Goal: Task Accomplishment & Management: Manage account settings

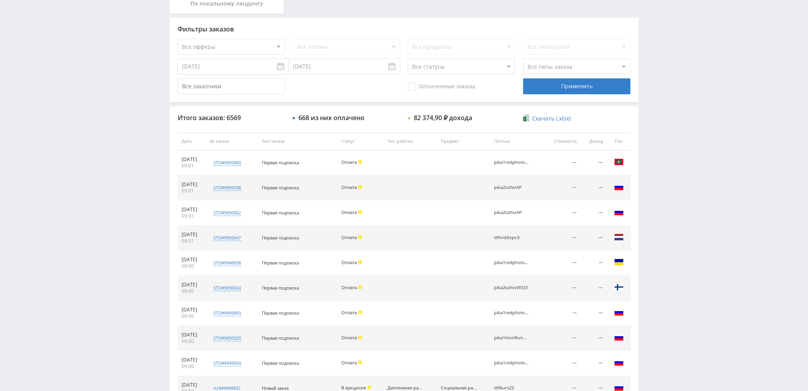
scroll to position [238, 0]
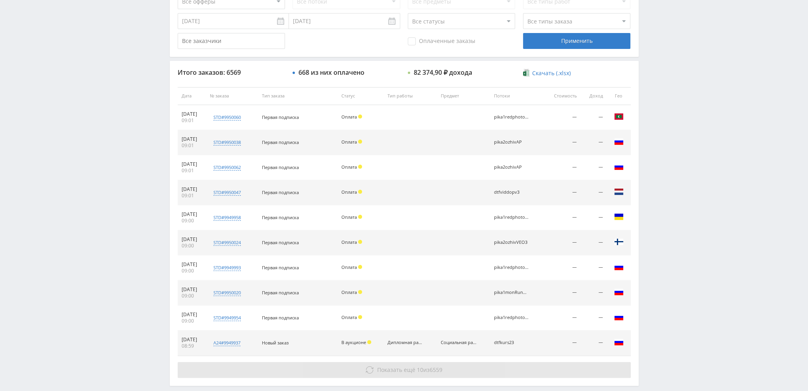
click at [433, 366] on span "6559" at bounding box center [436, 370] width 13 height 8
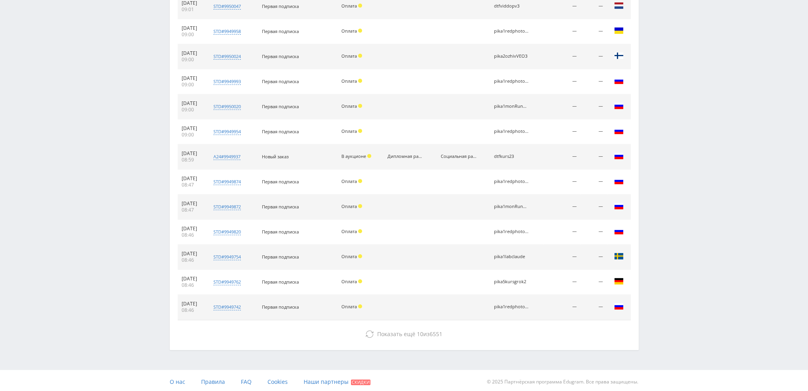
scroll to position [425, 0]
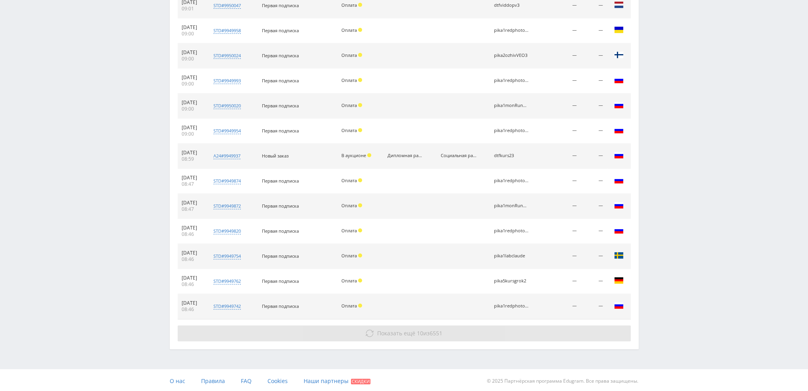
click at [513, 331] on button "Показать ещё 10 из 6551" at bounding box center [404, 333] width 453 height 16
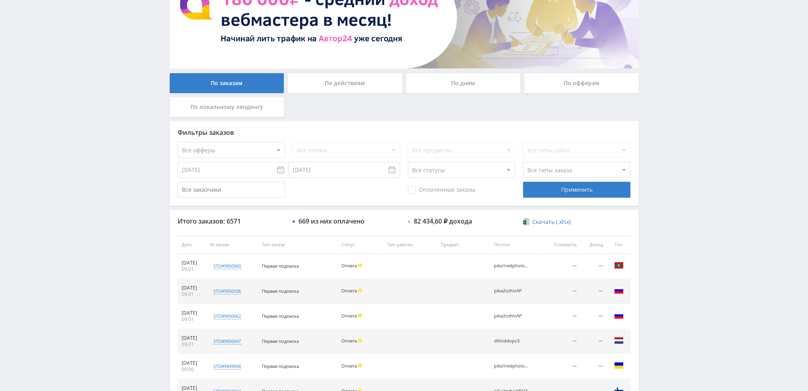
scroll to position [0, 0]
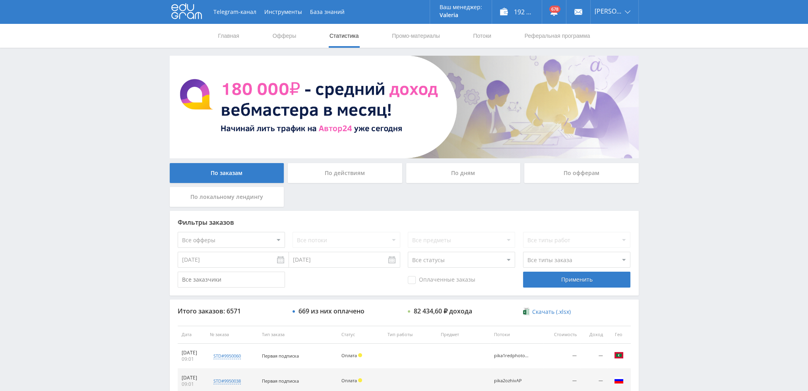
click at [450, 176] on div "По дням" at bounding box center [463, 173] width 114 height 20
click at [0, 0] on input "По дням" at bounding box center [0, 0] width 0 height 0
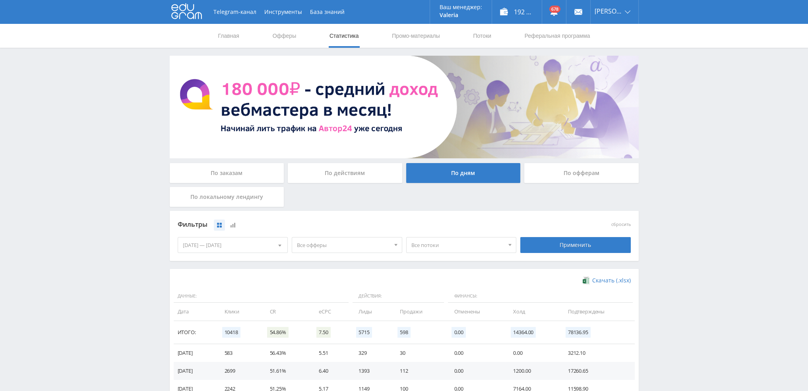
click at [441, 92] on img at bounding box center [404, 107] width 469 height 103
click at [388, 98] on img at bounding box center [404, 107] width 469 height 103
click at [264, 134] on img at bounding box center [404, 107] width 469 height 103
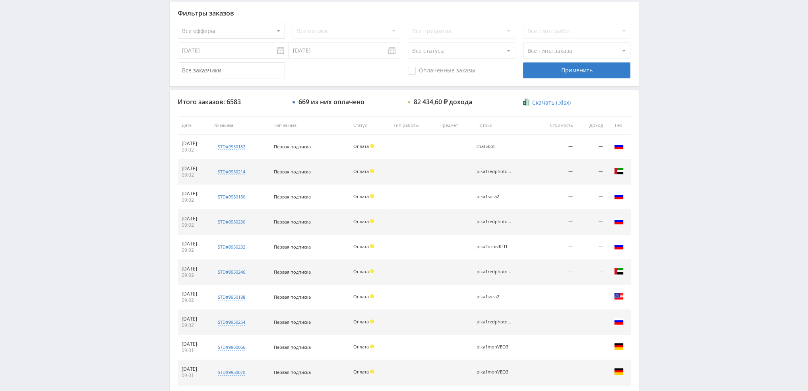
scroll to position [238, 0]
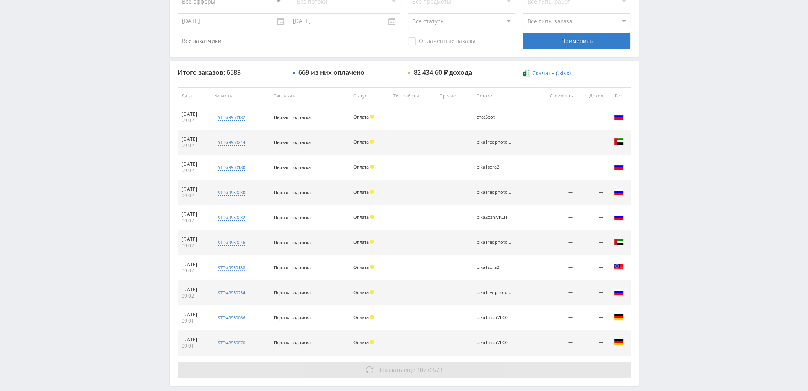
click at [406, 370] on span "Показать ещё" at bounding box center [396, 370] width 38 height 8
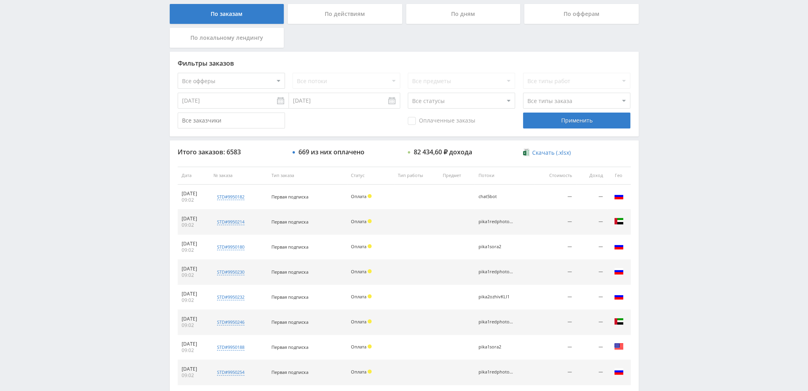
scroll to position [0, 0]
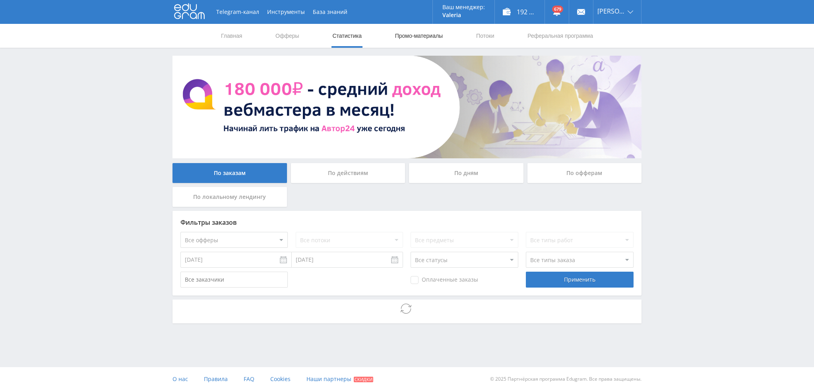
click at [426, 37] on link "Промо-материалы" at bounding box center [418, 36] width 49 height 24
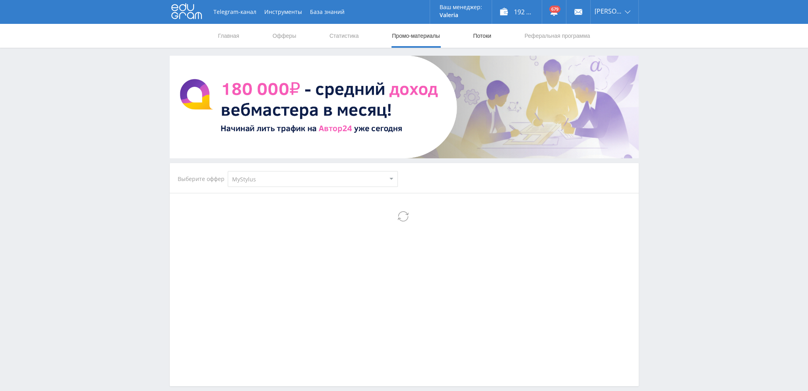
click at [484, 38] on link "Потоки" at bounding box center [482, 36] width 20 height 24
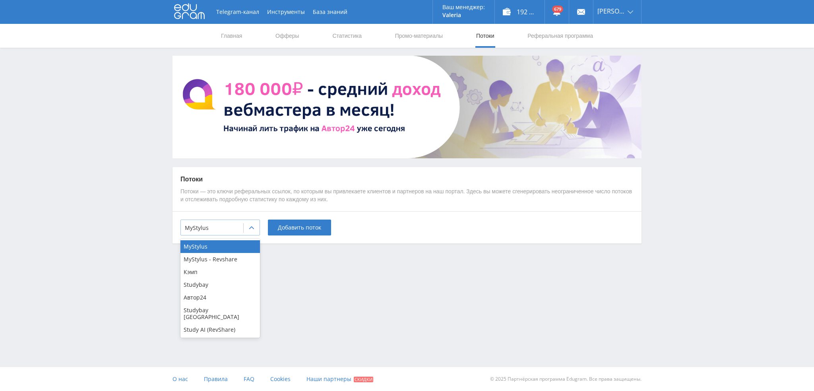
click at [233, 228] on div at bounding box center [212, 228] width 54 height 8
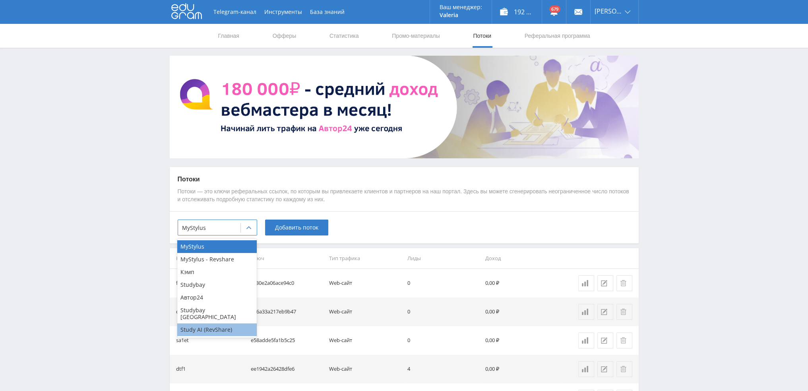
click at [202, 323] on div "Study AI (RevShare)" at bounding box center [216, 329] width 79 height 13
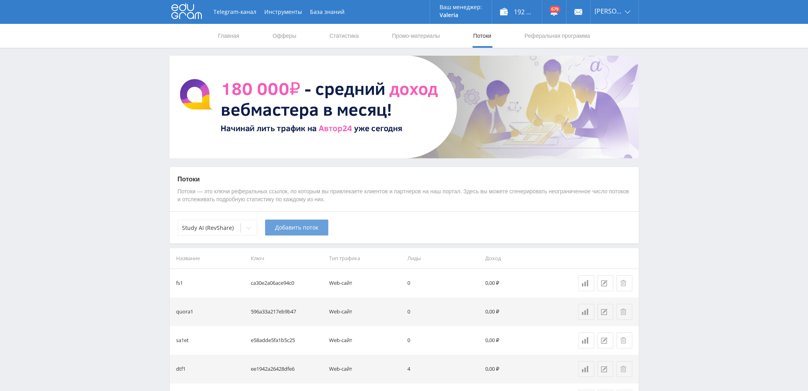
click at [294, 227] on span "Добавить поток" at bounding box center [296, 227] width 43 height 6
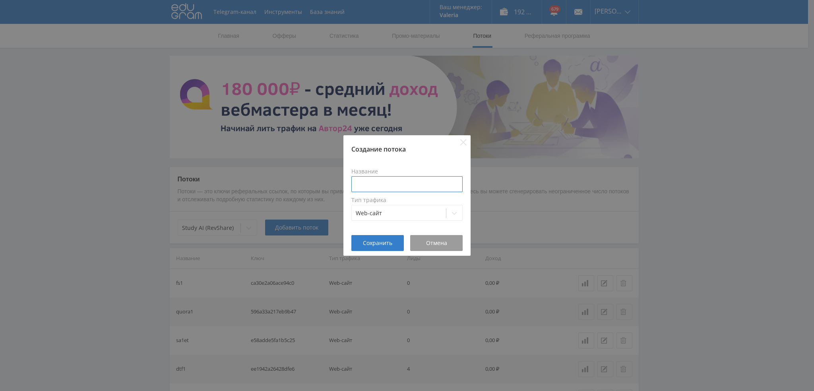
click at [395, 184] on input at bounding box center [406, 184] width 111 height 16
type input "dtf4ozivSora"
click at [371, 241] on span "Сохранить" at bounding box center [377, 243] width 29 height 6
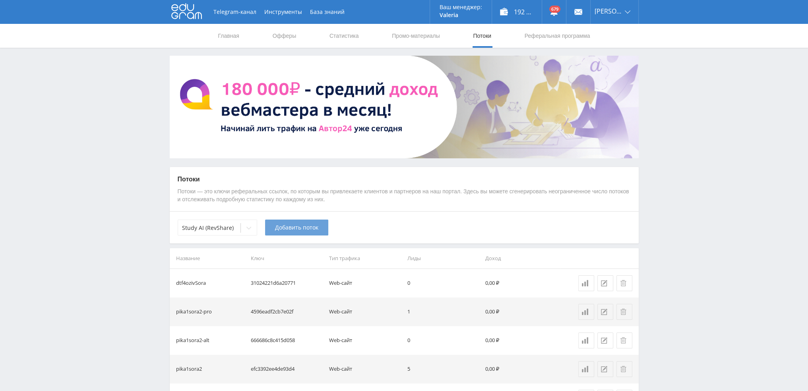
click at [284, 230] on span "Добавить поток" at bounding box center [296, 227] width 43 height 6
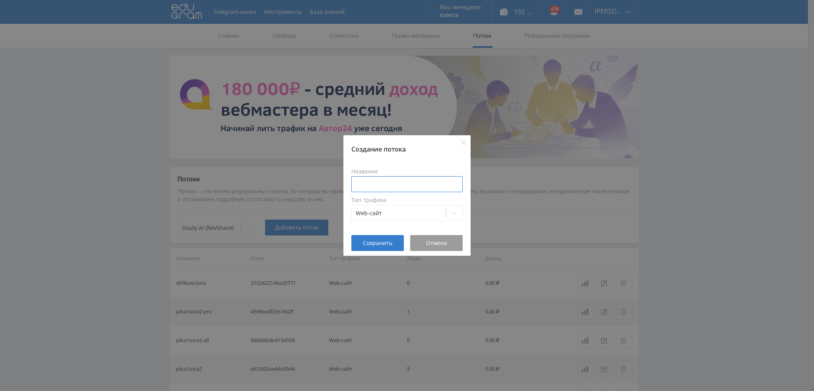
click at [397, 186] on input at bounding box center [406, 184] width 111 height 16
paste input "dtf4ozivSora"
type input "dtf4ozivSora2pro"
click at [372, 237] on button "Сохранить" at bounding box center [377, 243] width 52 height 16
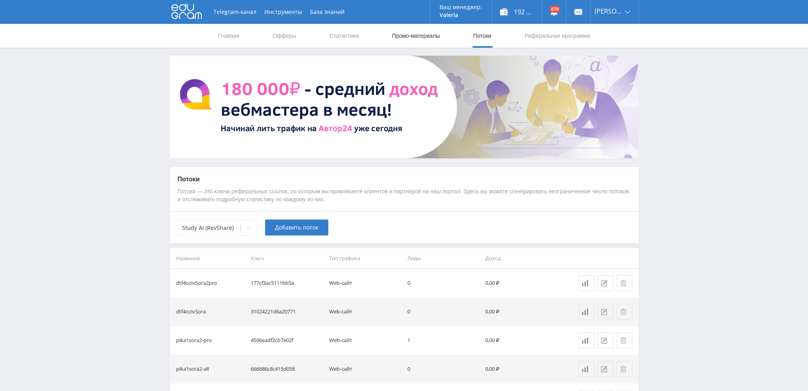
click at [407, 36] on link "Промо-материалы" at bounding box center [415, 36] width 49 height 24
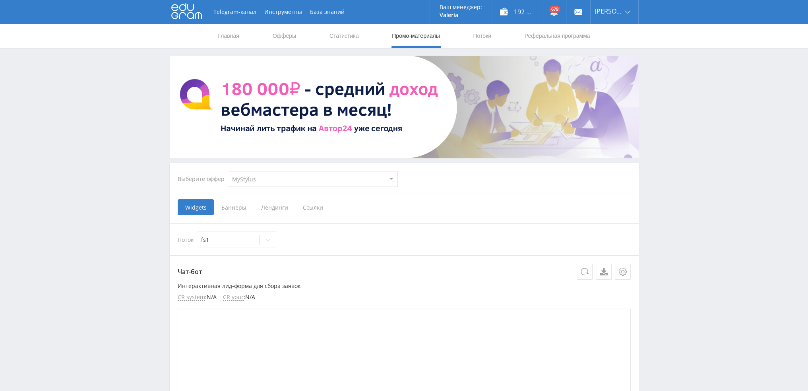
click at [271, 180] on select "MyStylus MyStylus - Revshare Кэмп Studybay Автор24 Studybay Brazil Study AI (Re…" at bounding box center [313, 179] width 170 height 16
select select "376"
click at [228, 171] on select "MyStylus MyStylus - Revshare Кэмп Studybay Автор24 Studybay Brazil Study AI (Re…" at bounding box center [313, 179] width 170 height 16
select select "376"
click at [238, 209] on span "Ссылки" at bounding box center [231, 207] width 35 height 16
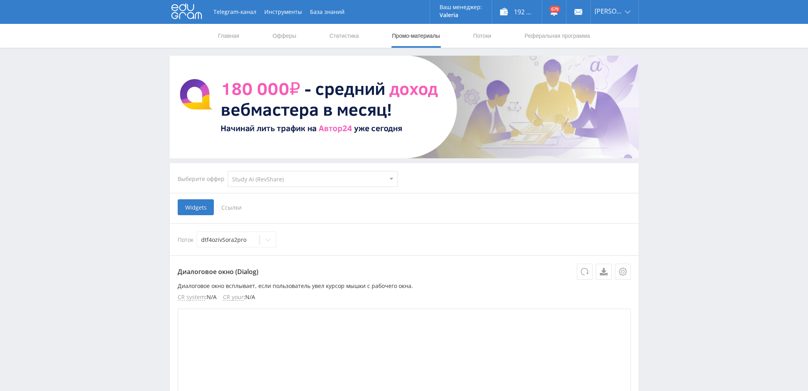
click at [0, 0] on input "Ссылки" at bounding box center [0, 0] width 0 height 0
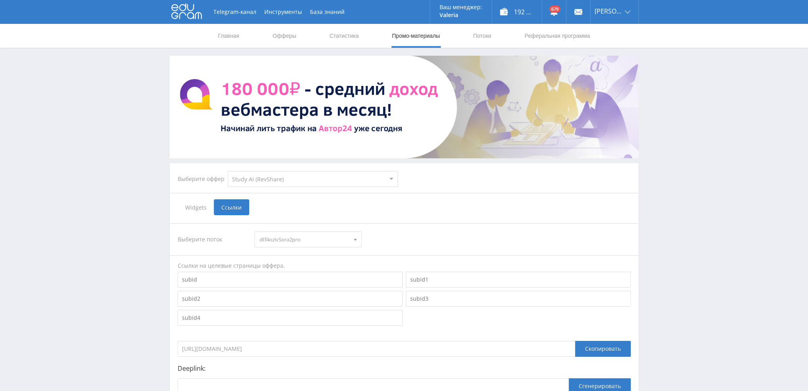
click at [277, 240] on span "dtf4ozivSora2pro" at bounding box center [304, 239] width 90 height 15
click at [297, 265] on button "dtf4ozivSora" at bounding box center [308, 264] width 106 height 11
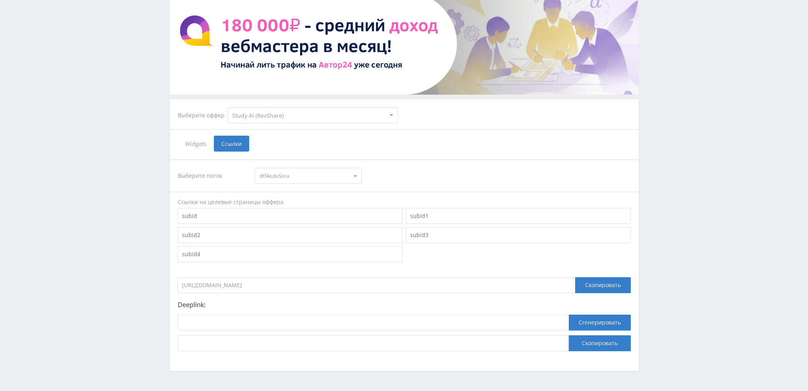
scroll to position [87, 0]
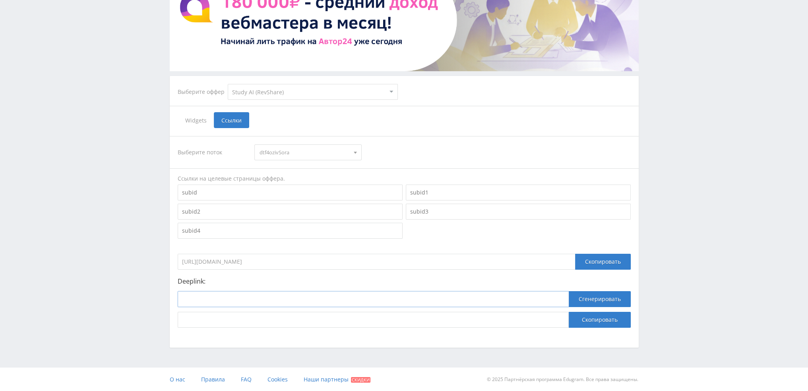
click at [381, 297] on input at bounding box center [373, 299] width 391 height 16
paste input "[URL]"
type input "[URL]"
click at [583, 300] on button "Сгенерировать" at bounding box center [600, 299] width 62 height 16
click at [588, 323] on button "Скопировать" at bounding box center [600, 320] width 62 height 16
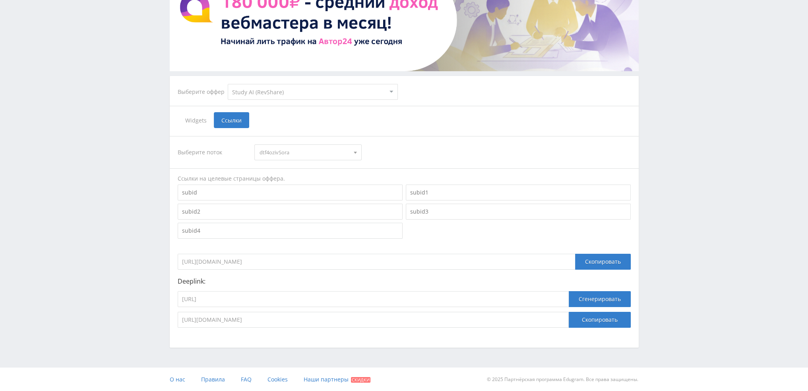
click at [265, 156] on span "dtf4ozivSora" at bounding box center [304, 152] width 90 height 15
click at [279, 166] on button "dtf4ozivSora2pro" at bounding box center [308, 166] width 106 height 11
click at [305, 303] on input "https://study24.ai/chat/sora" at bounding box center [373, 299] width 391 height 16
paste input "_pro"
type input "https://study24.ai/chat/sora_pro"
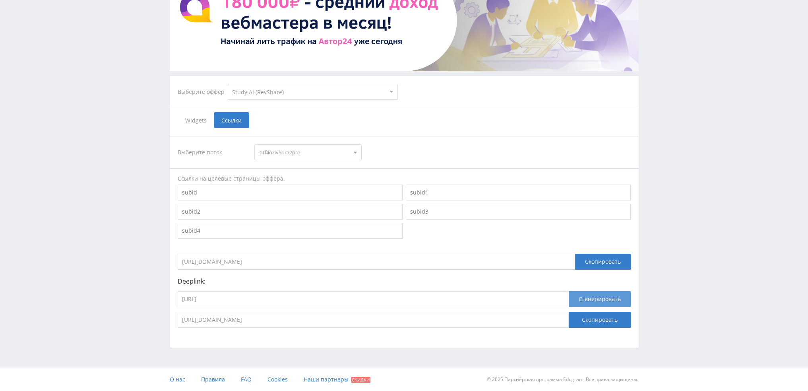
click at [588, 305] on button "Сгенерировать" at bounding box center [600, 299] width 62 height 16
click at [592, 314] on button "Скопировать" at bounding box center [600, 320] width 62 height 16
click at [285, 152] on span "dtf4ozivSora2pro" at bounding box center [304, 152] width 90 height 15
click at [294, 192] on button "dtf1ozivkling" at bounding box center [308, 191] width 106 height 11
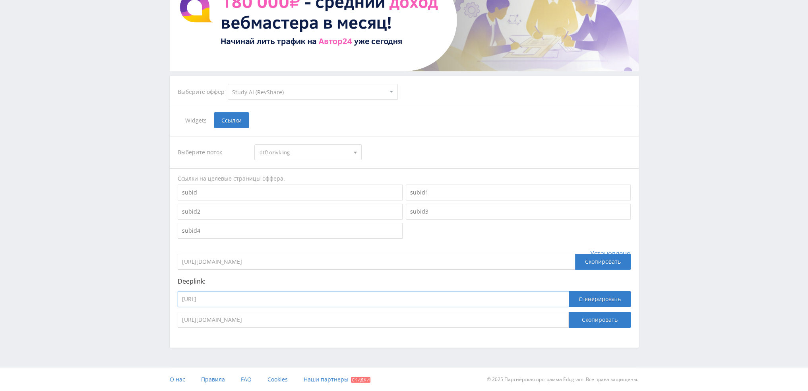
click at [254, 300] on input "https://study24.ai/chat/sora_pro" at bounding box center [373, 299] width 391 height 16
paste input "kling_2_5_turb"
type input "https://study24.ai/chat/kling_2_5_turbo"
click at [587, 300] on button "Сгенерировать" at bounding box center [600, 299] width 62 height 16
click at [594, 317] on button "Скопировать" at bounding box center [600, 320] width 62 height 16
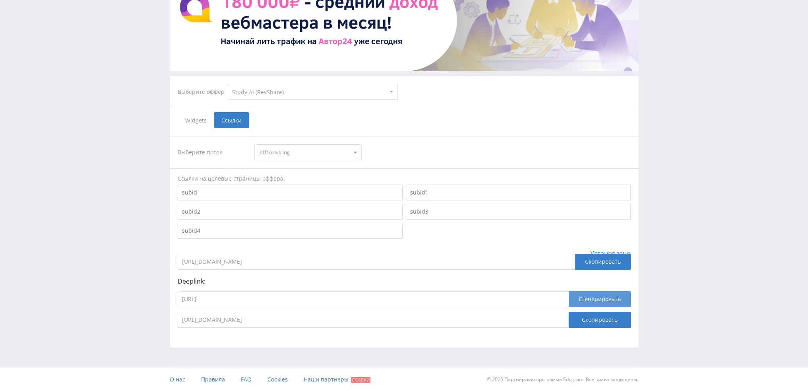
click at [594, 297] on button "Сгенерировать" at bounding box center [600, 299] width 62 height 16
click at [595, 320] on button "Скопировать" at bounding box center [600, 320] width 62 height 16
click at [327, 151] on span "dtf1ozivkling" at bounding box center [304, 152] width 90 height 15
click at [301, 181] on button "dtf4ozivSora" at bounding box center [308, 177] width 106 height 11
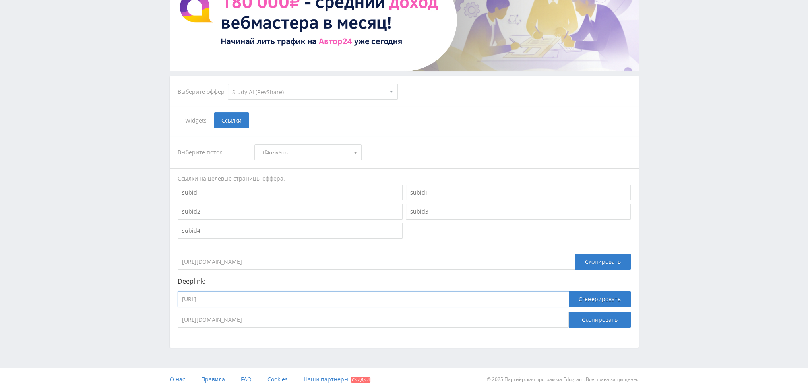
click at [291, 301] on input "https://study24.ai/chat/kling_2_5_turbo" at bounding box center [373, 299] width 391 height 16
paste input "sora"
type input "https://study24.ai/chat/sora"
click at [598, 298] on button "Сгенерировать" at bounding box center [600, 299] width 62 height 16
click at [593, 321] on button "Скопировать" at bounding box center [600, 320] width 62 height 16
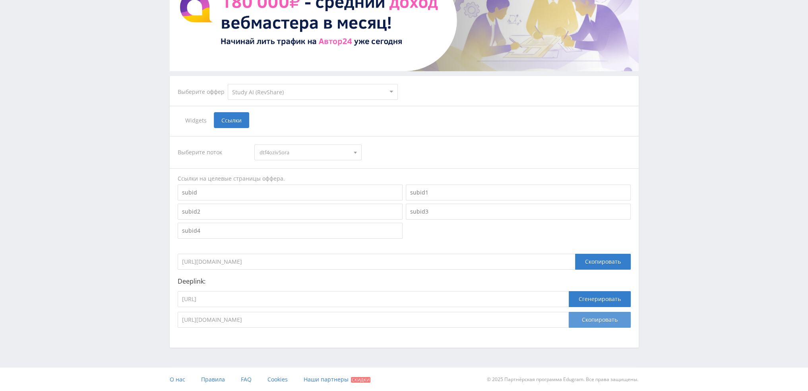
click at [593, 317] on button "Скопировать" at bounding box center [600, 320] width 62 height 16
click at [243, 294] on input "https://study24.ai/chat/sora" at bounding box center [373, 299] width 391 height 16
drag, startPoint x: 299, startPoint y: 153, endPoint x: 292, endPoint y: 170, distance: 18.2
click at [298, 153] on span "dtf4ozivSora" at bounding box center [304, 152] width 90 height 15
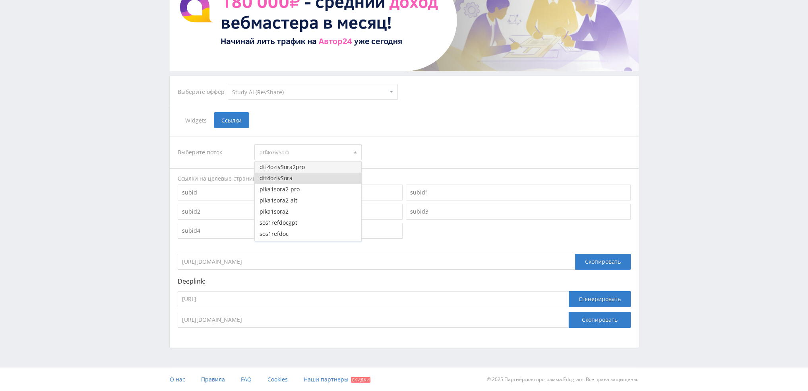
click at [292, 166] on button "dtf4ozivSora2pro" at bounding box center [308, 166] width 106 height 11
click at [283, 302] on input "https://study24.ai/chat/sora" at bounding box center [373, 299] width 391 height 16
paste input "_pro"
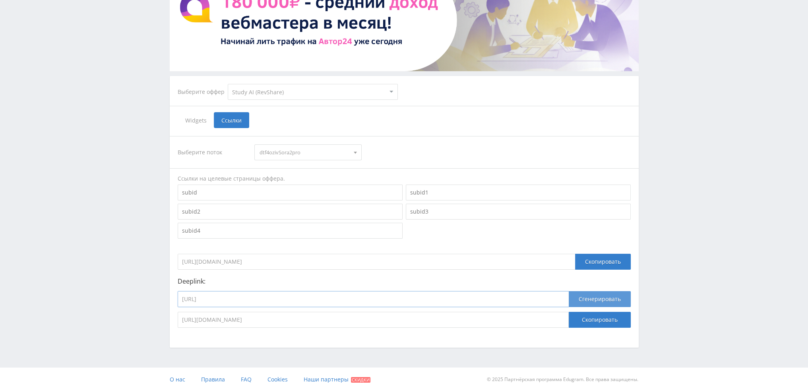
type input "https://study24.ai/chat/sora_pro"
click at [611, 296] on button "Сгенерировать" at bounding box center [600, 299] width 62 height 16
click at [606, 315] on button "Скопировать" at bounding box center [600, 320] width 62 height 16
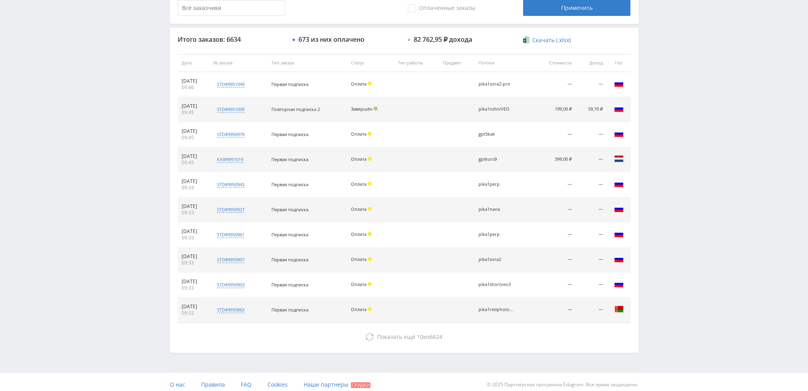
scroll to position [275, 0]
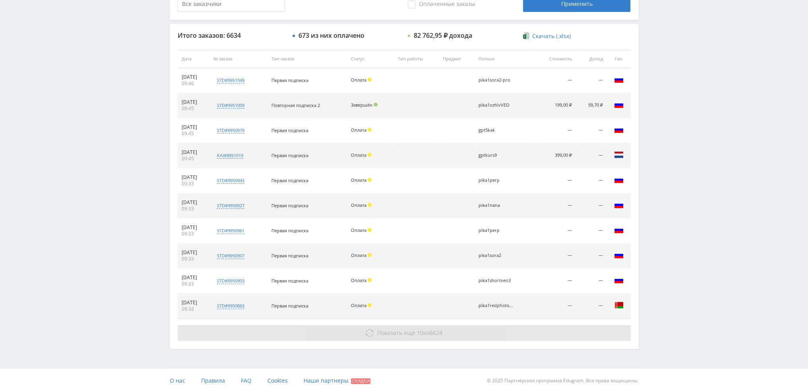
click at [440, 331] on span "6624" at bounding box center [436, 333] width 13 height 8
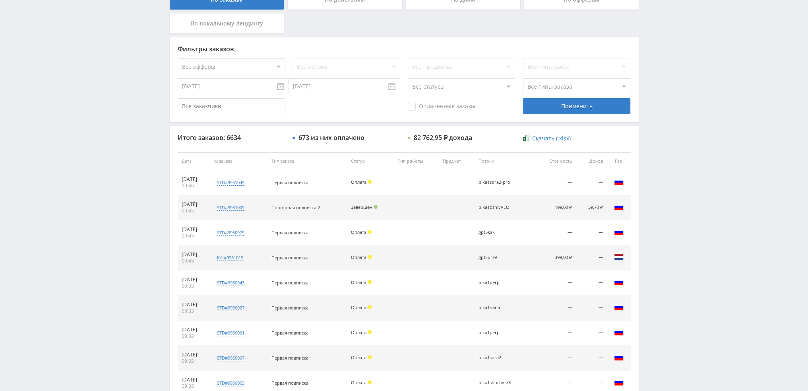
scroll to position [77, 0]
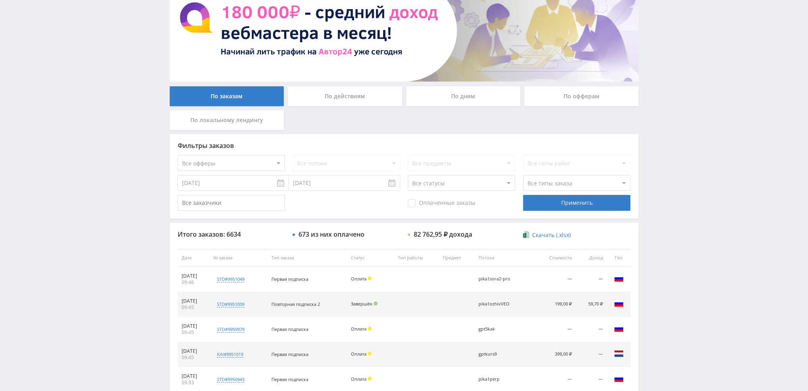
click at [443, 99] on div "По дням" at bounding box center [463, 96] width 114 height 20
click at [0, 0] on input "По дням" at bounding box center [0, 0] width 0 height 0
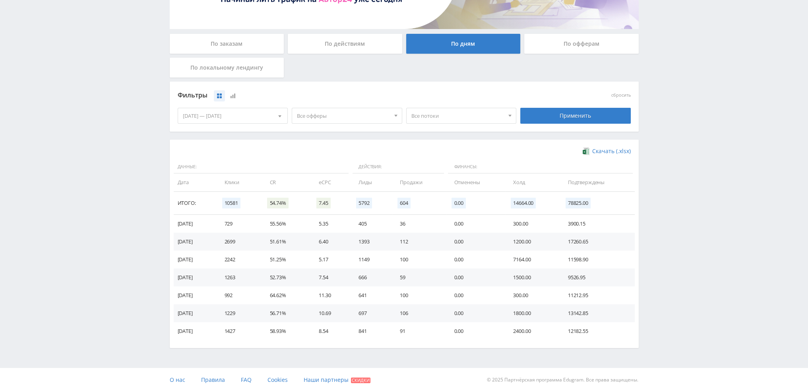
scroll to position [0, 0]
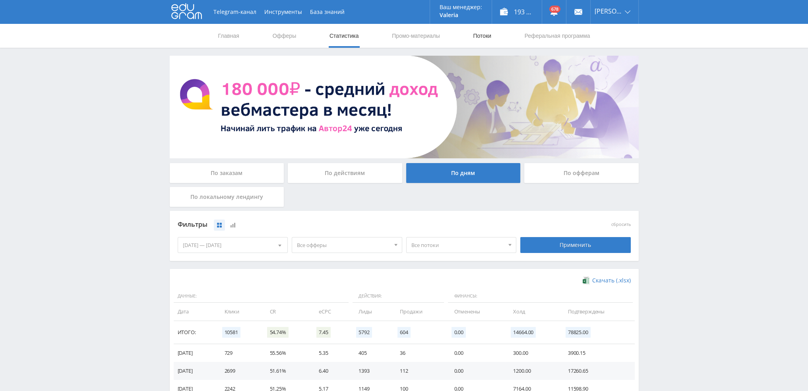
click at [482, 32] on link "Потоки" at bounding box center [482, 36] width 20 height 24
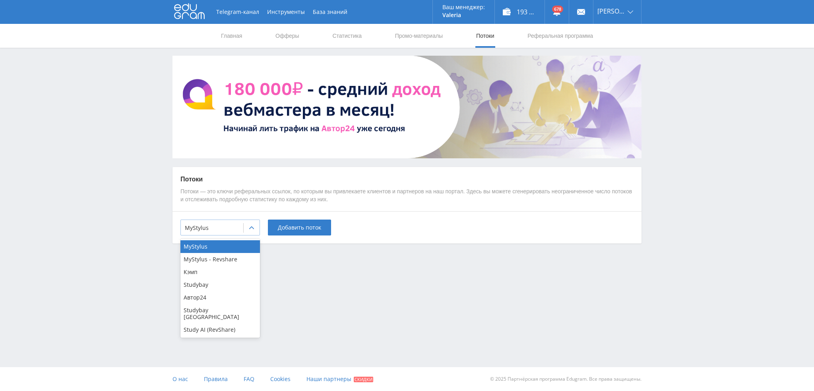
click at [235, 234] on div "MyStylus" at bounding box center [219, 227] width 79 height 16
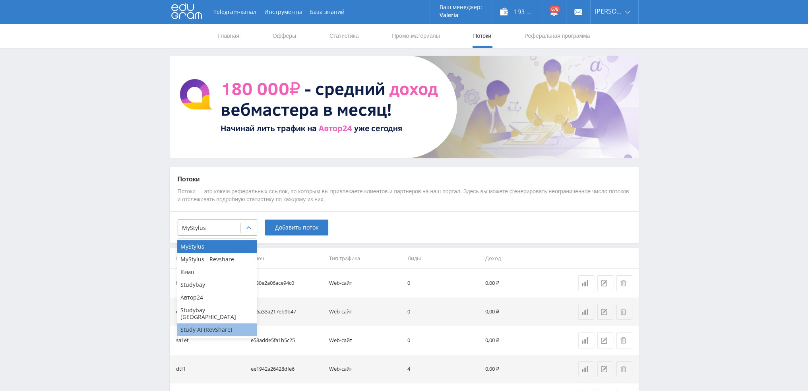
click at [211, 323] on div "Study AI (RevShare)" at bounding box center [216, 329] width 79 height 13
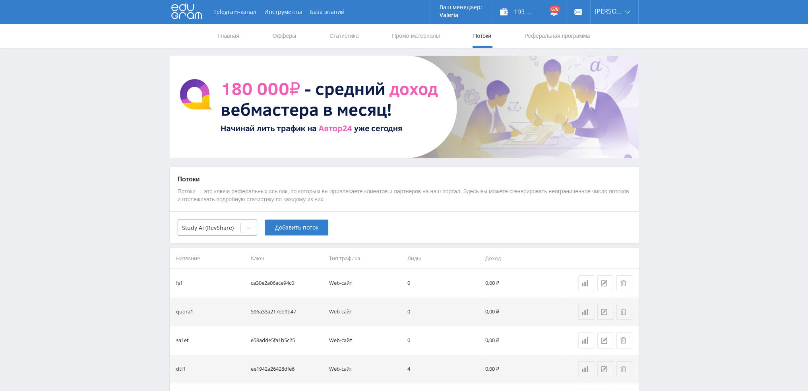
click at [291, 217] on div "option Study AI (RevShare), selected. Study AI (RevShare) Добавить поток" at bounding box center [404, 227] width 469 height 32
click at [293, 225] on span "Добавить поток" at bounding box center [296, 227] width 43 height 6
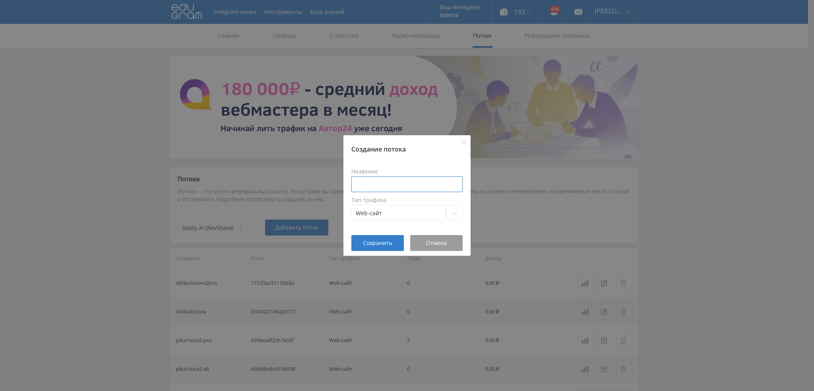
click at [393, 184] on input at bounding box center [406, 184] width 111 height 16
type input "е"
type input "ten1sora"
click at [373, 244] on span "Сохранить" at bounding box center [377, 243] width 29 height 6
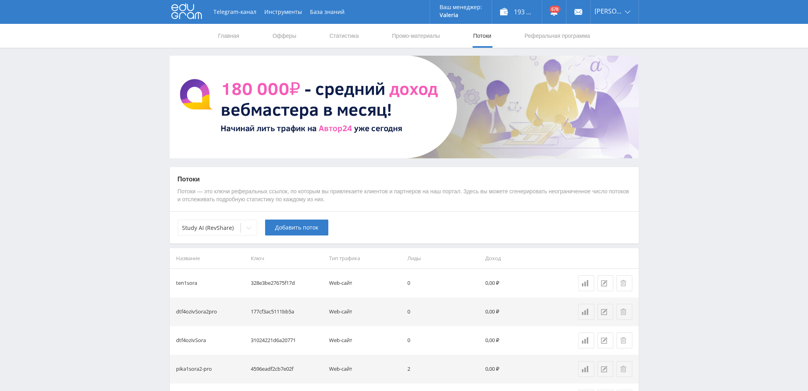
click at [418, 39] on link "Промо-материалы" at bounding box center [415, 36] width 49 height 24
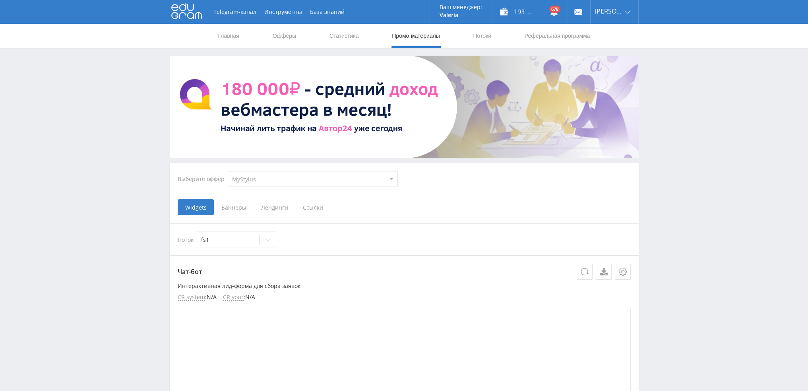
click at [265, 181] on select "MyStylus MyStylus - Revshare Кэмп Studybay Автор24 Studybay Brazil Study AI (Re…" at bounding box center [313, 179] width 170 height 16
click at [199, 203] on span "Widgets" at bounding box center [196, 207] width 36 height 16
click at [0, 0] on input "Widgets" at bounding box center [0, 0] width 0 height 0
drag, startPoint x: 213, startPoint y: 238, endPoint x: 247, endPoint y: 233, distance: 35.0
click at [213, 240] on div at bounding box center [228, 240] width 54 height 8
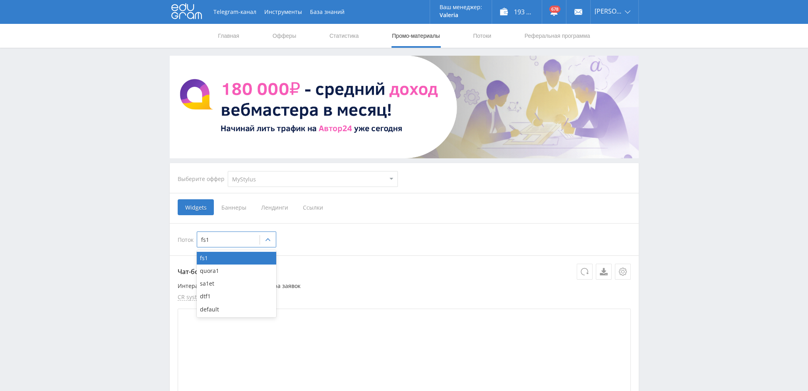
click at [305, 188] on div "Выберите оффер MyStylus MyStylus - Revshare Кэмп Studybay Автор24 Studybay Braz…" at bounding box center [287, 179] width 233 height 29
drag, startPoint x: 302, startPoint y: 182, endPoint x: 297, endPoint y: 186, distance: 6.0
click at [302, 182] on select "MyStylus MyStylus - Revshare Кэмп Studybay Автор24 Studybay Brazil Study AI (Re…" at bounding box center [313, 179] width 170 height 16
select select "376"
click at [228, 171] on select "MyStylus MyStylus - Revshare Кэмп Studybay Автор24 Studybay [GEOGRAPHIC_DATA] S…" at bounding box center [313, 179] width 170 height 16
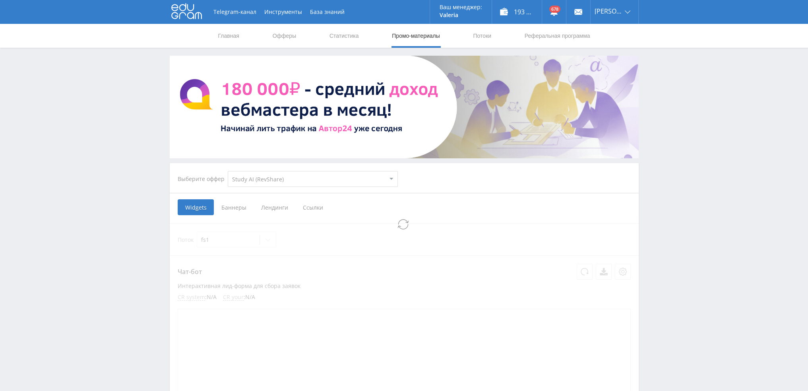
select select "376"
click at [234, 205] on span "Ссылки" at bounding box center [231, 207] width 35 height 16
click at [0, 0] on input "Ссылки" at bounding box center [0, 0] width 0 height 0
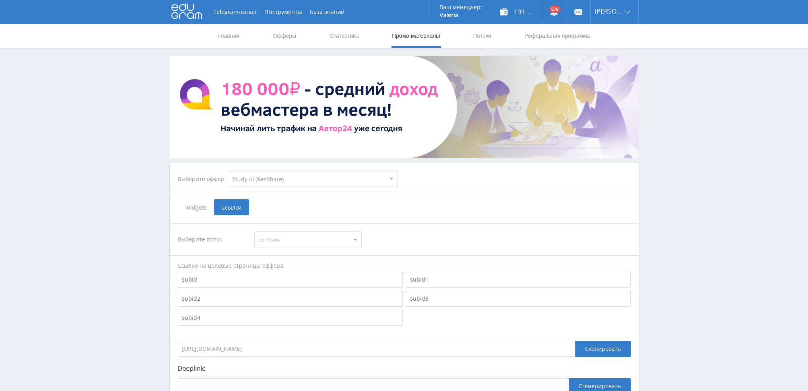
click at [289, 233] on span "ten1sora" at bounding box center [304, 239] width 90 height 15
click at [289, 236] on span "ten1sora" at bounding box center [304, 239] width 90 height 15
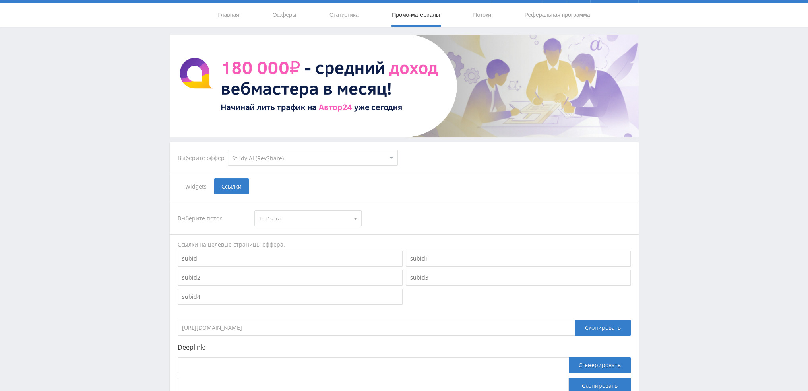
scroll to position [87, 0]
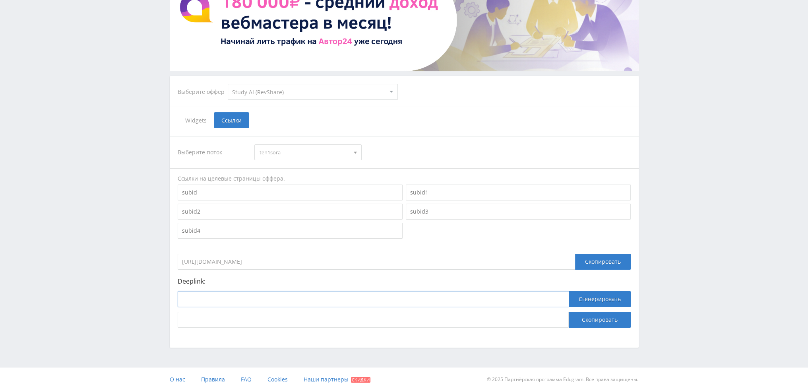
click at [284, 299] on input at bounding box center [373, 299] width 391 height 16
paste input "[URL]"
type input "[URL]"
click at [608, 296] on button "Сгенерировать" at bounding box center [600, 299] width 62 height 16
click at [599, 321] on button "Скопировать" at bounding box center [600, 320] width 62 height 16
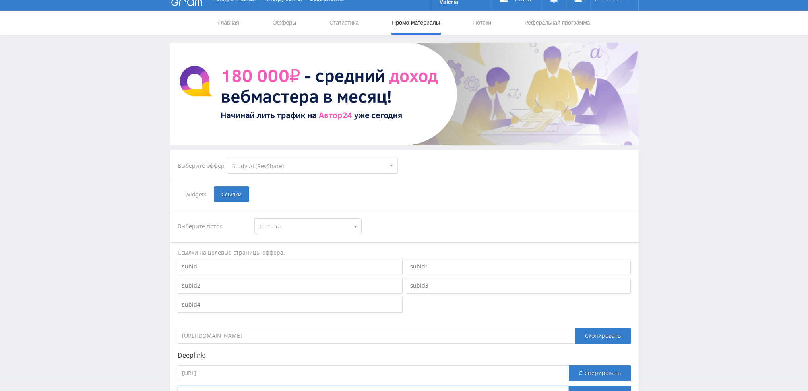
scroll to position [0, 0]
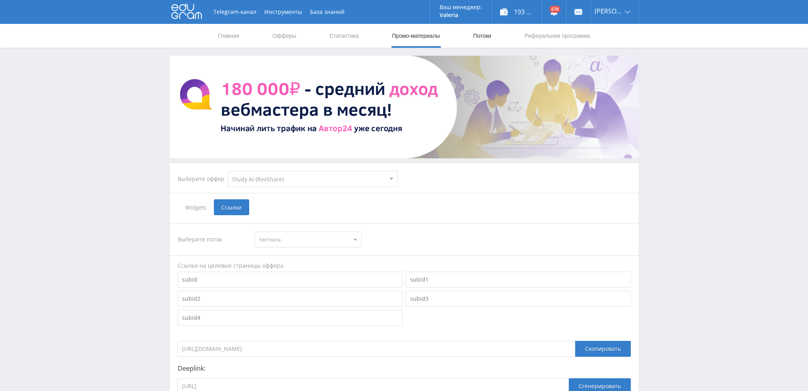
click at [483, 35] on link "Потоки" at bounding box center [482, 36] width 20 height 24
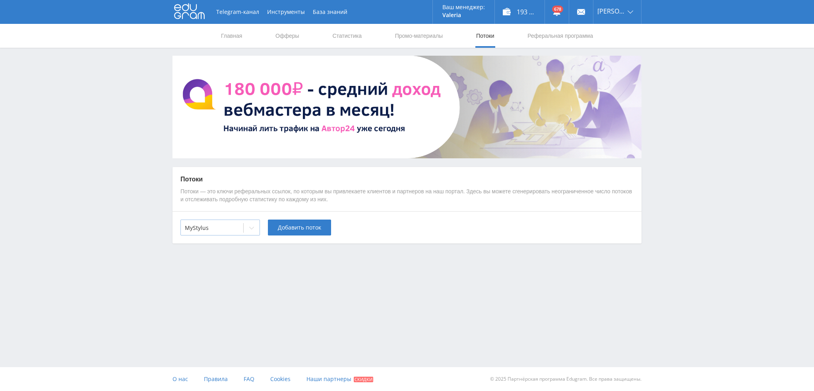
click at [228, 232] on div "MyStylus" at bounding box center [212, 227] width 62 height 11
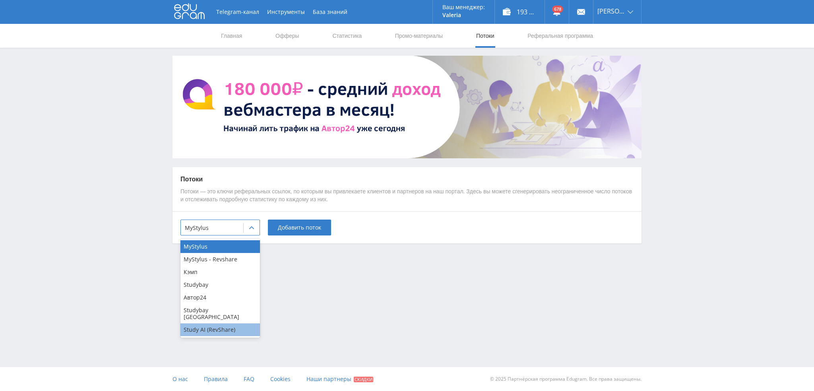
click at [203, 323] on div "Study AI (RevShare)" at bounding box center [219, 329] width 79 height 13
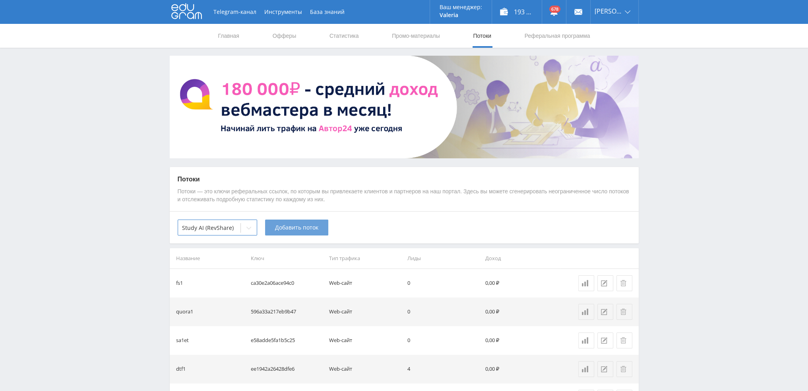
click at [310, 228] on span "Добавить поток" at bounding box center [296, 227] width 43 height 6
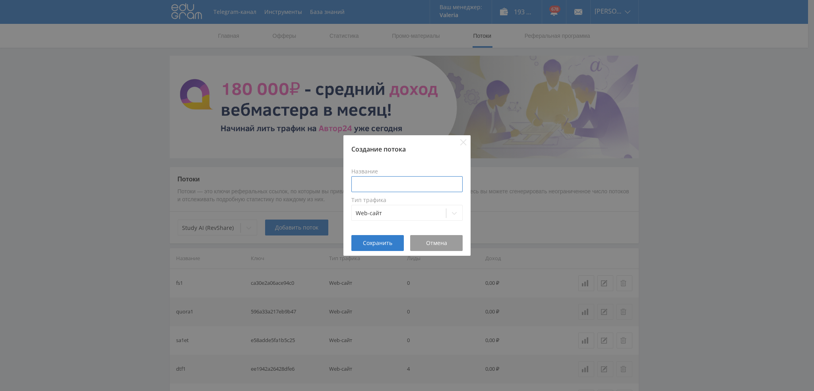
click at [390, 188] on input at bounding box center [406, 184] width 111 height 16
type input "ten1sorakakrf"
click at [389, 241] on span "Сохранить" at bounding box center [377, 243] width 29 height 6
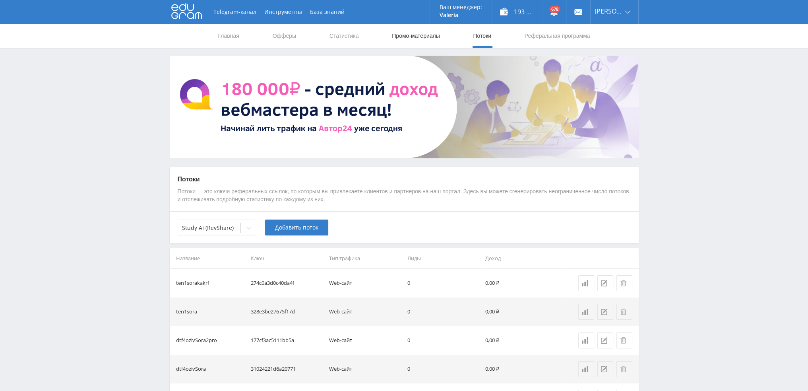
click at [408, 35] on link "Промо-материалы" at bounding box center [415, 36] width 49 height 24
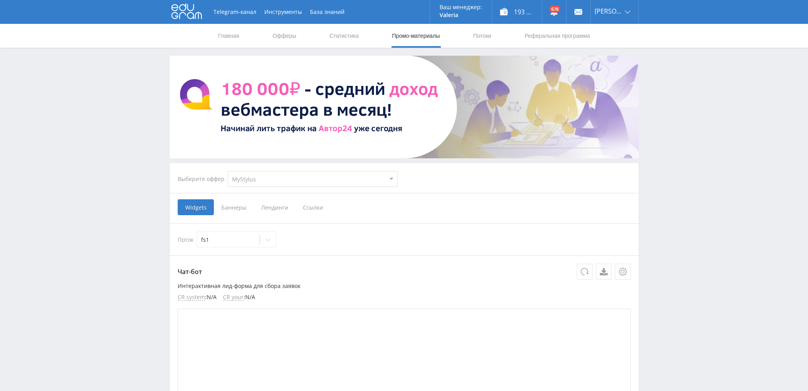
click at [252, 172] on select "MyStylus MyStylus - Revshare Кэмп Studybay Автор24 Studybay Brazil Study AI (Re…" at bounding box center [313, 179] width 170 height 16
select select "376"
click at [228, 171] on select "MyStylus MyStylus - Revshare Кэмп Studybay Автор24 Studybay Brazil Study AI (Re…" at bounding box center [313, 179] width 170 height 16
select select "376"
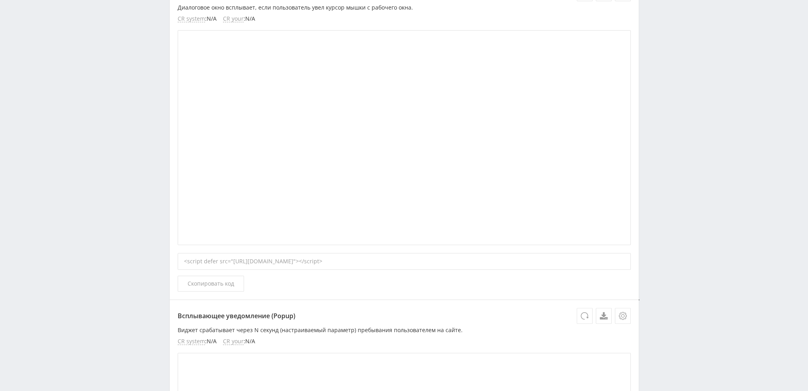
scroll to position [79, 0]
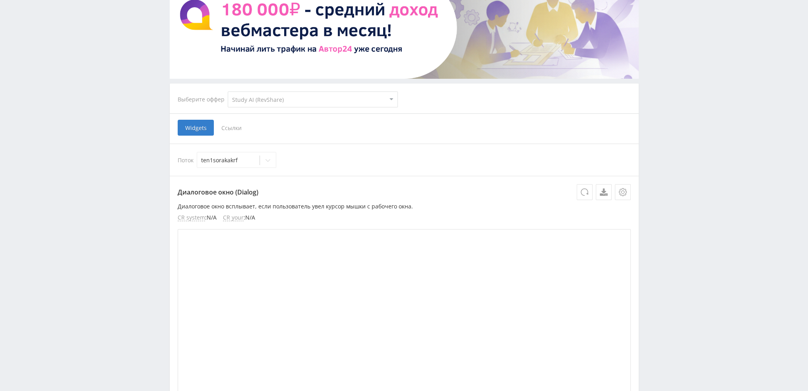
click at [232, 126] on span "Ссылки" at bounding box center [231, 128] width 35 height 16
click at [0, 0] on input "Ссылки" at bounding box center [0, 0] width 0 height 0
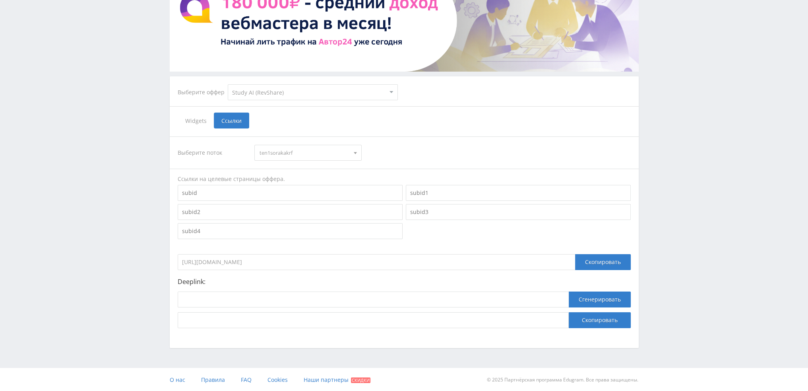
scroll to position [87, 0]
click at [241, 294] on input at bounding box center [373, 299] width 391 height 16
paste input "https://study24.ai/chat/sora"
type input "https://study24.ai/chat/sora"
click at [586, 298] on button "Сгенерировать" at bounding box center [600, 299] width 62 height 16
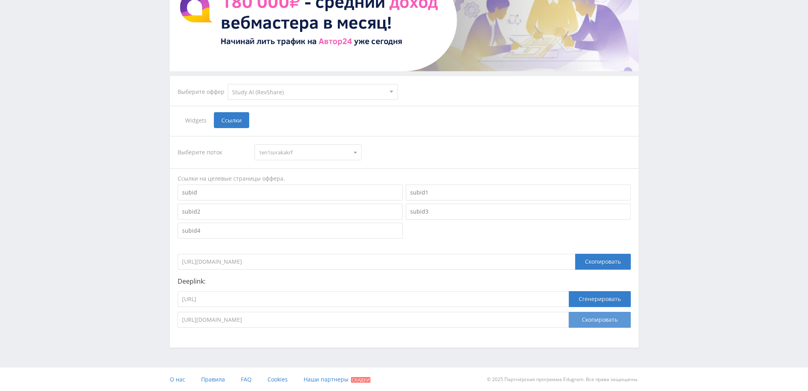
click at [586, 315] on button "Скопировать" at bounding box center [600, 320] width 62 height 16
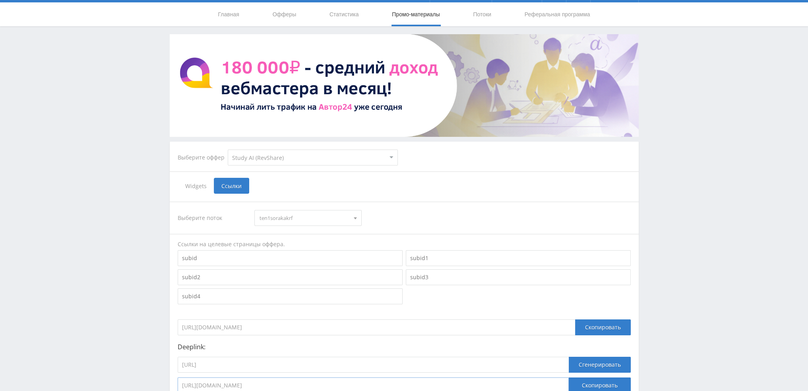
scroll to position [0, 0]
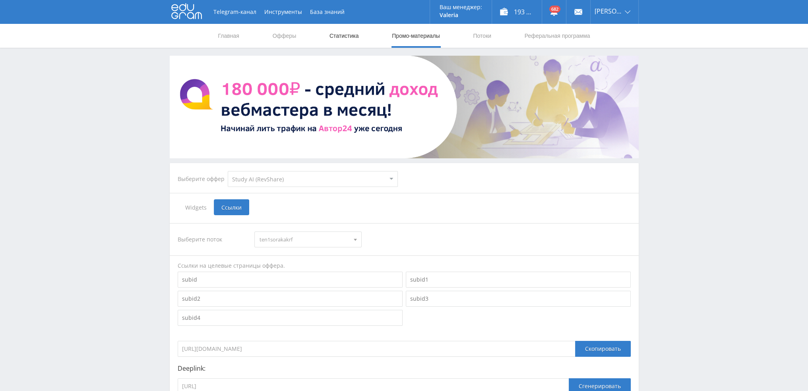
click at [341, 34] on link "Статистика" at bounding box center [344, 36] width 31 height 24
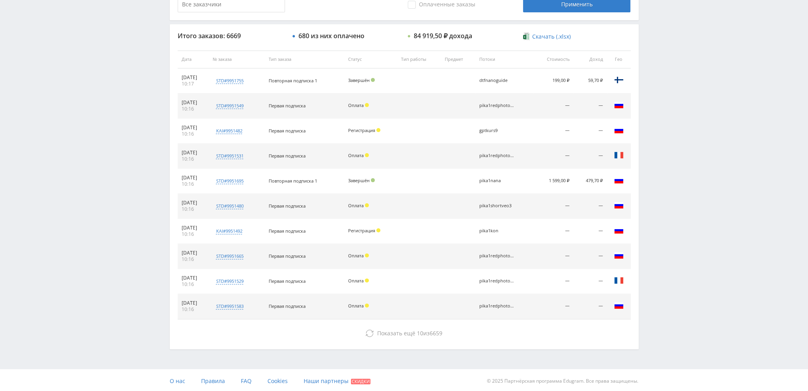
scroll to position [275, 0]
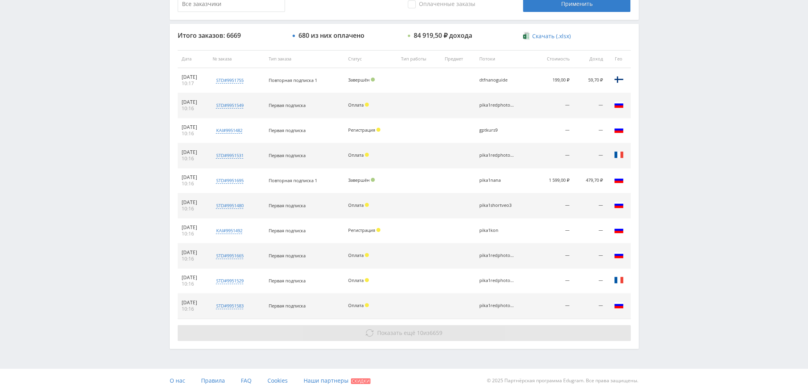
click at [397, 330] on span "Показать ещё" at bounding box center [396, 333] width 38 height 8
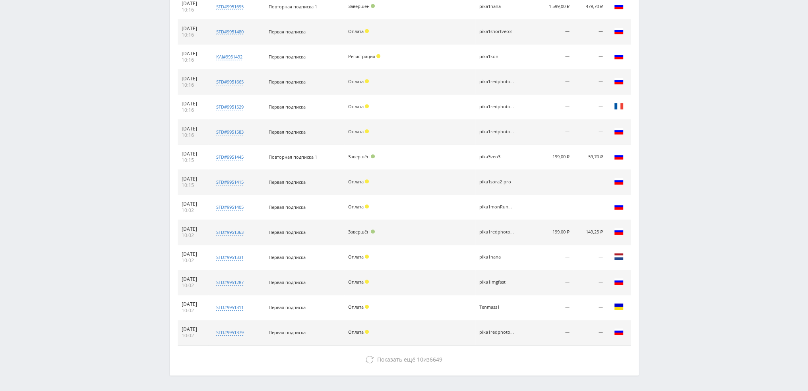
scroll to position [474, 0]
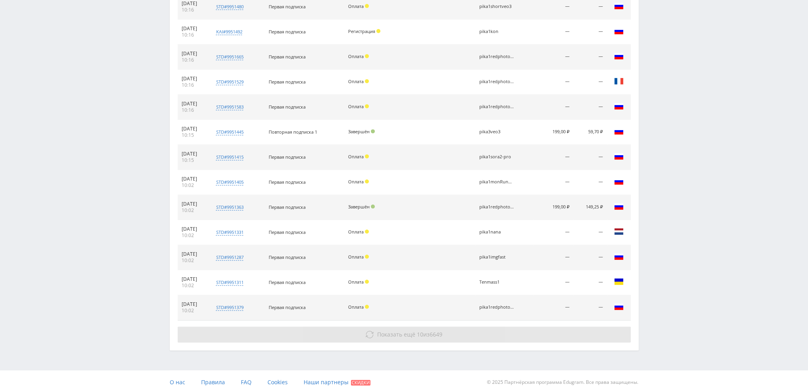
click at [414, 331] on span "Показать ещё 10 из 6649" at bounding box center [409, 334] width 65 height 8
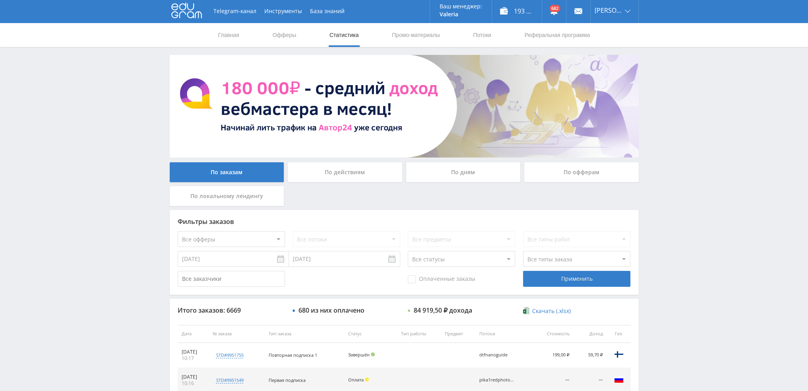
scroll to position [0, 0]
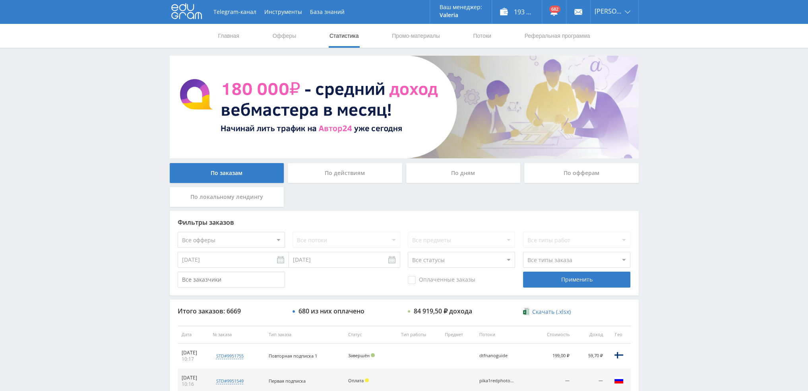
click at [472, 178] on div "По дням" at bounding box center [463, 173] width 114 height 20
click at [0, 0] on input "По дням" at bounding box center [0, 0] width 0 height 0
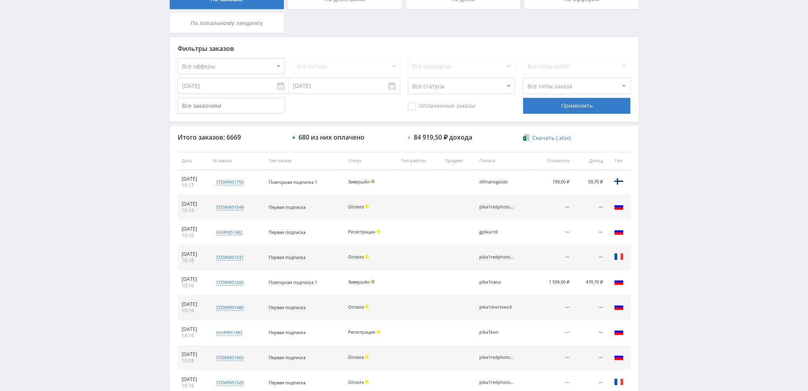
scroll to position [79, 0]
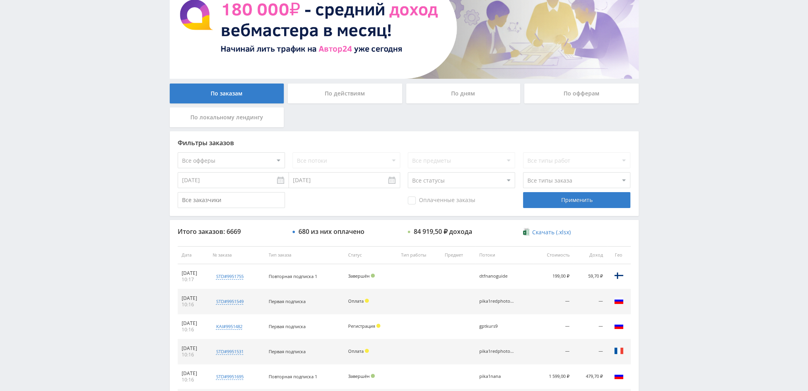
click at [465, 89] on div "По дням" at bounding box center [463, 93] width 114 height 20
click at [0, 0] on input "По дням" at bounding box center [0, 0] width 0 height 0
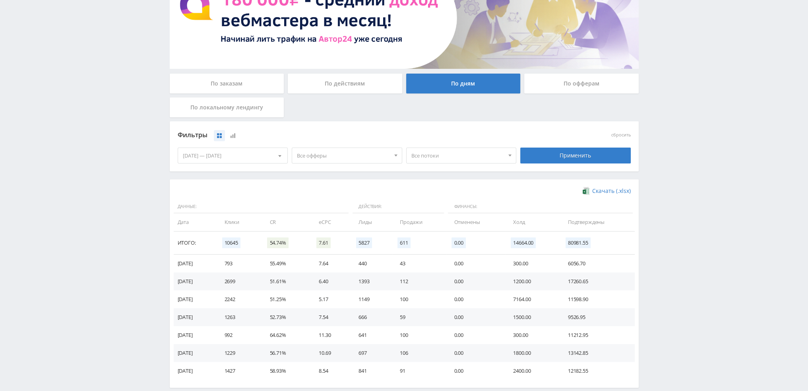
scroll to position [0, 0]
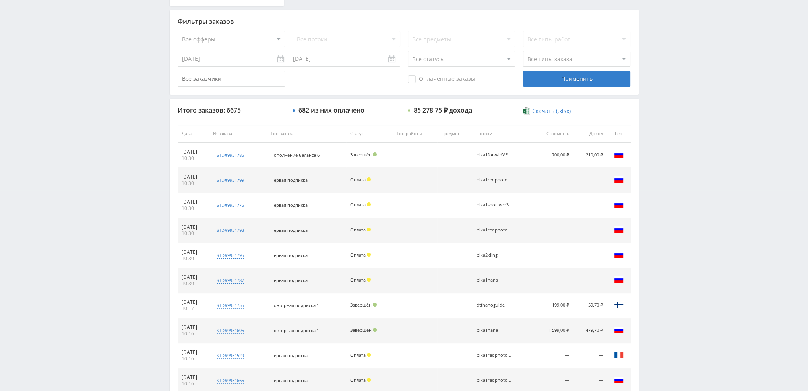
scroll to position [238, 0]
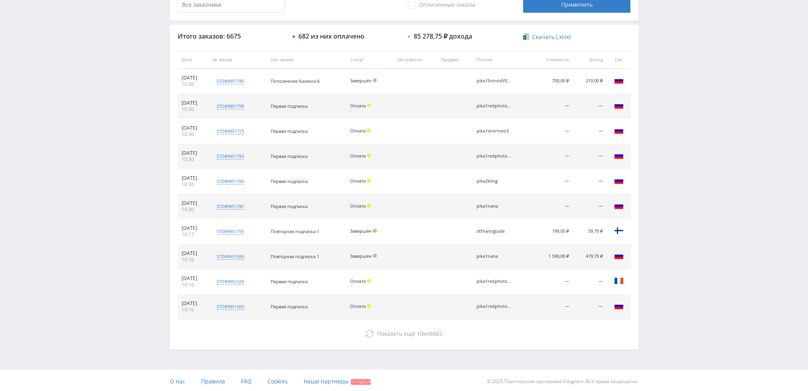
scroll to position [275, 0]
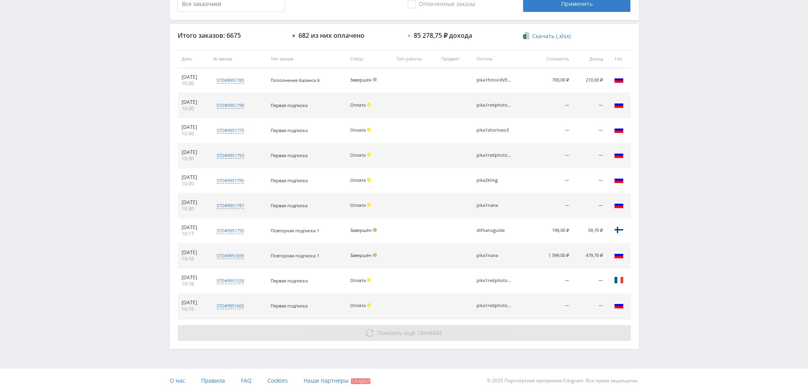
click at [370, 326] on button "Показать ещё 10 из 6665" at bounding box center [404, 333] width 453 height 16
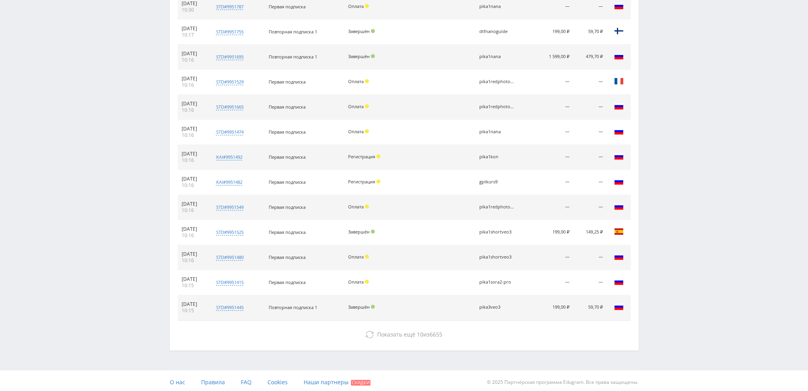
scroll to position [475, 0]
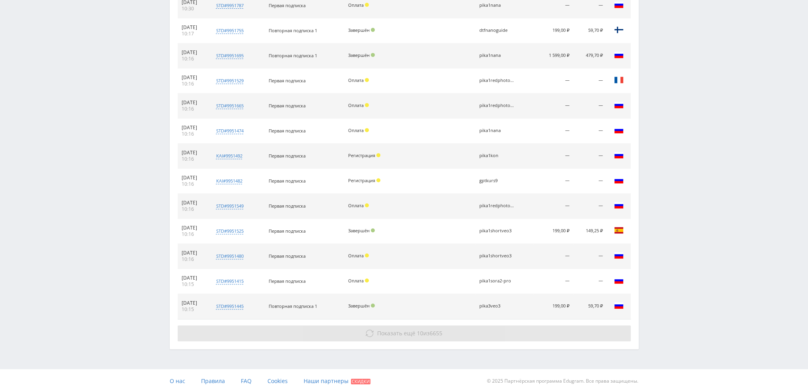
click at [422, 327] on button "Показать ещё 10 из 6655" at bounding box center [404, 333] width 453 height 16
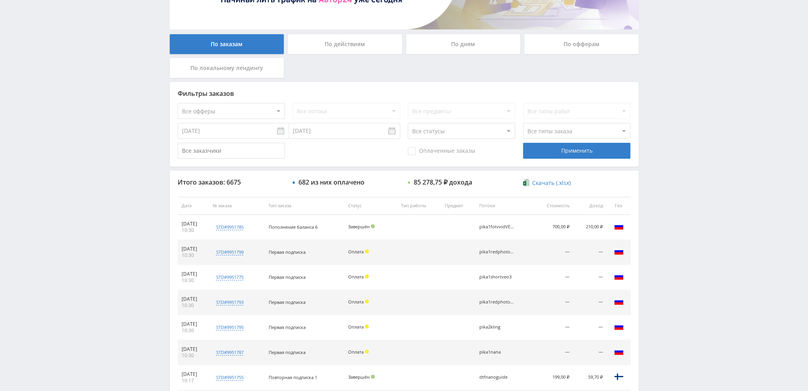
scroll to position [118, 0]
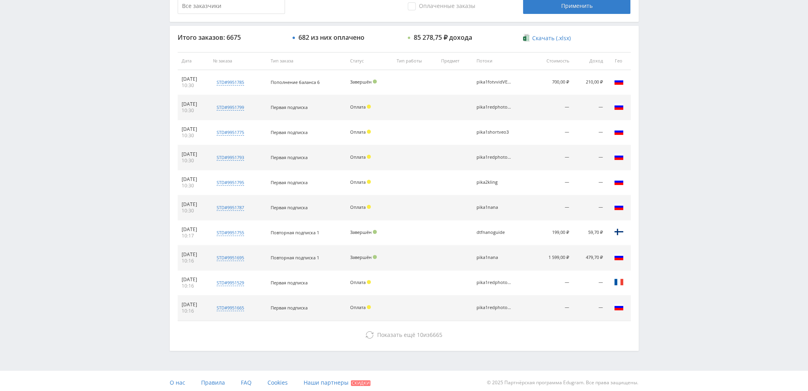
scroll to position [275, 0]
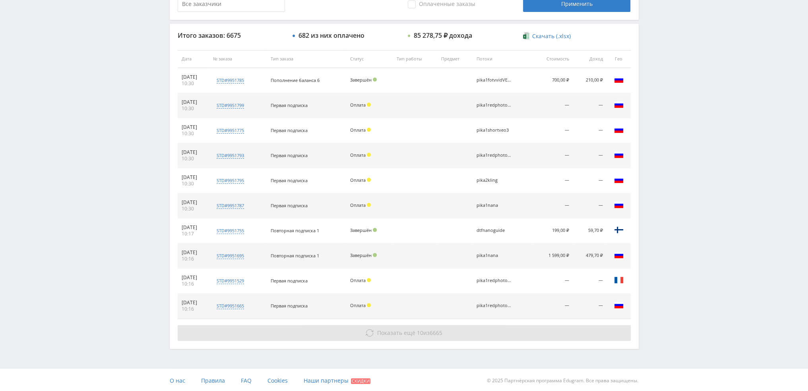
click at [428, 332] on span "Показать ещё 10 из 6665" at bounding box center [409, 333] width 65 height 8
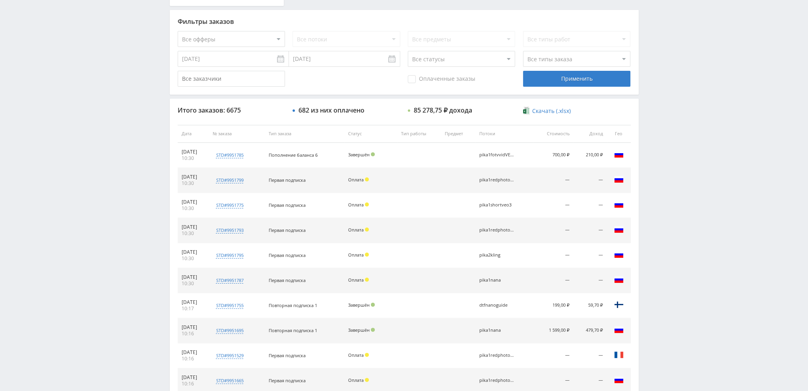
scroll to position [197, 0]
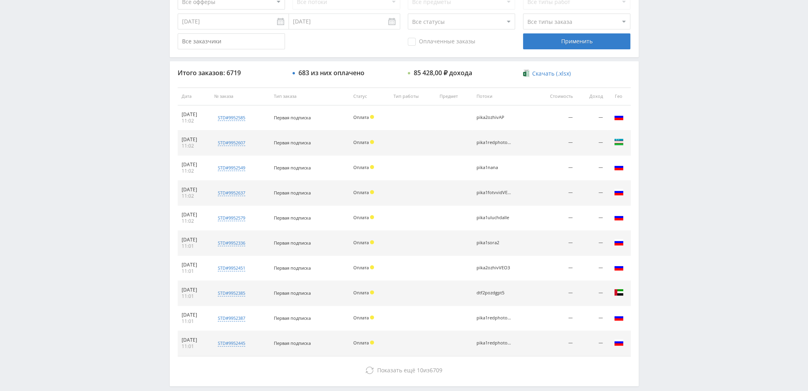
scroll to position [238, 0]
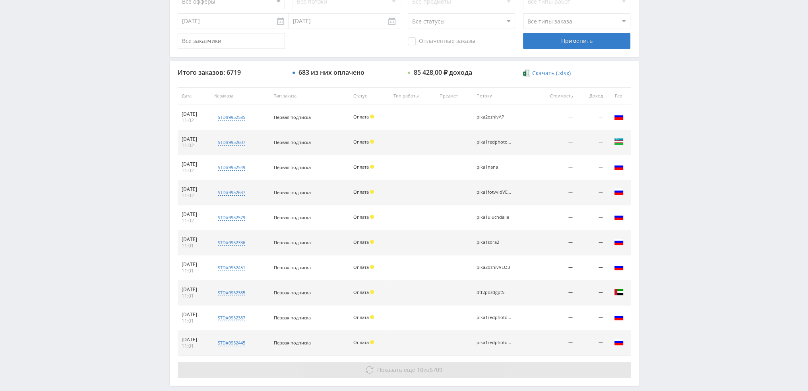
click at [436, 369] on span "6709" at bounding box center [436, 370] width 13 height 8
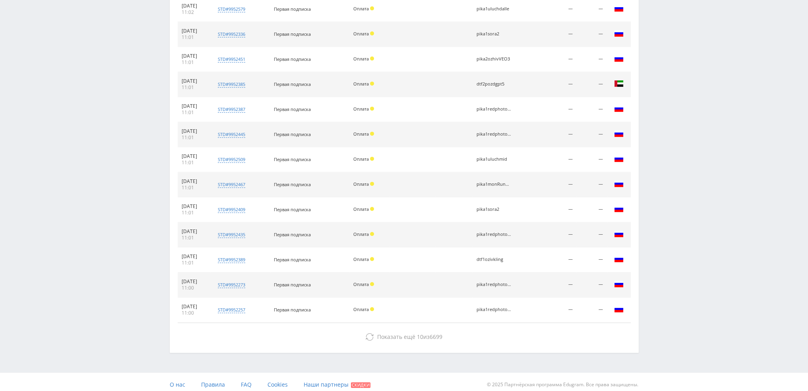
scroll to position [450, 0]
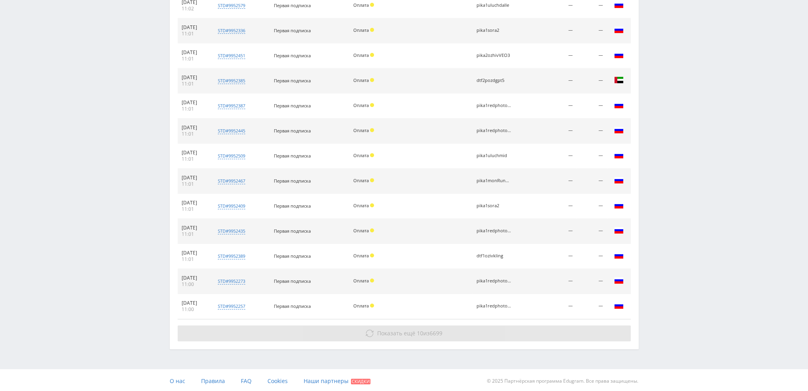
click at [437, 334] on span "6699" at bounding box center [436, 333] width 13 height 8
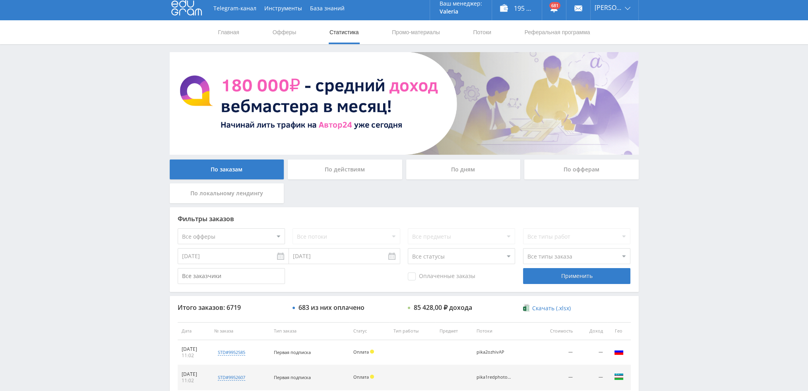
scroll to position [0, 0]
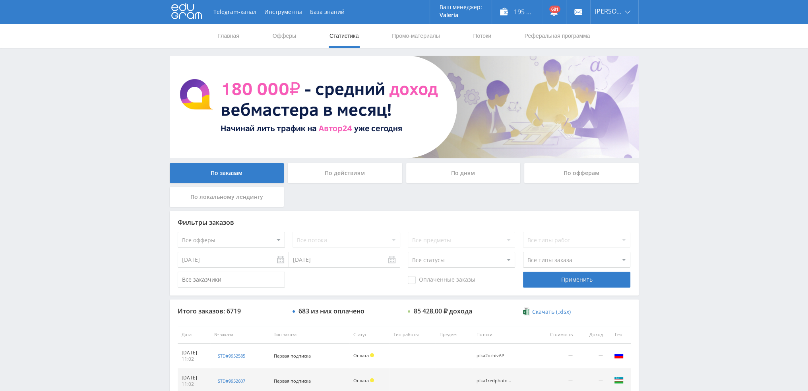
click at [459, 168] on div "По дням" at bounding box center [463, 173] width 114 height 20
click at [0, 0] on input "По дням" at bounding box center [0, 0] width 0 height 0
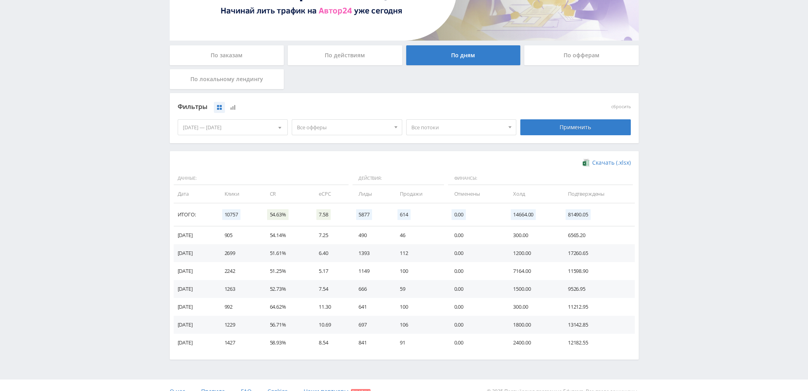
scroll to position [119, 0]
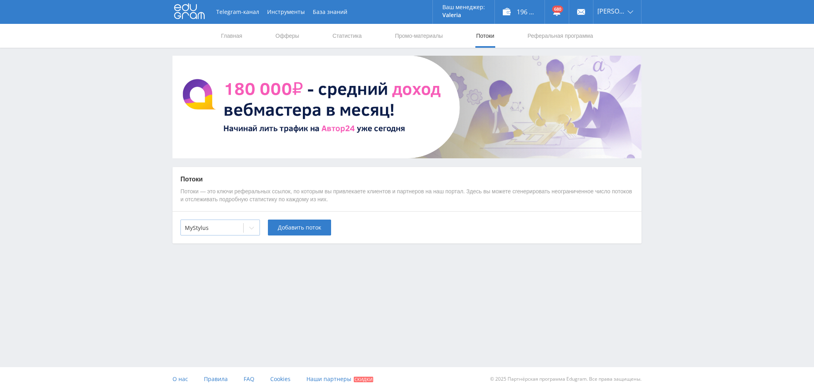
click at [255, 225] on div at bounding box center [252, 228] width 16 height 16
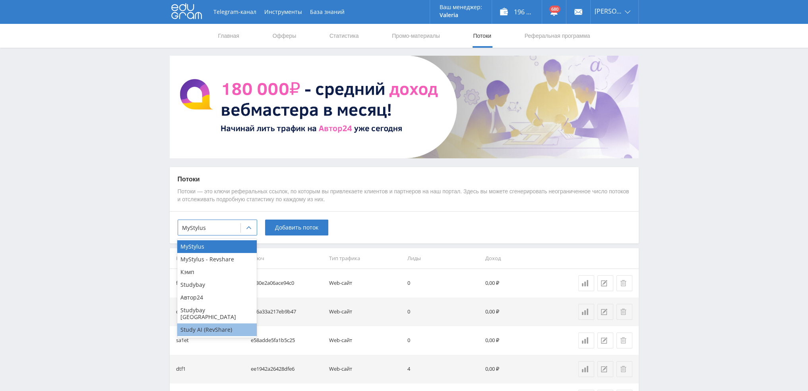
click at [209, 324] on div "Study AI (RevShare)" at bounding box center [216, 329] width 79 height 13
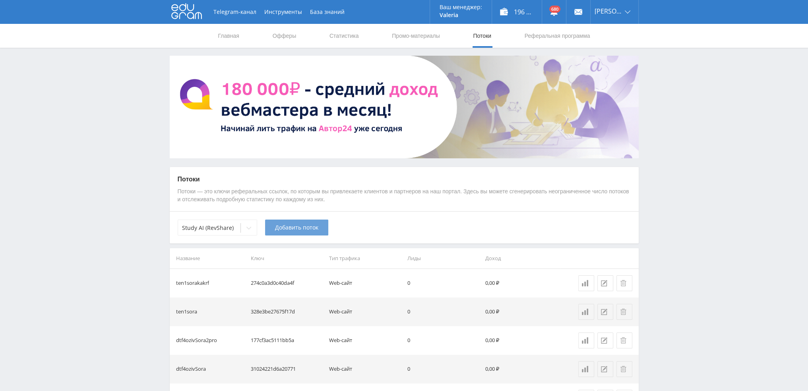
click at [295, 222] on button "Добавить поток" at bounding box center [296, 227] width 63 height 16
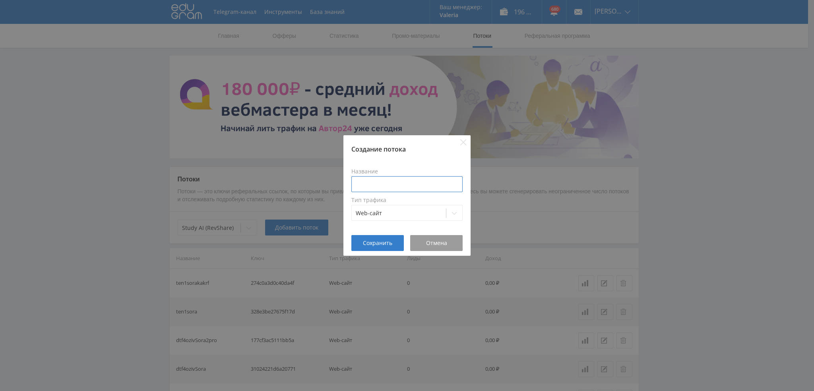
click at [379, 186] on input at bounding box center [406, 184] width 111 height 16
type input "pika2sora2pro"
click at [377, 245] on span "Сохранить" at bounding box center [377, 243] width 29 height 6
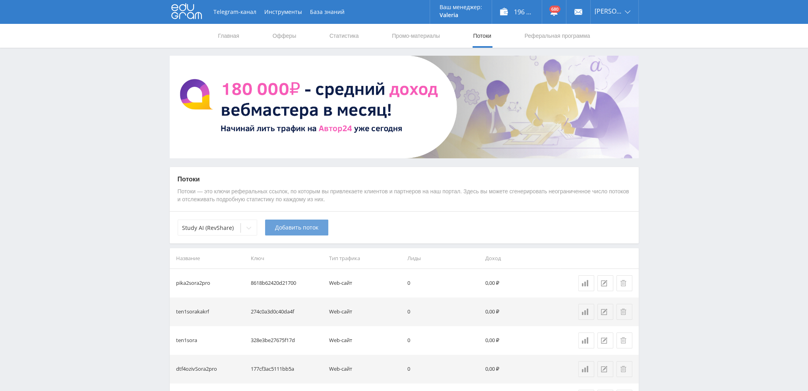
click at [292, 230] on span "Добавить поток" at bounding box center [296, 227] width 43 height 6
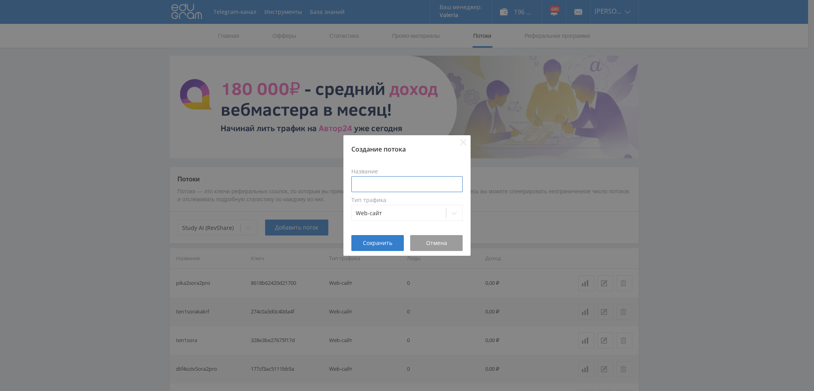
click at [389, 183] on input at bounding box center [406, 184] width 111 height 16
paste input "pika2sora2pro"
drag, startPoint x: 417, startPoint y: 185, endPoint x: 393, endPoint y: 185, distance: 24.6
click at [393, 185] on input "pika2sora2pro-sora" at bounding box center [406, 184] width 111 height 16
type input "pika2sora2pro-sora"
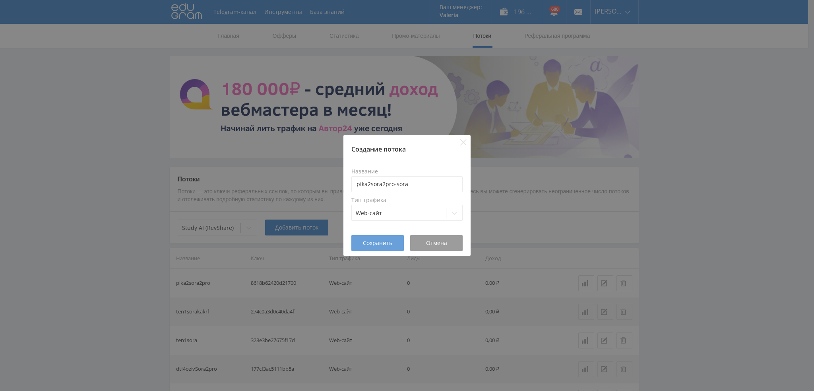
click at [369, 243] on span "Сохранить" at bounding box center [377, 243] width 29 height 6
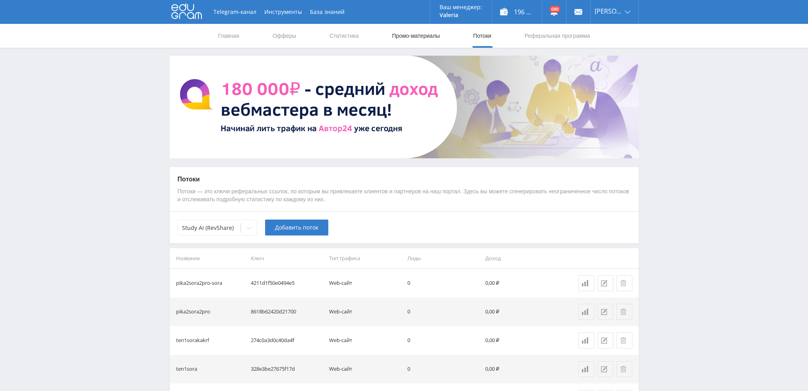
click at [410, 37] on link "Промо-материалы" at bounding box center [415, 36] width 49 height 24
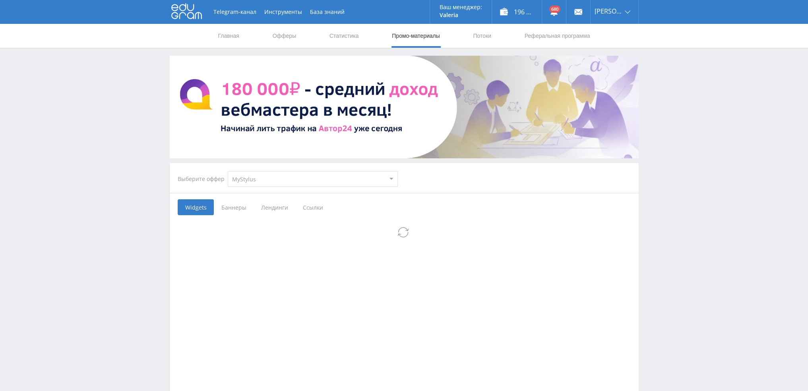
click at [273, 182] on select "MyStylus MyStylus - Revshare Кэмп Studybay Автор24 Studybay Brazil Study AI (Re…" at bounding box center [313, 179] width 170 height 16
select select "376"
click at [228, 171] on select "MyStylus MyStylus - Revshare Кэмп Studybay Автор24 Studybay Brazil Study AI (Re…" at bounding box center [313, 179] width 170 height 16
select select "376"
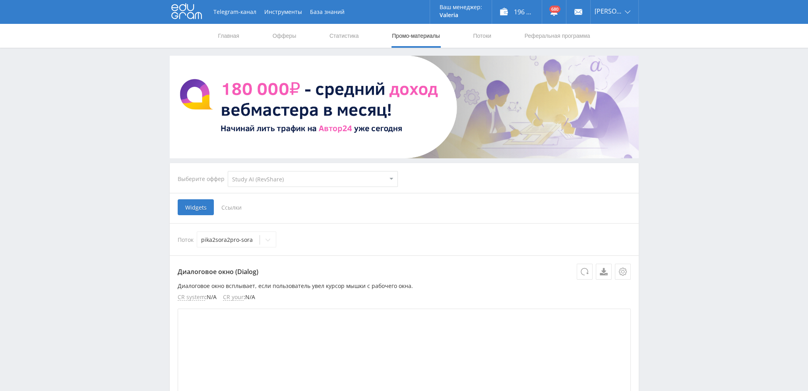
click at [232, 206] on span "Ссылки" at bounding box center [231, 207] width 35 height 16
click at [0, 0] on input "Ссылки" at bounding box center [0, 0] width 0 height 0
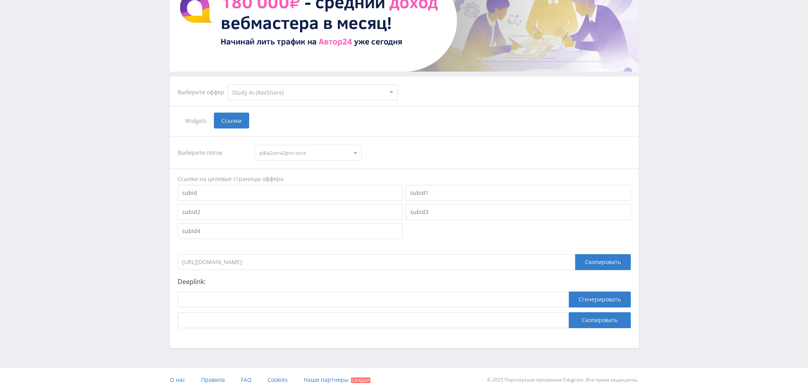
scroll to position [87, 0]
click at [312, 151] on span "pika2sora2pro-sora" at bounding box center [304, 152] width 90 height 15
click at [281, 177] on button "pika2sora2pro" at bounding box center [308, 177] width 106 height 11
click at [258, 294] on input at bounding box center [373, 299] width 391 height 16
paste input "https://study24.ai/chat/sora_pro"
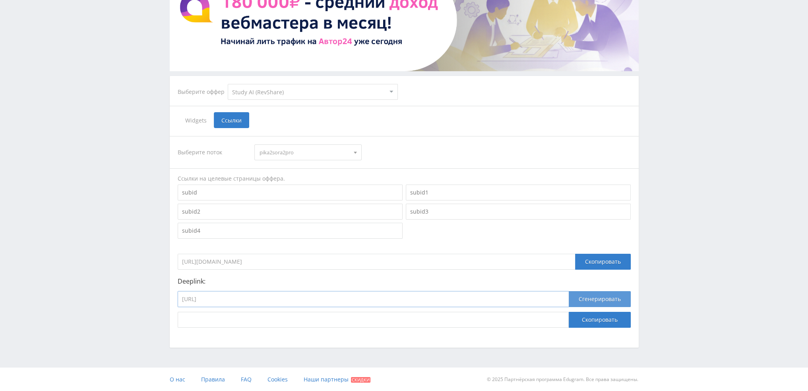
type input "https://study24.ai/chat/sora_pro"
click at [609, 297] on button "Сгенерировать" at bounding box center [600, 299] width 62 height 16
click at [592, 320] on button "Скопировать" at bounding box center [600, 320] width 62 height 16
click at [283, 153] on span "pika2sora2pro" at bounding box center [304, 152] width 90 height 15
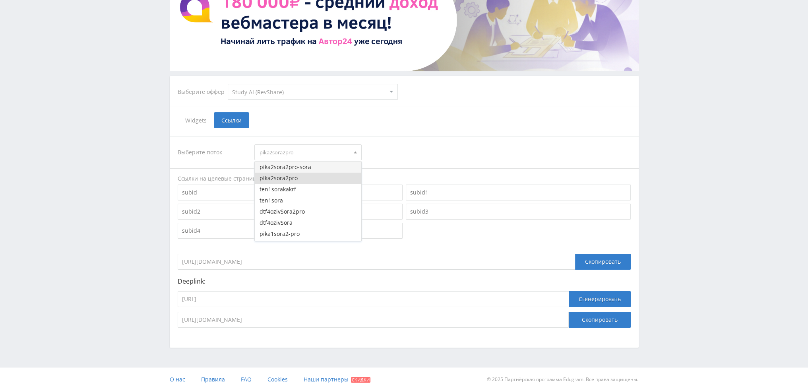
click at [285, 168] on button "pika2sora2pro-sora" at bounding box center [308, 166] width 106 height 11
click at [294, 298] on input "https://study24.ai/chat/sora_pro" at bounding box center [373, 299] width 391 height 16
paste input
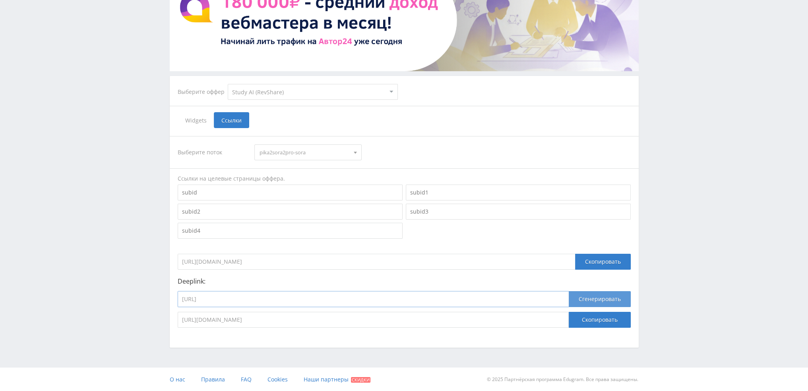
type input "[URL]"
click at [591, 301] on button "Сгенерировать" at bounding box center [600, 299] width 62 height 16
click at [596, 316] on button "Скопировать" at bounding box center [600, 320] width 62 height 16
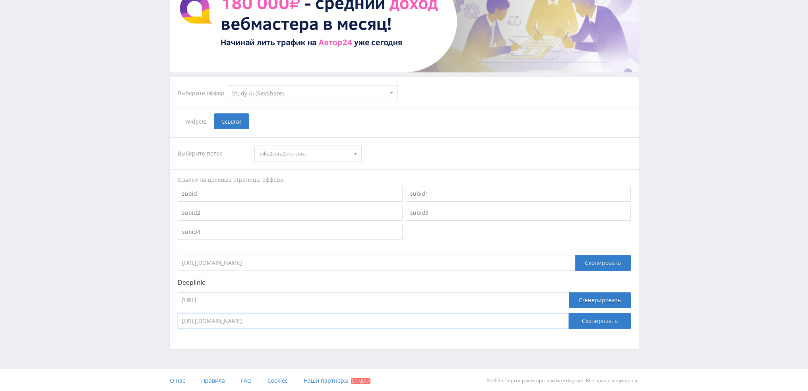
scroll to position [0, 0]
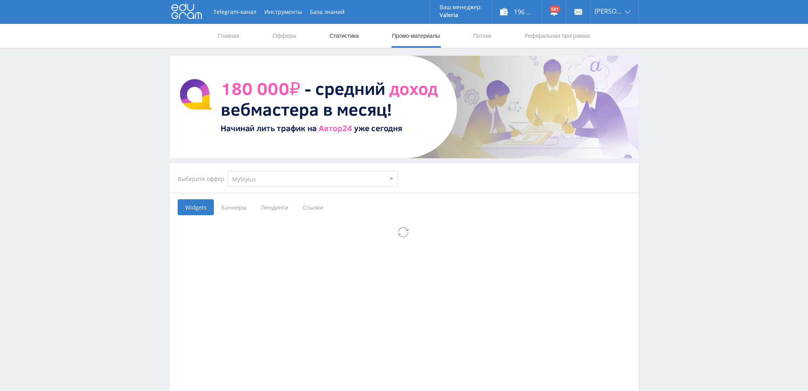
drag, startPoint x: 0, startPoint y: 0, endPoint x: 352, endPoint y: 36, distance: 353.5
click at [352, 36] on link "Статистика" at bounding box center [344, 36] width 31 height 24
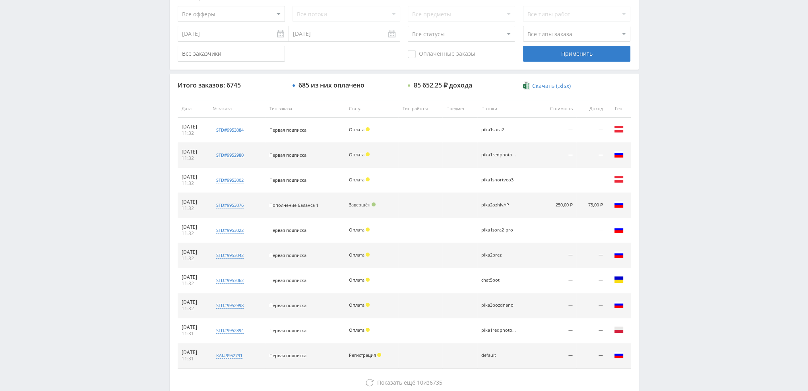
scroll to position [275, 0]
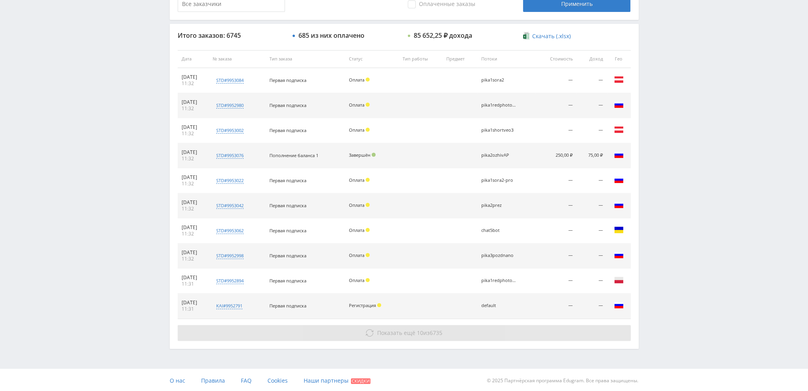
click at [397, 331] on span "Показать ещё" at bounding box center [396, 333] width 38 height 8
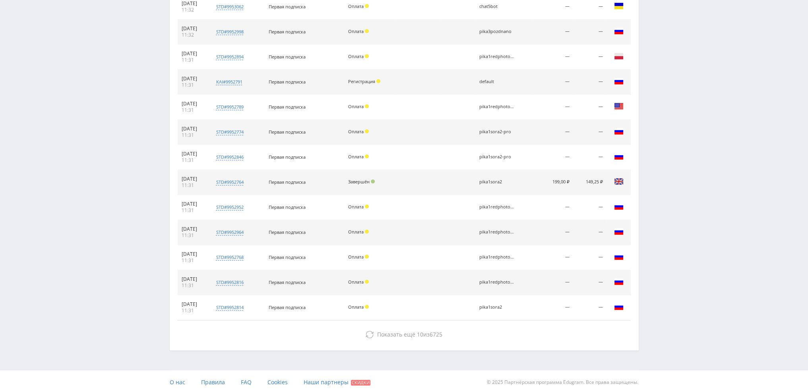
scroll to position [500, 0]
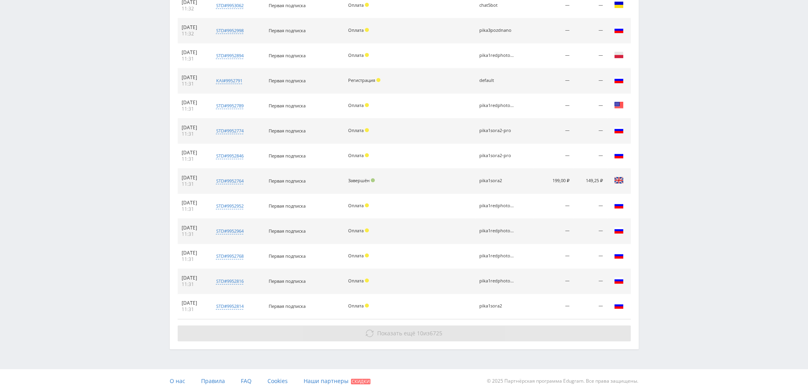
click at [385, 332] on span "Показать ещё" at bounding box center [396, 333] width 38 height 8
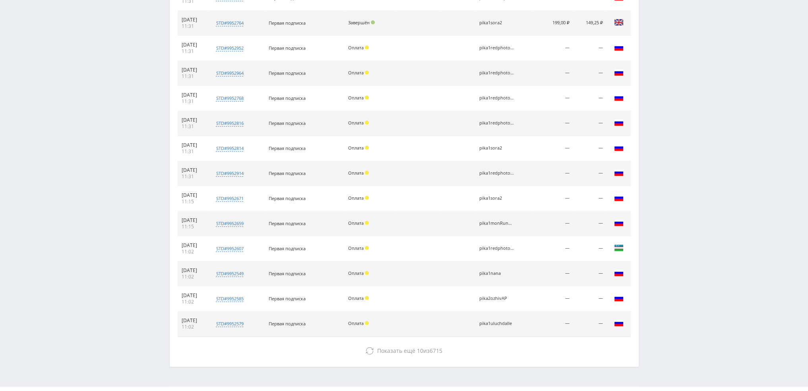
scroll to position [675, 0]
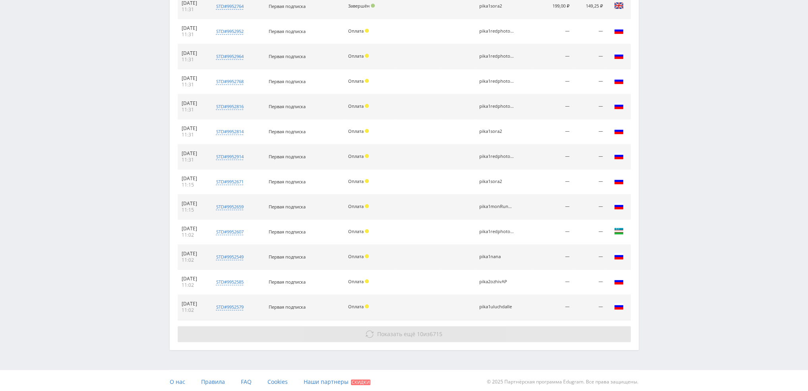
click at [405, 333] on span "Показать ещё" at bounding box center [396, 334] width 38 height 8
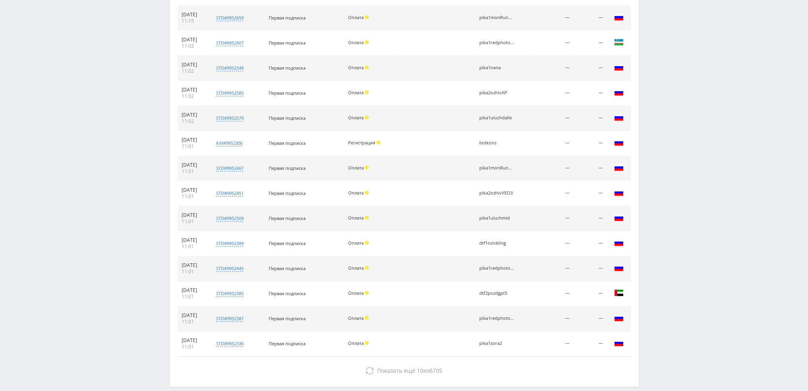
scroll to position [900, 0]
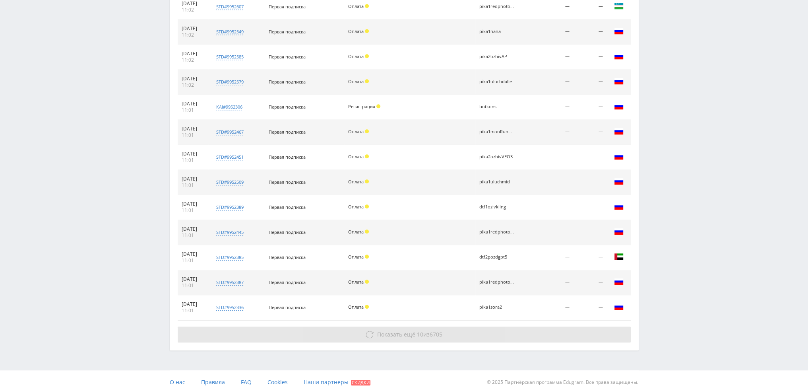
click at [402, 335] on span "Показать ещё" at bounding box center [396, 334] width 38 height 8
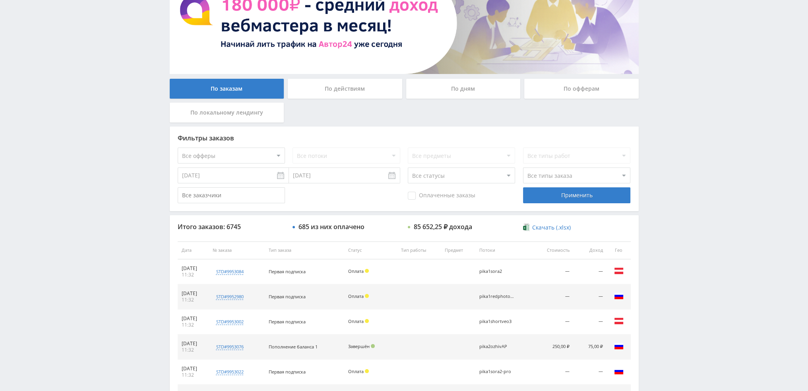
scroll to position [0, 0]
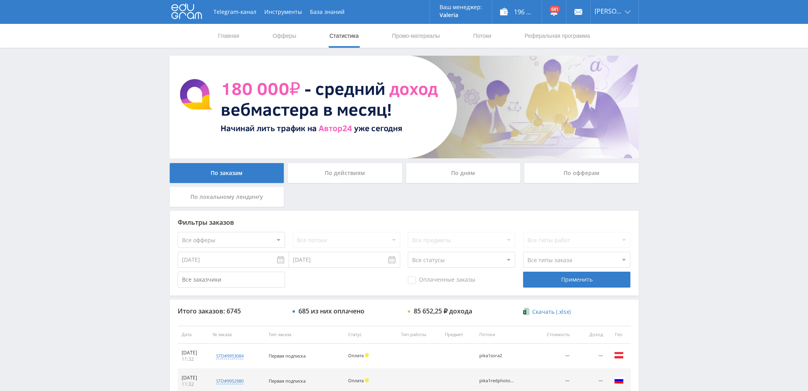
click at [454, 179] on div "По дням" at bounding box center [463, 173] width 114 height 20
click at [0, 0] on input "По дням" at bounding box center [0, 0] width 0 height 0
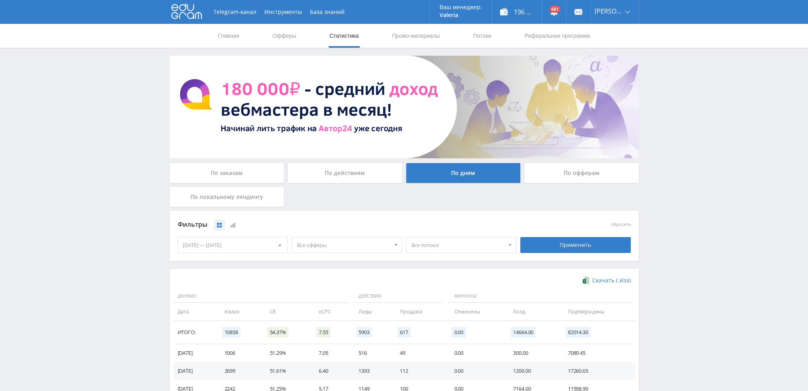
click at [705, 148] on div "Telegram-канал Инструменты База знаний Ваш менеджер: [PERSON_NAME] [PERSON_NAME…" at bounding box center [404, 260] width 808 height 521
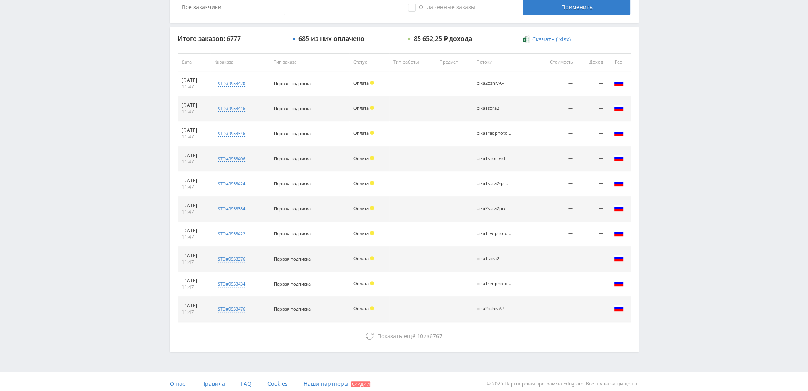
scroll to position [275, 0]
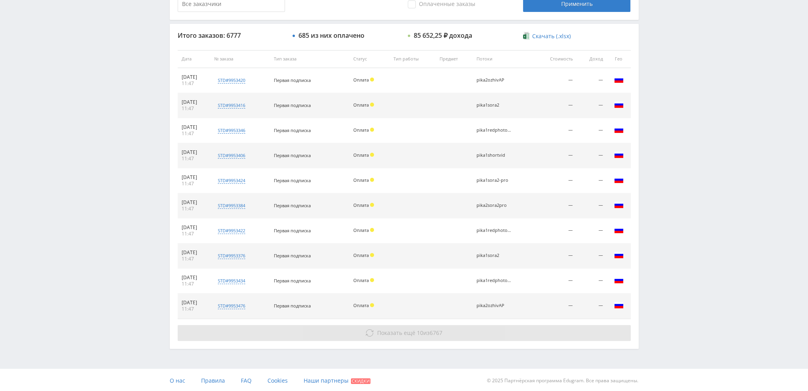
click at [401, 335] on span "Показать ещё" at bounding box center [396, 333] width 38 height 8
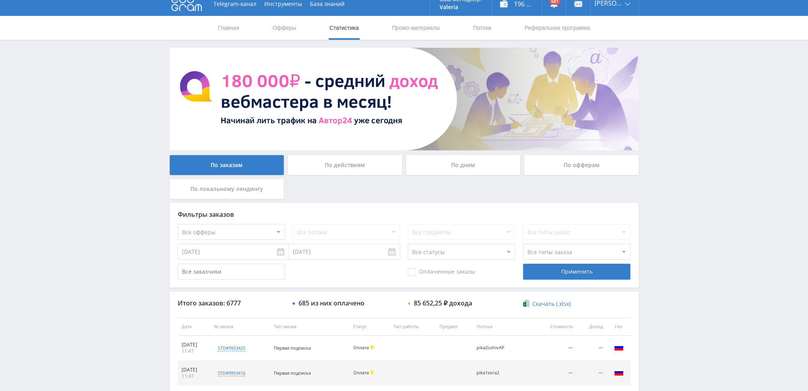
scroll to position [0, 0]
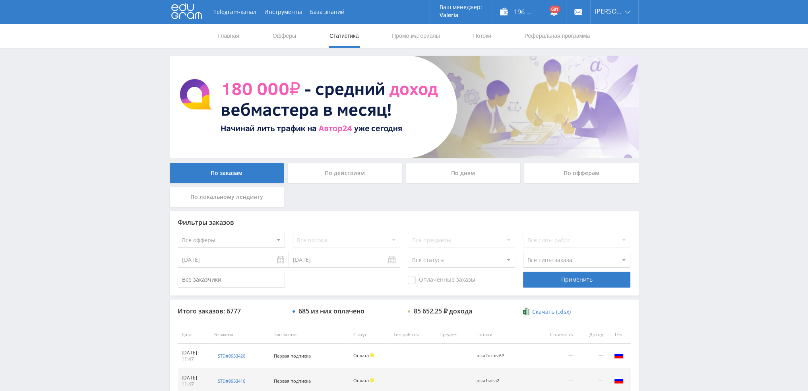
click at [461, 167] on div "По дням" at bounding box center [463, 173] width 114 height 20
click at [0, 0] on input "По дням" at bounding box center [0, 0] width 0 height 0
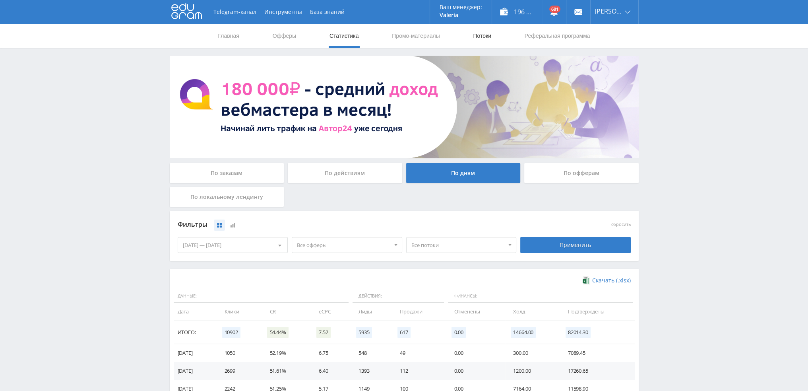
click at [484, 35] on link "Потоки" at bounding box center [482, 36] width 20 height 24
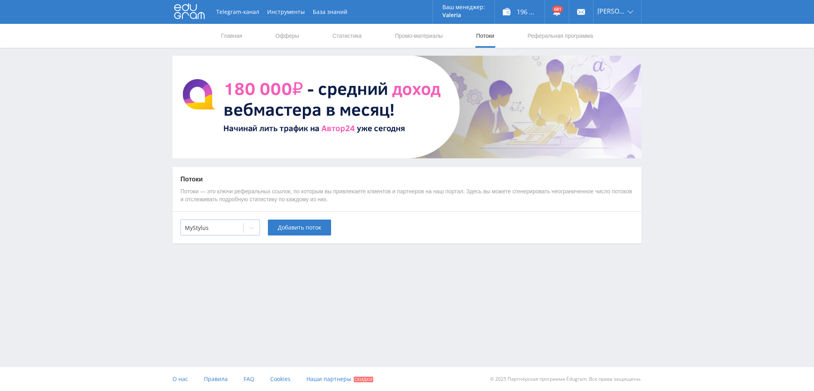
click at [223, 235] on div "MyStylus" at bounding box center [219, 227] width 79 height 16
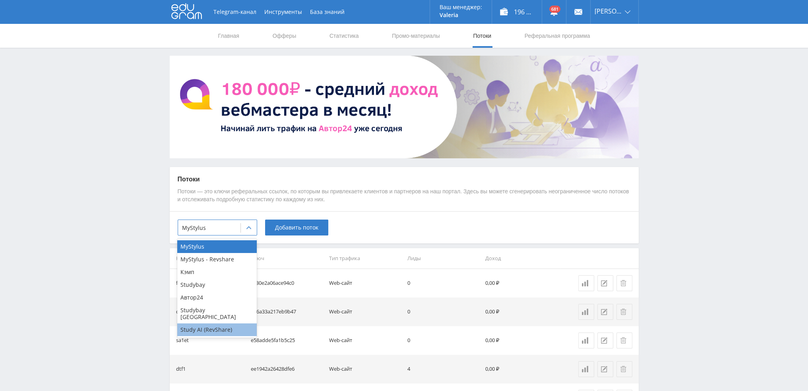
click at [219, 325] on div "Study AI (RevShare)" at bounding box center [216, 329] width 79 height 13
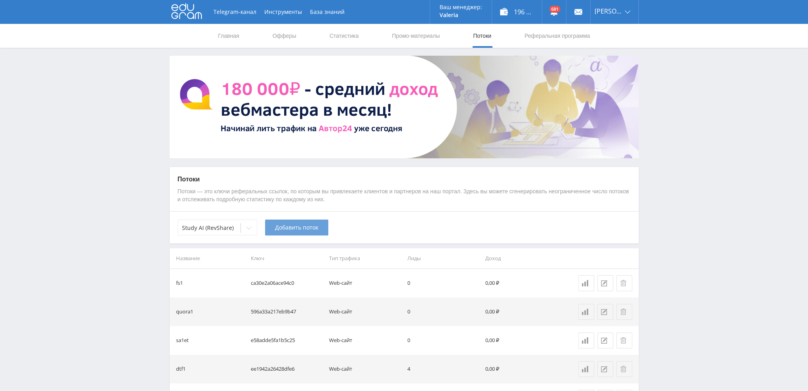
click at [289, 228] on span "Добавить поток" at bounding box center [296, 227] width 43 height 6
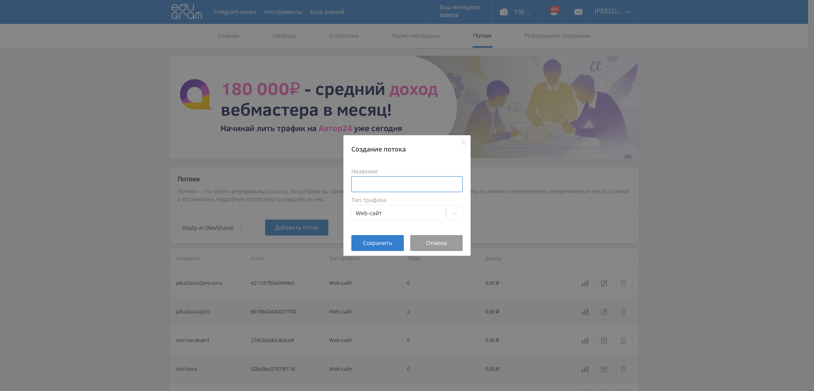
click at [401, 183] on input at bounding box center [406, 184] width 111 height 16
type input "ы"
type input "ten1suno1"
click at [375, 244] on span "Сохранить" at bounding box center [377, 243] width 29 height 6
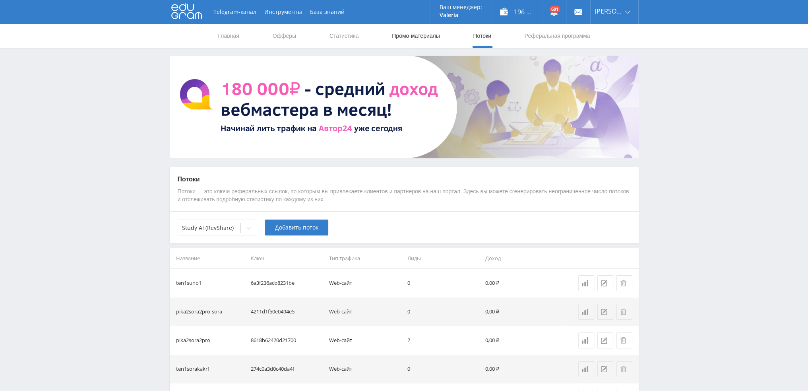
click at [423, 38] on link "Промо-материалы" at bounding box center [415, 36] width 49 height 24
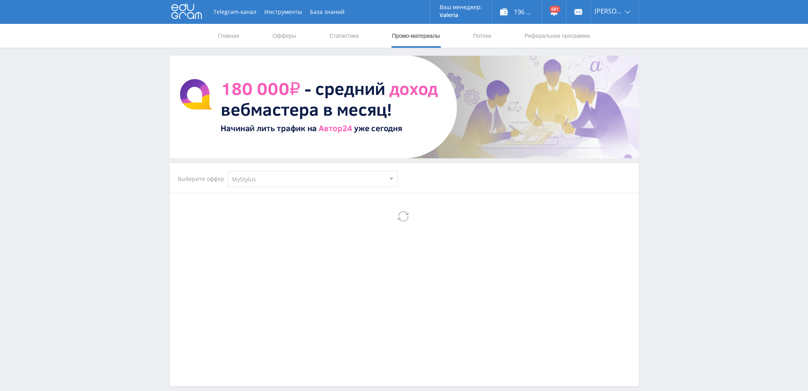
drag, startPoint x: 261, startPoint y: 179, endPoint x: 261, endPoint y: 185, distance: 6.0
click at [261, 180] on select "MyStylus MyStylus - Revshare Кэмп Studybay Автор24 Studybay Brazil Study AI (Re…" at bounding box center [313, 179] width 170 height 16
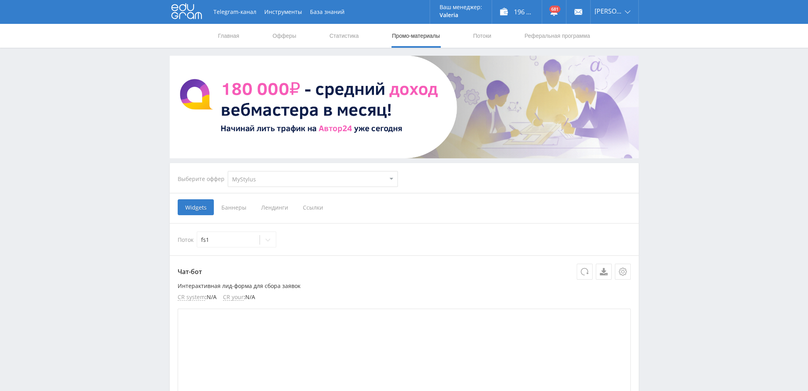
click at [273, 170] on div "Выберите оффер MyStylus MyStylus - Revshare Кэмп Studybay Автор24 Studybay Braz…" at bounding box center [287, 179] width 233 height 29
click at [265, 178] on select "MyStylus MyStylus - Revshare Кэмп Studybay Автор24 Studybay Brazil Study AI (Re…" at bounding box center [313, 179] width 170 height 16
select select "376"
click at [228, 171] on select "MyStylus MyStylus - Revshare Кэмп Studybay Автор24 Studybay Brazil Study AI (Re…" at bounding box center [313, 179] width 170 height 16
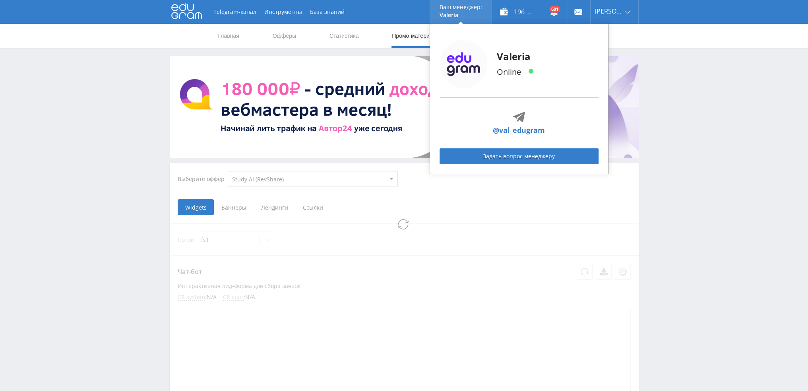
select select "376"
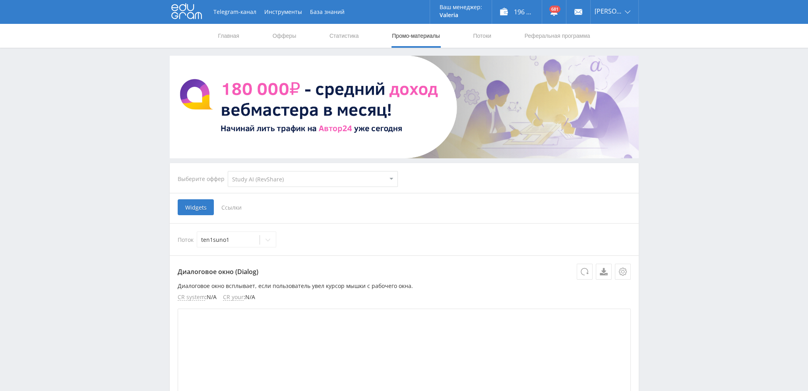
click at [256, 182] on select "MyStylus MyStylus - Revshare Кэмп Studybay Автор24 Studybay Brazil Study AI (Re…" at bounding box center [313, 179] width 170 height 16
click at [255, 179] on select "MyStylus MyStylus - Revshare Кэмп Studybay Автор24 Studybay Brazil Study AI (Re…" at bounding box center [313, 179] width 170 height 16
click at [239, 211] on span "Ссылки" at bounding box center [231, 207] width 35 height 16
click at [0, 0] on input "Ссылки" at bounding box center [0, 0] width 0 height 0
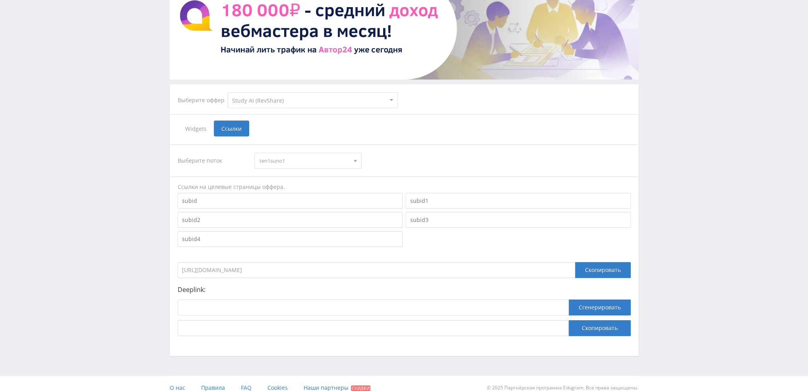
scroll to position [87, 0]
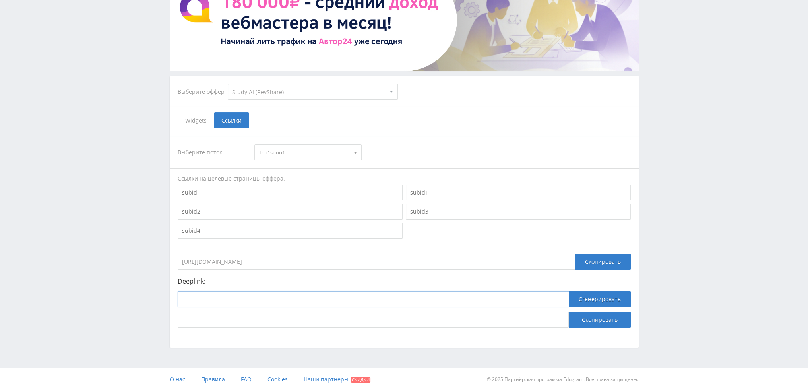
click at [250, 297] on input at bounding box center [373, 299] width 391 height 16
paste input "https://study24.ai/chat/suno"
type input "https://study24.ai/chat/suno"
click at [612, 298] on button "Сгенерировать" at bounding box center [600, 299] width 62 height 16
click at [285, 319] on input "https://eduforms.org/?rid=6a3f236acb8231be&ulp=https%3A%2F%2Fstudy24.ai%2Fchat%…" at bounding box center [373, 320] width 391 height 16
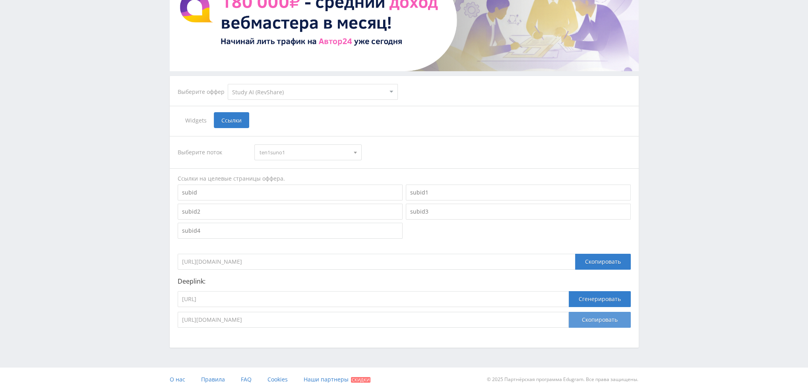
click at [610, 319] on button "Скопировать" at bounding box center [600, 320] width 62 height 16
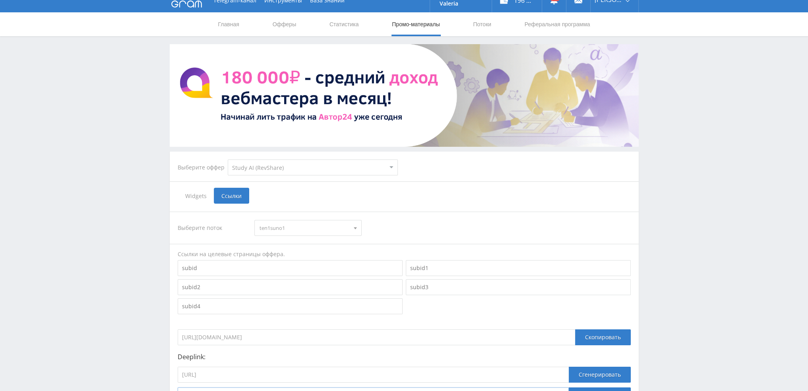
scroll to position [0, 0]
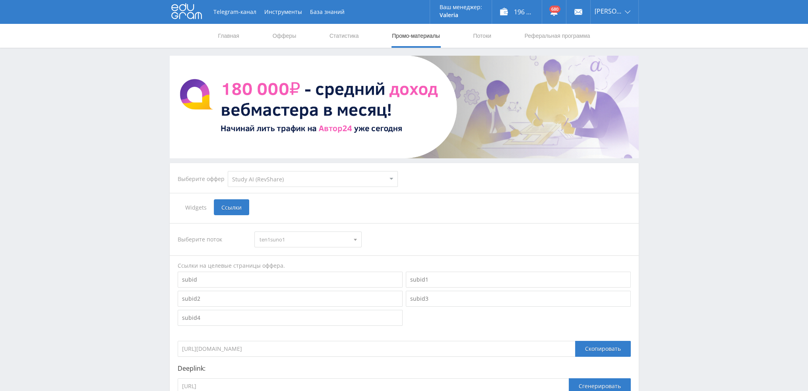
click at [497, 27] on nav "Главная Офферы Статистика Промо-материалы Потоки Реферальная программа" at bounding box center [404, 36] width 374 height 24
click at [477, 32] on link "Потоки" at bounding box center [482, 36] width 20 height 24
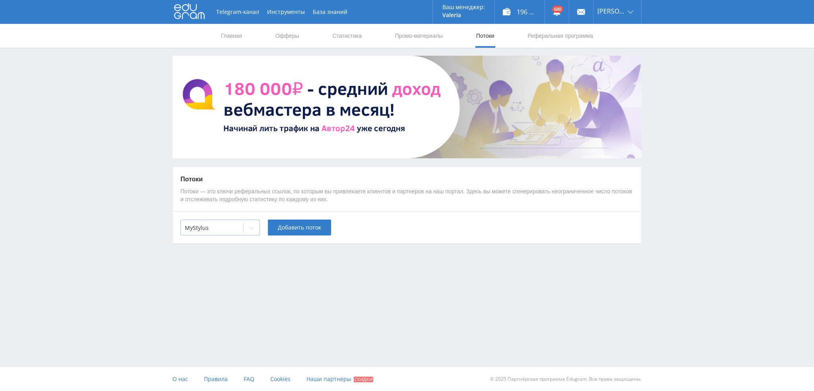
click at [226, 228] on div at bounding box center [212, 228] width 54 height 8
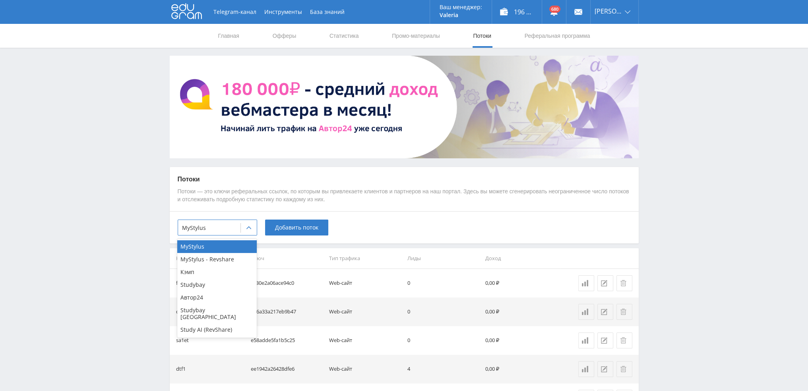
click at [208, 323] on div "Study AI (RevShare)" at bounding box center [216, 329] width 79 height 13
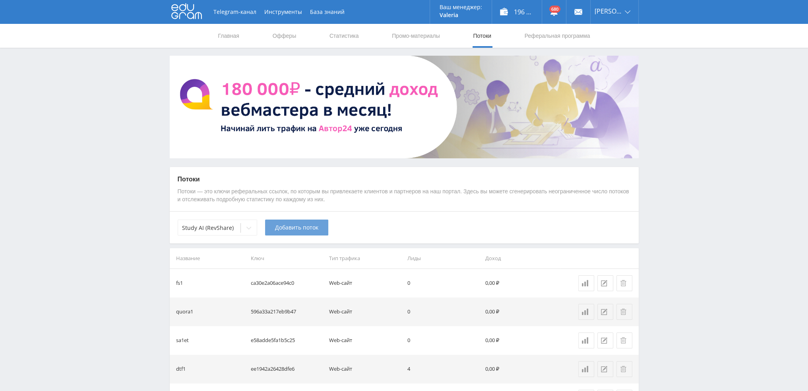
click at [294, 233] on button "Добавить поток" at bounding box center [296, 227] width 63 height 16
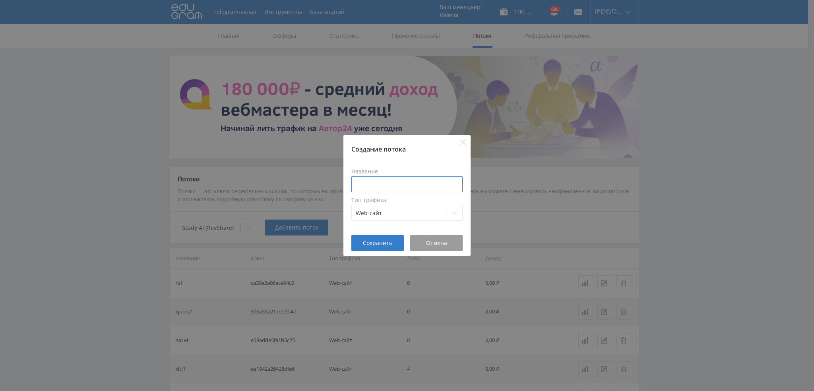
click at [380, 186] on input at bounding box center [406, 184] width 111 height 16
type input "pika3soraVID"
click at [379, 245] on span "Сохранить" at bounding box center [377, 243] width 29 height 6
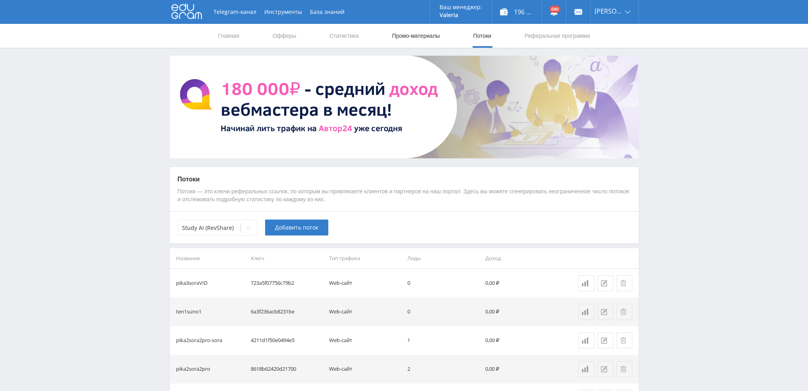
click at [404, 36] on link "Промо-материалы" at bounding box center [415, 36] width 49 height 24
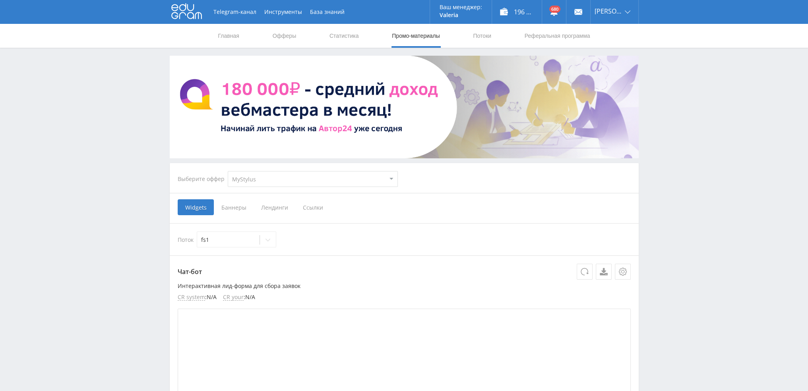
click at [320, 207] on span "Ссылки" at bounding box center [312, 207] width 35 height 16
click at [0, 0] on input "Ссылки" at bounding box center [0, 0] width 0 height 0
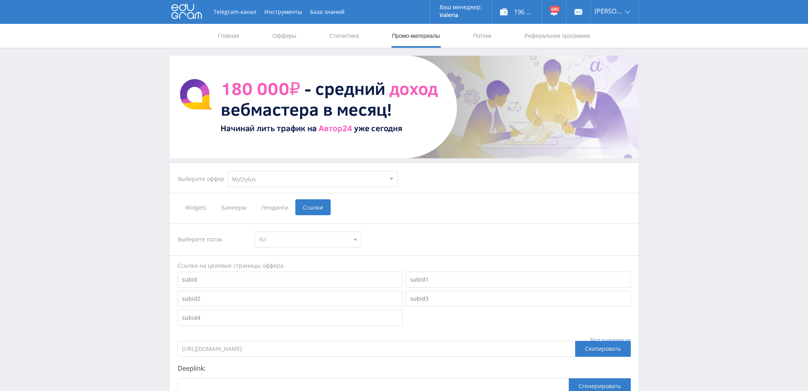
drag, startPoint x: 291, startPoint y: 176, endPoint x: 287, endPoint y: 186, distance: 10.3
click at [291, 176] on select "MyStylus MyStylus - Revshare Кэмп Studybay Автор24 Studybay Brazil Study AI (Re…" at bounding box center [313, 179] width 170 height 16
select select "376"
click at [228, 171] on select "MyStylus MyStylus - Revshare Кэмп Studybay Автор24 Studybay Brazil Study AI (Re…" at bounding box center [313, 179] width 170 height 16
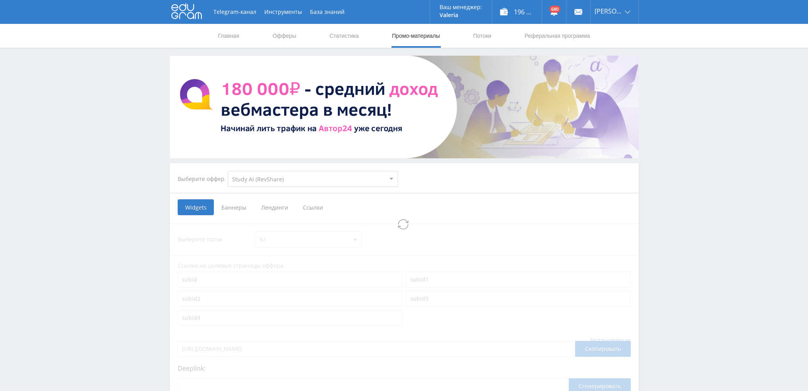
select select "376"
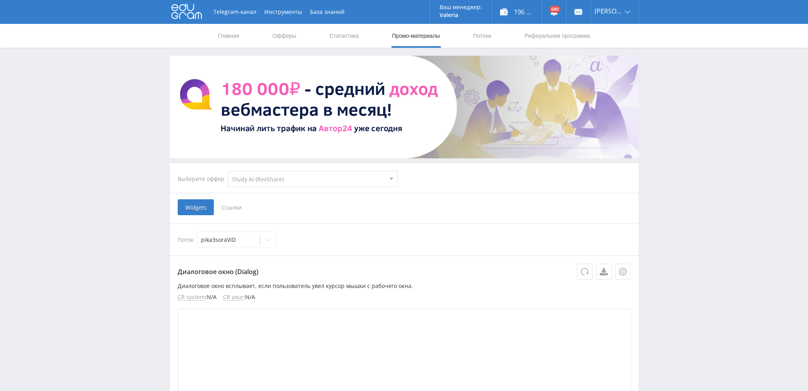
click at [230, 208] on span "Ссылки" at bounding box center [231, 207] width 35 height 16
click at [0, 0] on input "Ссылки" at bounding box center [0, 0] width 0 height 0
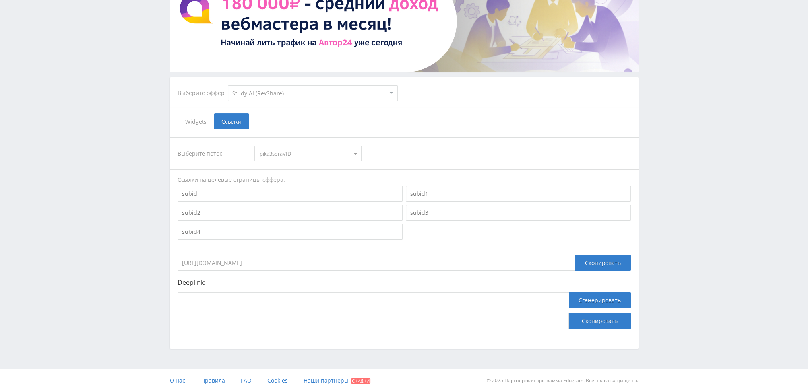
scroll to position [87, 0]
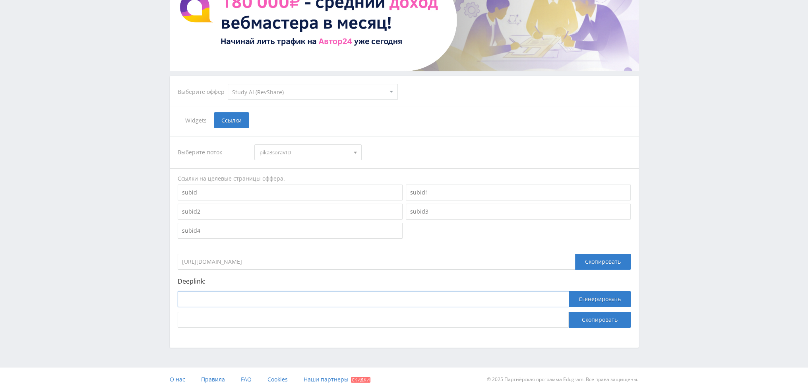
click at [253, 302] on input at bounding box center [373, 299] width 391 height 16
paste input "https://study24.ai/chat/sora"
type input "https://study24.ai/chat/sora"
click at [598, 297] on button "Сгенерировать" at bounding box center [600, 299] width 62 height 16
click at [594, 317] on button "Скопировать" at bounding box center [600, 320] width 62 height 16
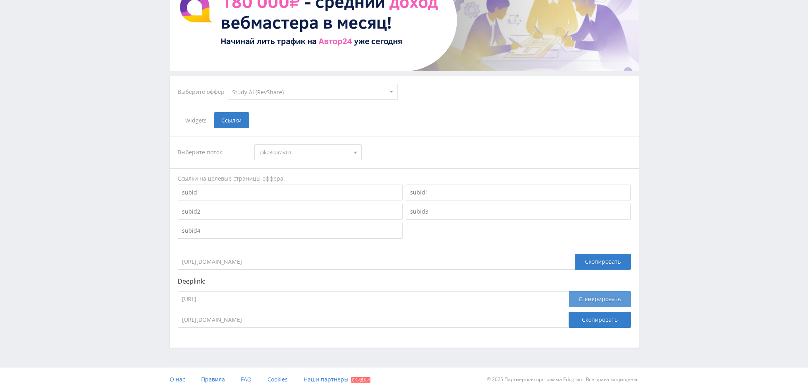
click at [596, 300] on button "Сгенерировать" at bounding box center [600, 299] width 62 height 16
click at [596, 321] on button "Скопировать" at bounding box center [600, 320] width 62 height 16
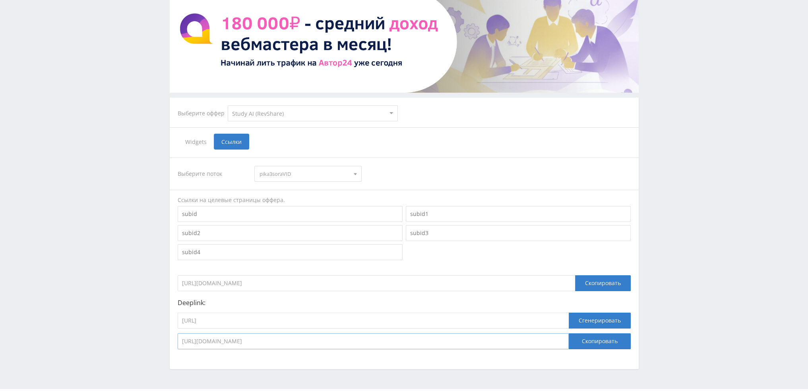
scroll to position [0, 0]
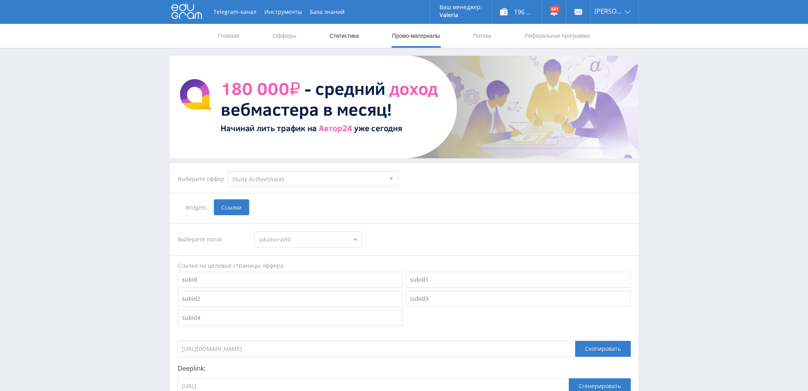
click at [343, 36] on link "Статистика" at bounding box center [344, 36] width 31 height 24
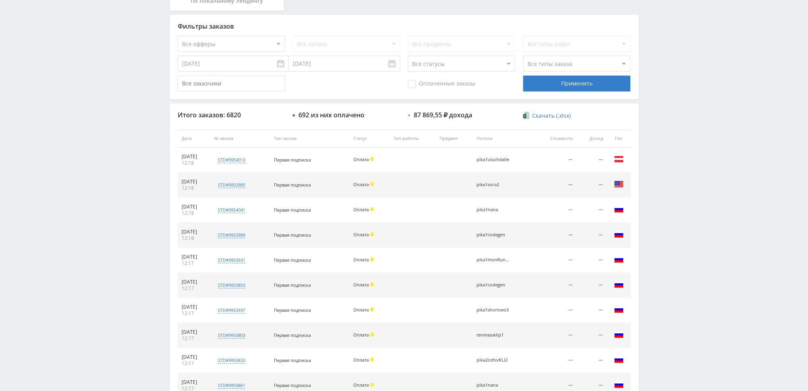
scroll to position [275, 0]
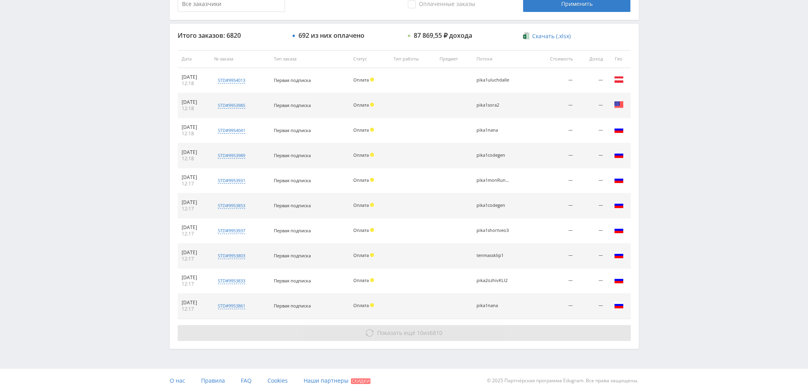
click at [420, 333] on span "10" at bounding box center [420, 333] width 6 height 8
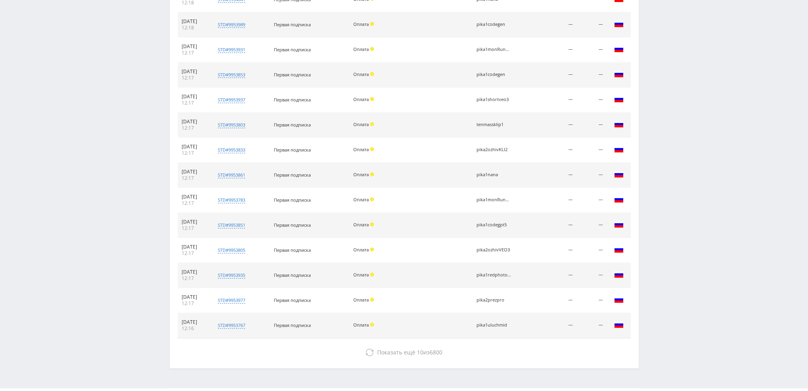
scroll to position [425, 0]
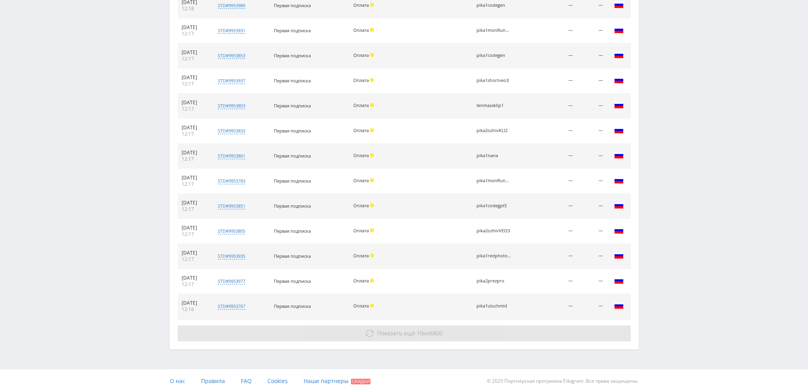
click at [396, 331] on span "Показать ещё" at bounding box center [396, 333] width 38 height 8
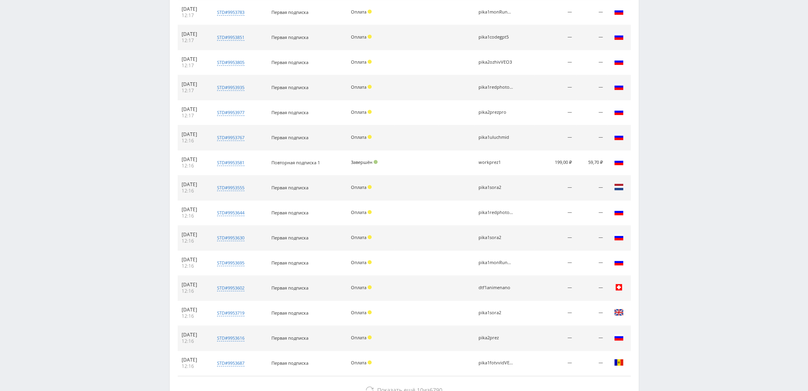
scroll to position [650, 0]
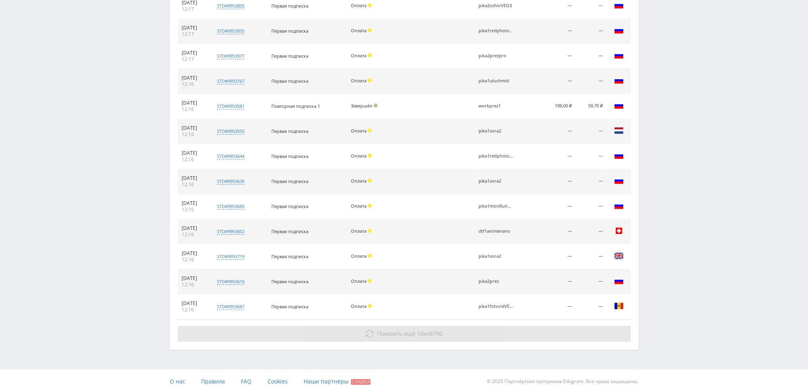
click at [406, 329] on span "Показать ещё" at bounding box center [396, 333] width 38 height 8
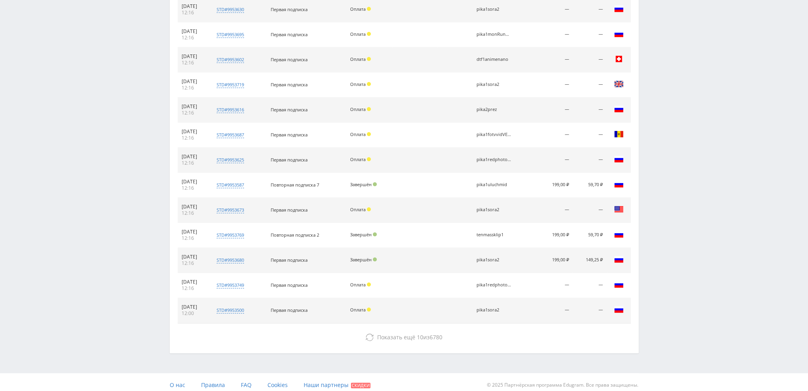
scroll to position [825, 0]
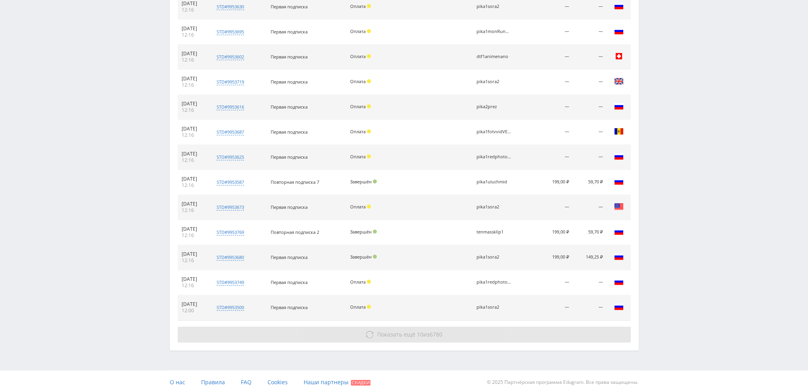
click at [414, 333] on span "Показать ещё 10 из 6780" at bounding box center [409, 334] width 65 height 8
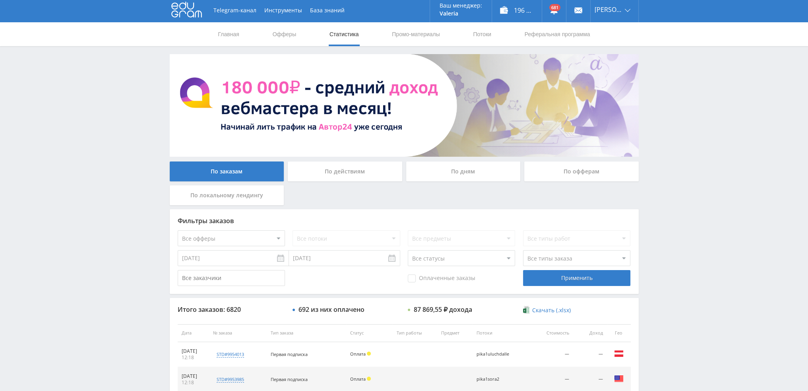
scroll to position [0, 0]
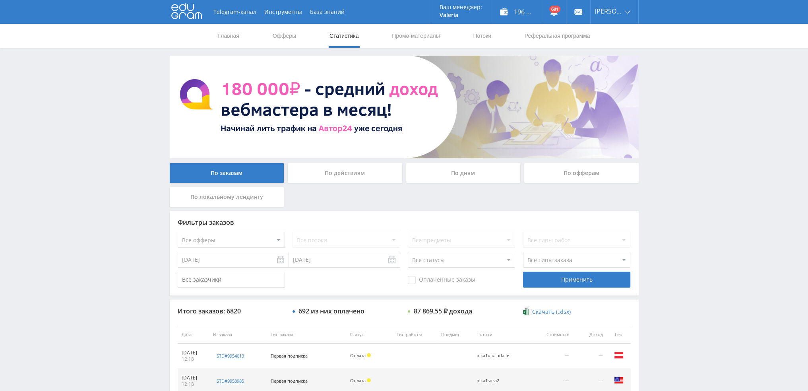
click at [448, 170] on div "По дням" at bounding box center [463, 173] width 114 height 20
click at [0, 0] on input "По дням" at bounding box center [0, 0] width 0 height 0
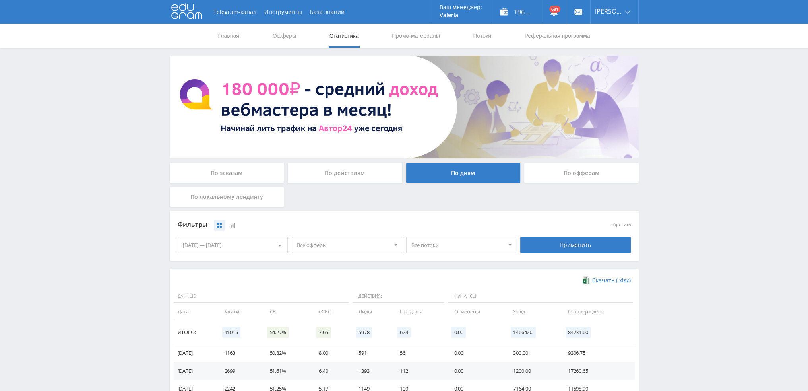
click at [323, 245] on span "Все офферы" at bounding box center [343, 244] width 93 height 15
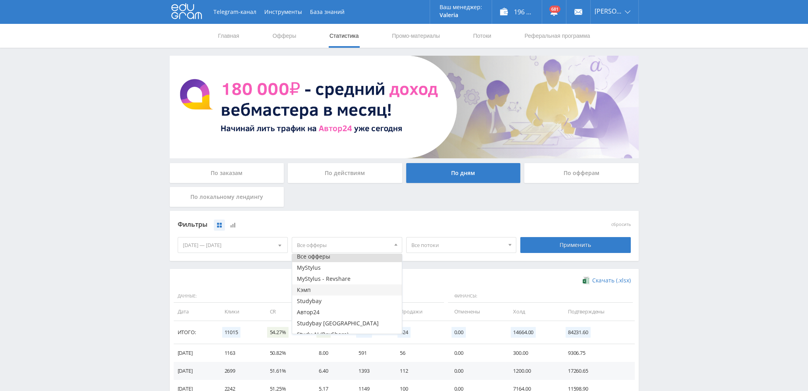
scroll to position [10, 0]
click at [320, 326] on button "Study AI (RevShare)" at bounding box center [347, 327] width 110 height 11
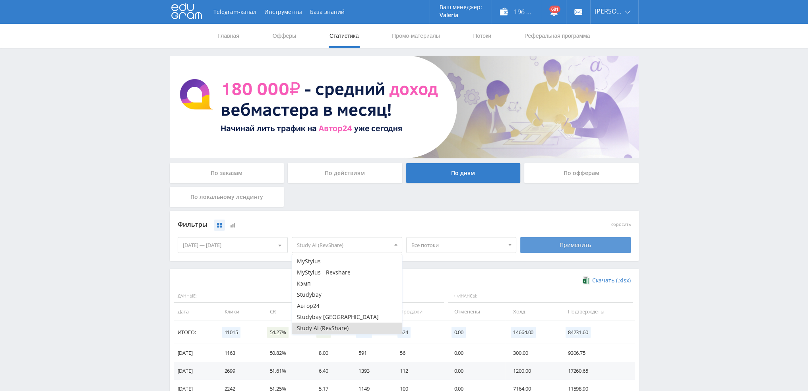
click at [562, 241] on div "Применить" at bounding box center [575, 245] width 110 height 16
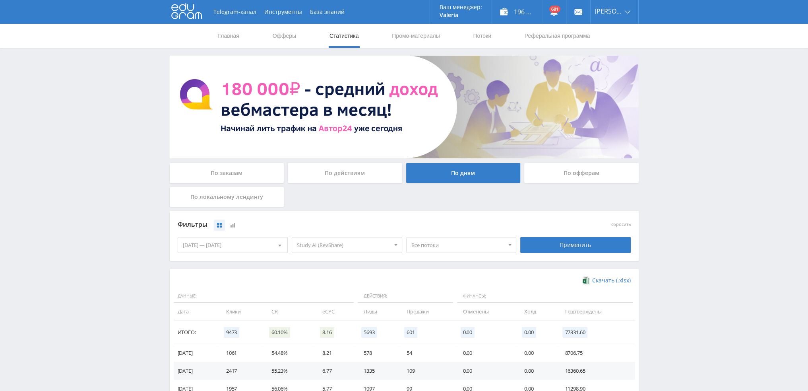
scroll to position [0, 0]
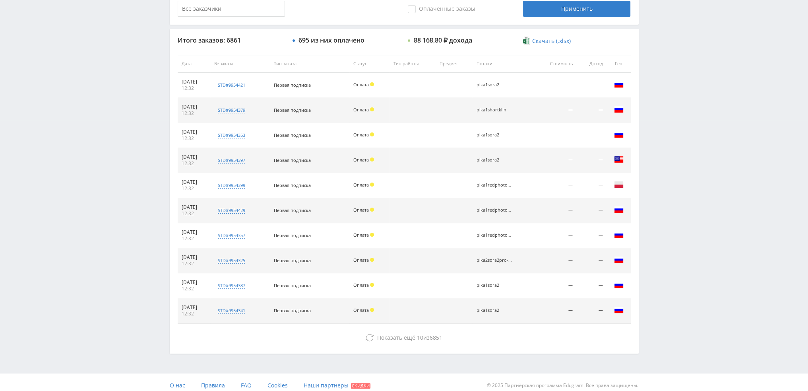
scroll to position [275, 0]
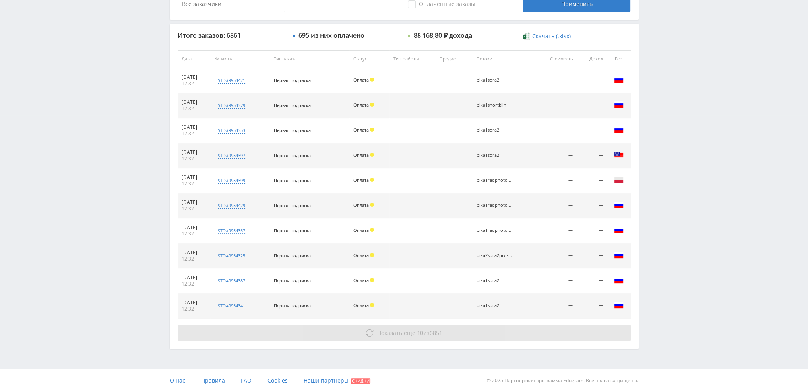
click at [394, 335] on button "Показать ещё 10 из 6851" at bounding box center [404, 333] width 453 height 16
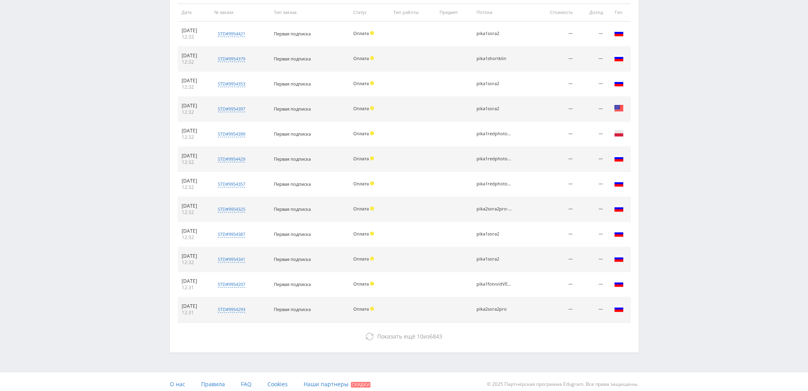
scroll to position [325, 0]
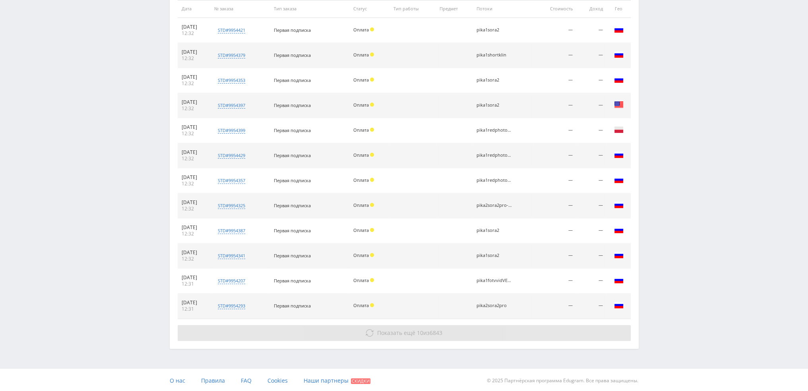
click at [458, 325] on button "Показать ещё 10 из 6843" at bounding box center [404, 333] width 453 height 16
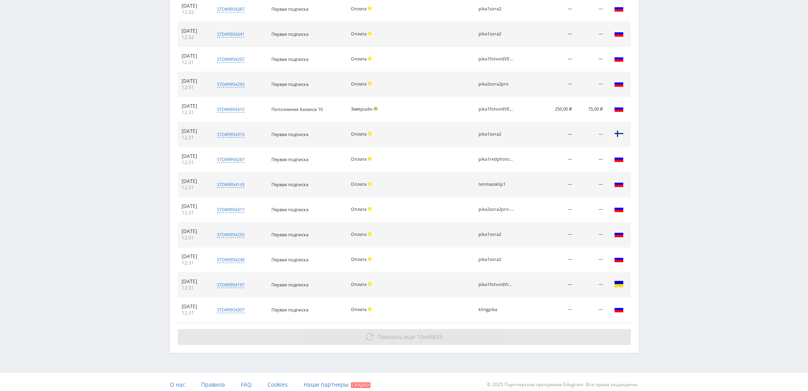
scroll to position [550, 0]
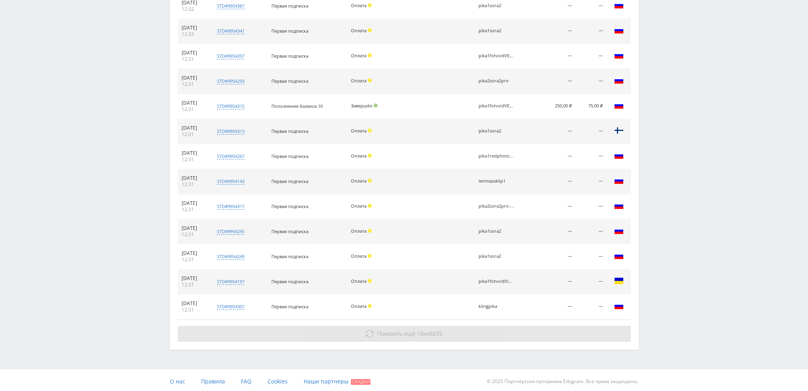
click at [448, 333] on button "Показать ещё 10 из 6835" at bounding box center [404, 333] width 453 height 16
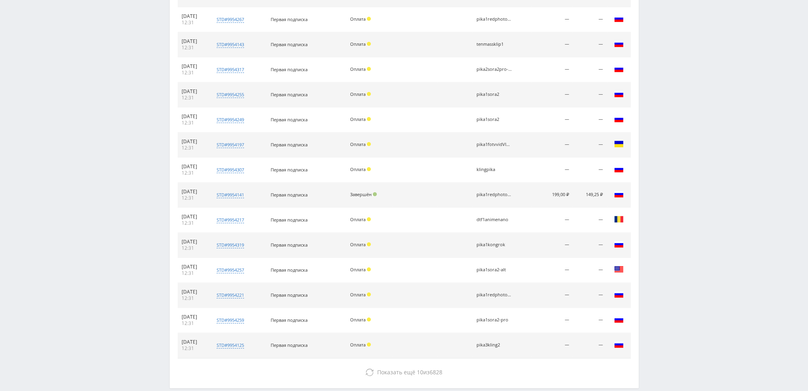
scroll to position [725, 0]
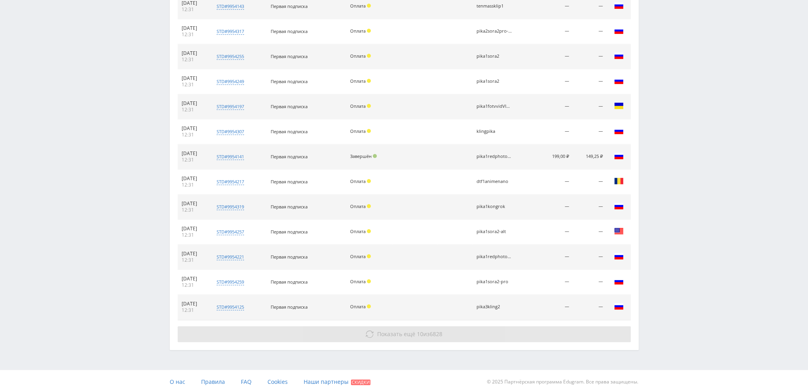
click at [453, 330] on button "Показать ещё 10 из 6828" at bounding box center [404, 334] width 453 height 16
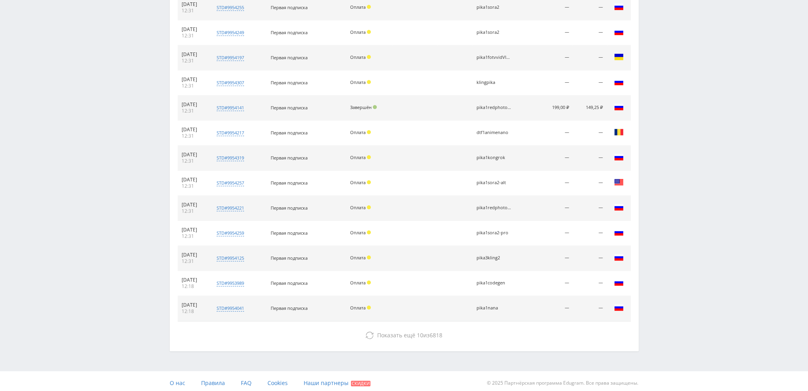
scroll to position [774, 0]
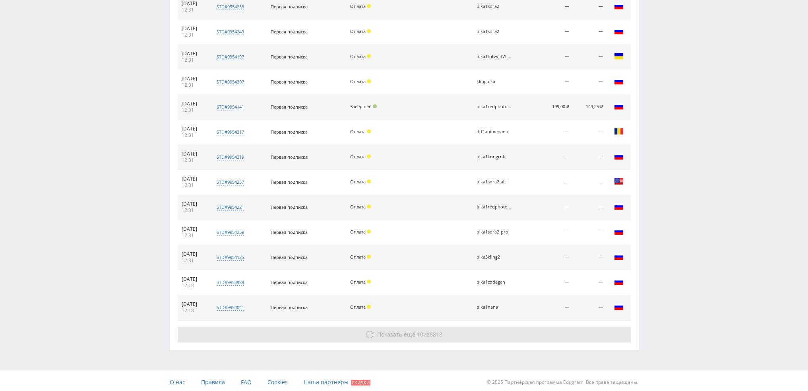
click at [453, 331] on button "Показать ещё 10 из 6818" at bounding box center [404, 334] width 453 height 16
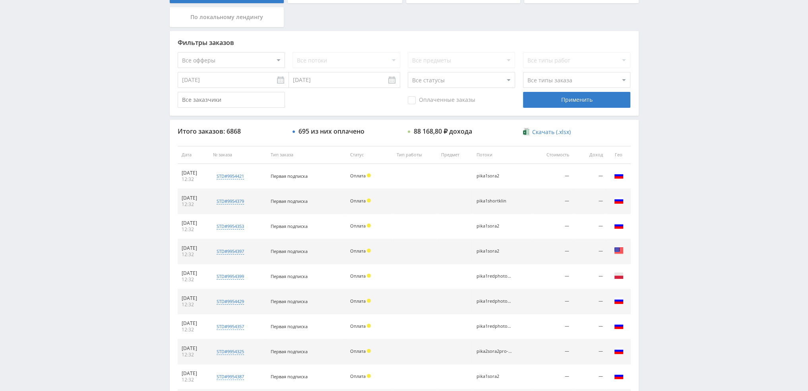
scroll to position [0, 0]
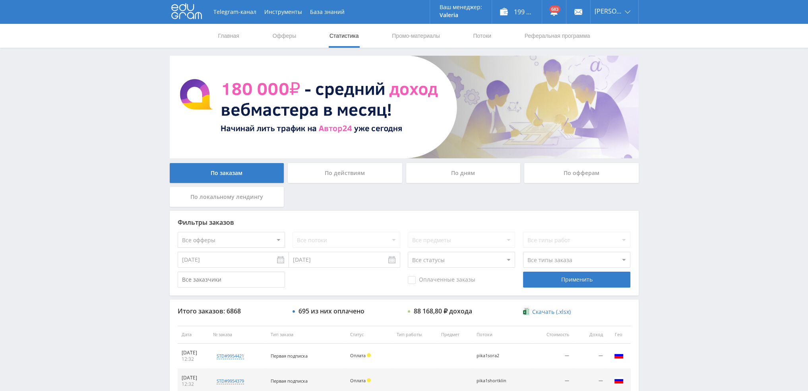
click at [461, 176] on div "По дням" at bounding box center [463, 173] width 114 height 20
click at [0, 0] on input "По дням" at bounding box center [0, 0] width 0 height 0
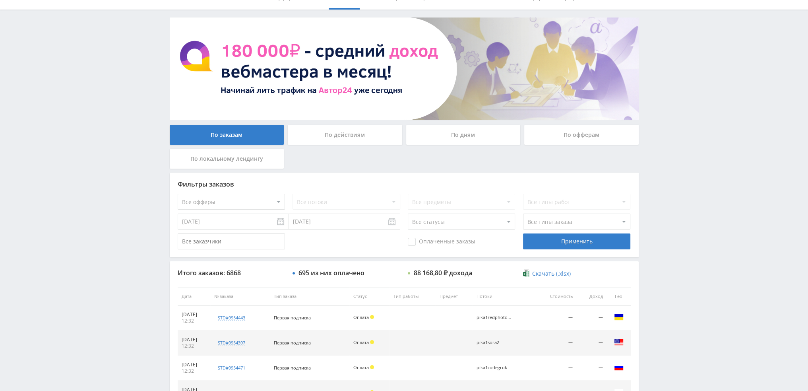
scroll to position [37, 0]
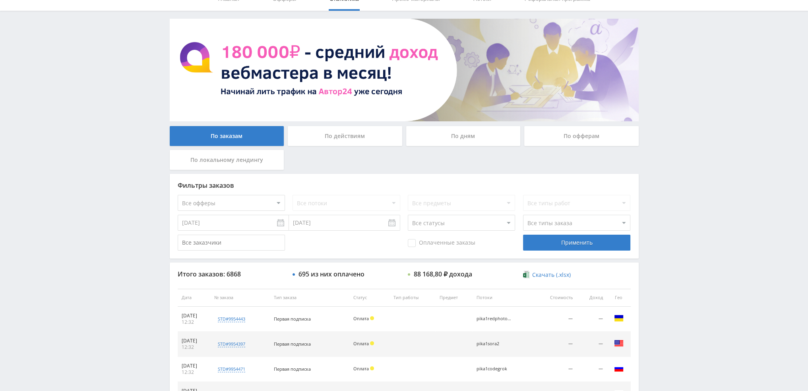
click at [480, 137] on div "По дням" at bounding box center [463, 136] width 114 height 20
click at [0, 0] on input "По дням" at bounding box center [0, 0] width 0 height 0
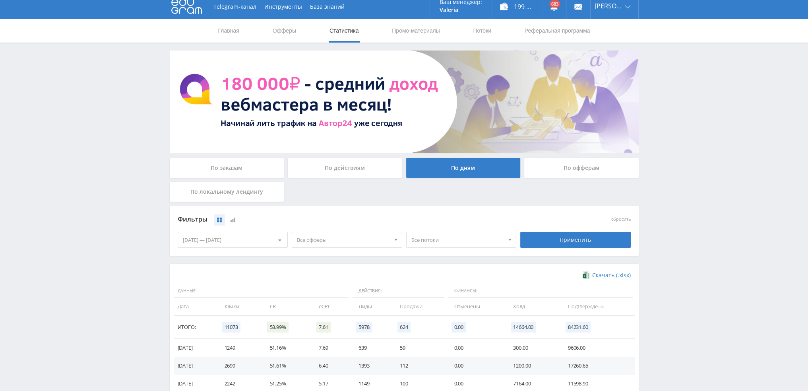
scroll to position [0, 0]
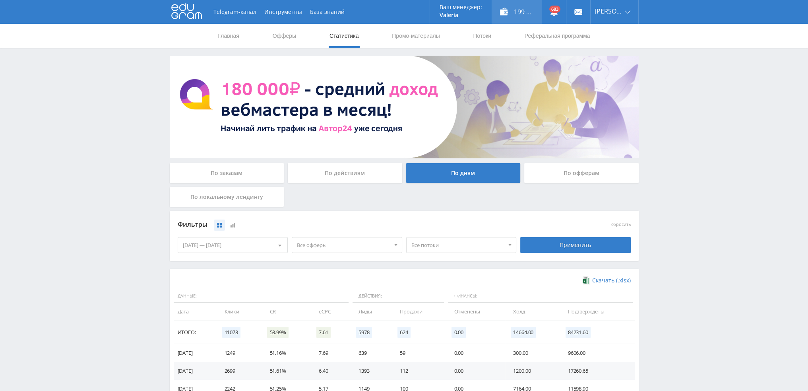
click at [520, 14] on div "199 005,00 ₽" at bounding box center [517, 12] width 50 height 24
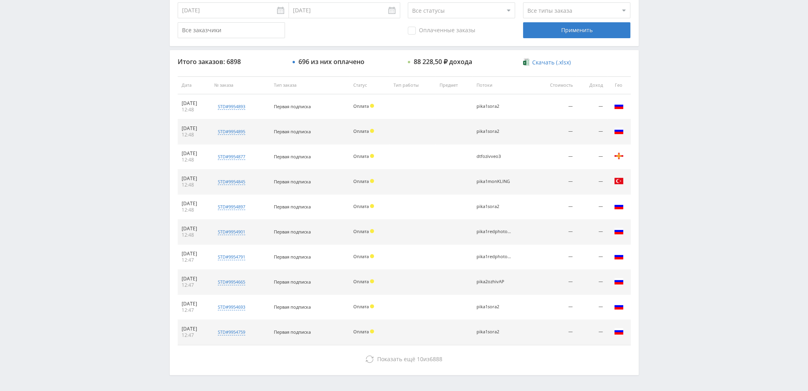
scroll to position [275, 0]
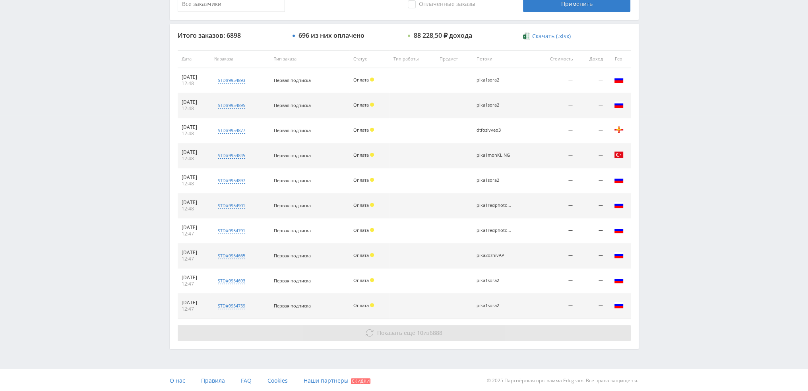
click at [378, 327] on button "Показать ещё 10 из 6888" at bounding box center [404, 333] width 453 height 16
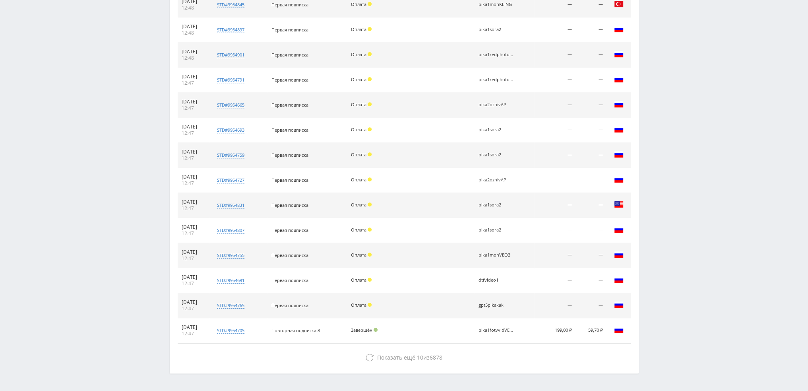
scroll to position [450, 0]
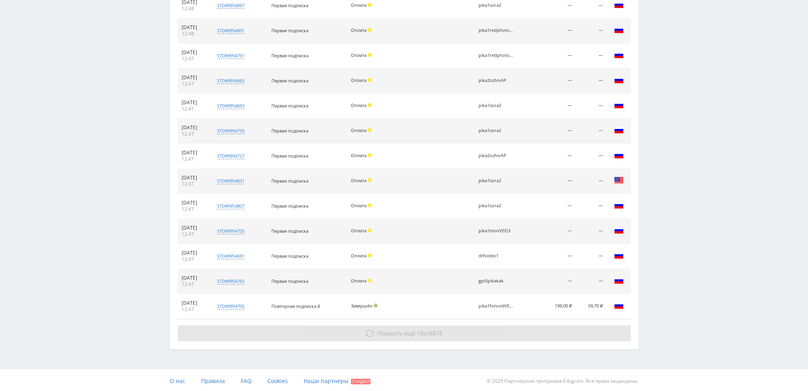
click at [500, 331] on button "Показать ещё 10 из 6878" at bounding box center [404, 333] width 453 height 16
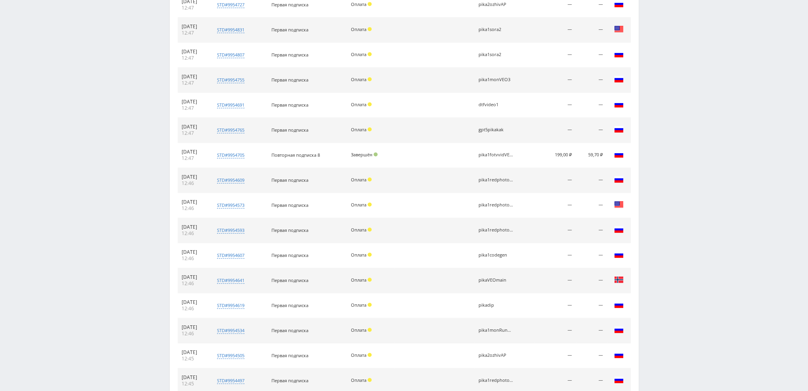
scroll to position [675, 0]
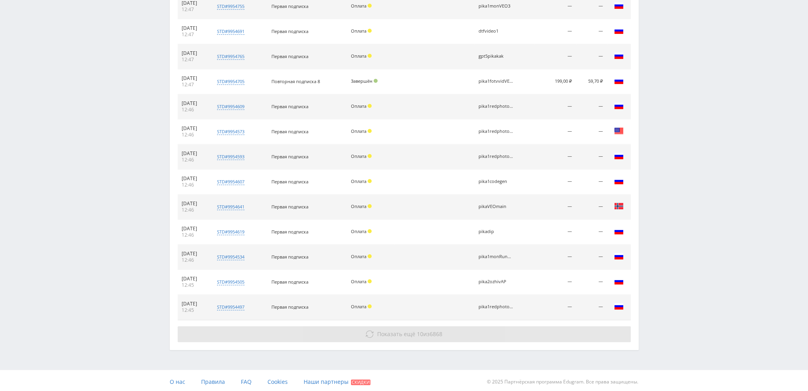
click at [471, 329] on button "Показать ещё 10 из 6868" at bounding box center [404, 334] width 453 height 16
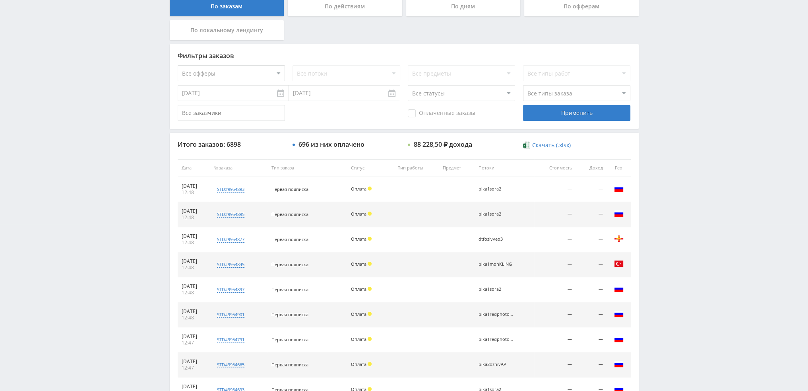
scroll to position [0, 0]
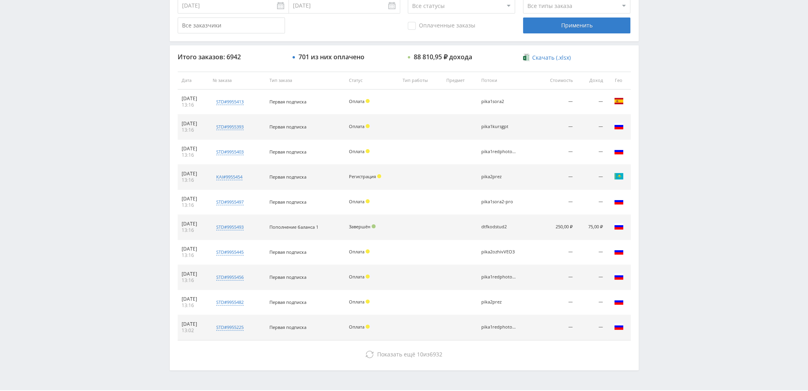
scroll to position [275, 0]
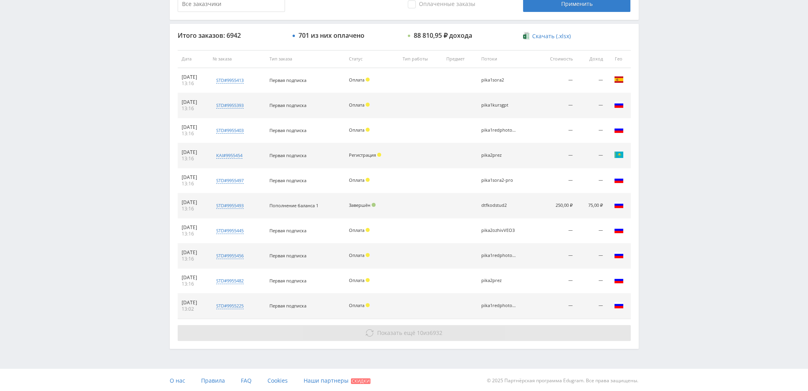
click at [480, 329] on button "Показать ещё 10 из 6932" at bounding box center [404, 333] width 453 height 16
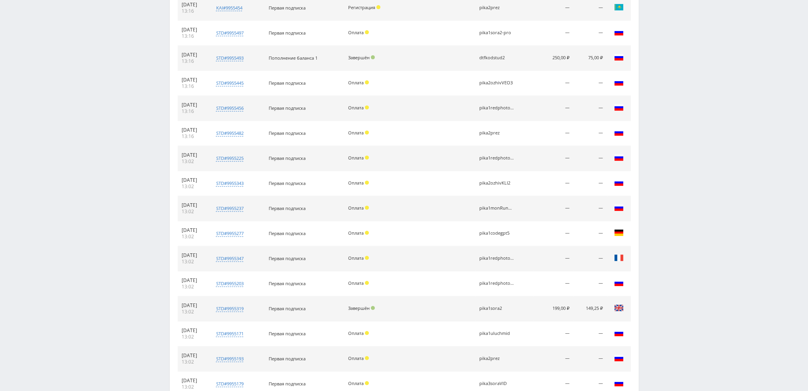
scroll to position [500, 0]
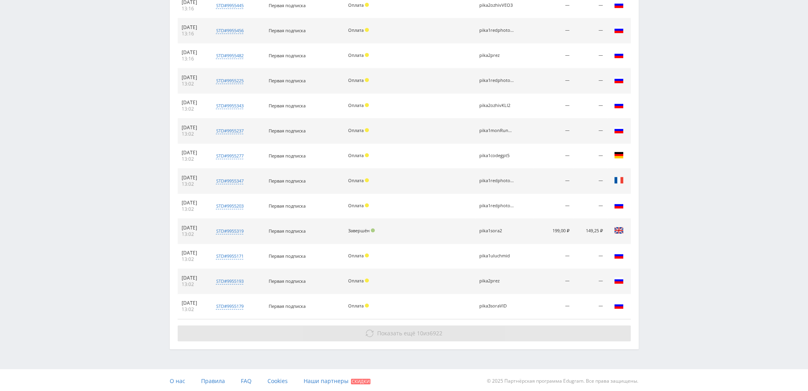
click at [491, 330] on button "Показать ещё 10 из 6922" at bounding box center [404, 333] width 453 height 16
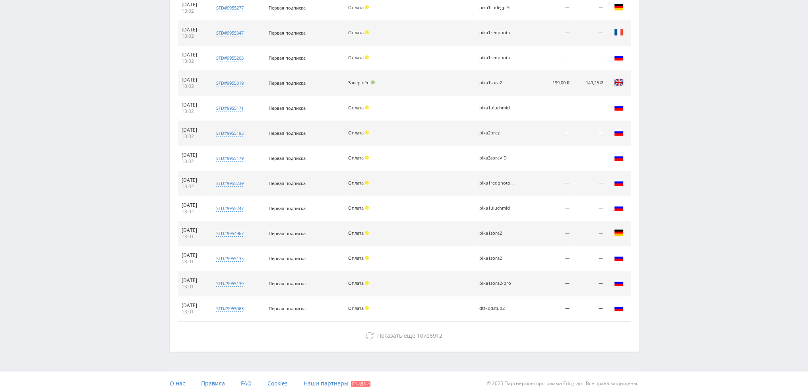
scroll to position [650, 0]
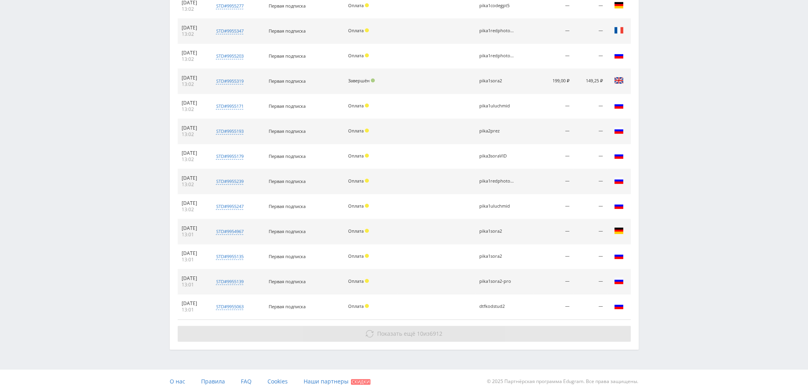
click at [478, 335] on button "Показать ещё 10 из 6912" at bounding box center [404, 333] width 453 height 16
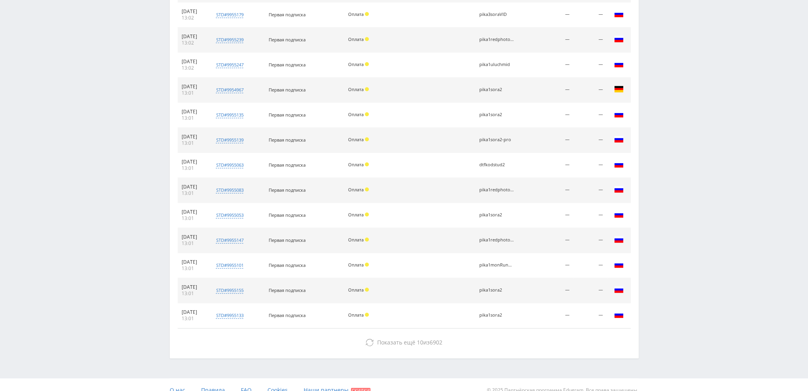
scroll to position [799, 0]
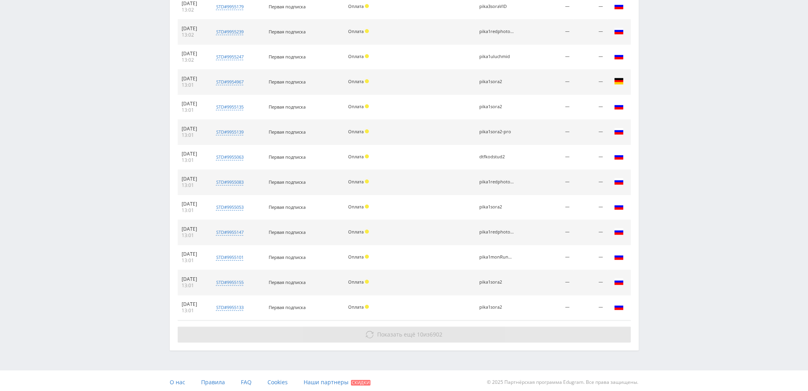
click at [517, 327] on button "Показать ещё 10 из 6902" at bounding box center [404, 334] width 453 height 16
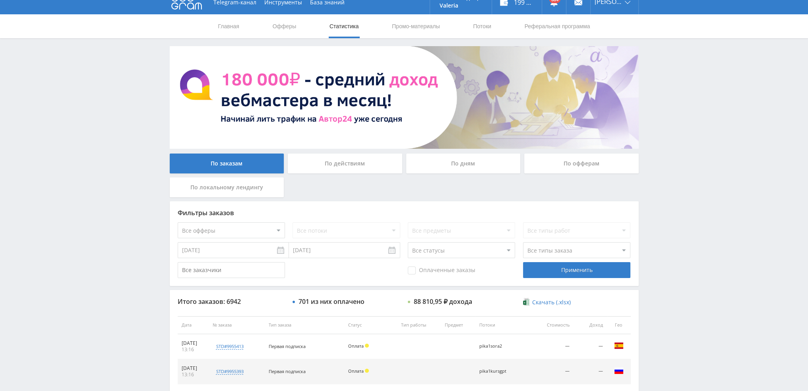
scroll to position [0, 0]
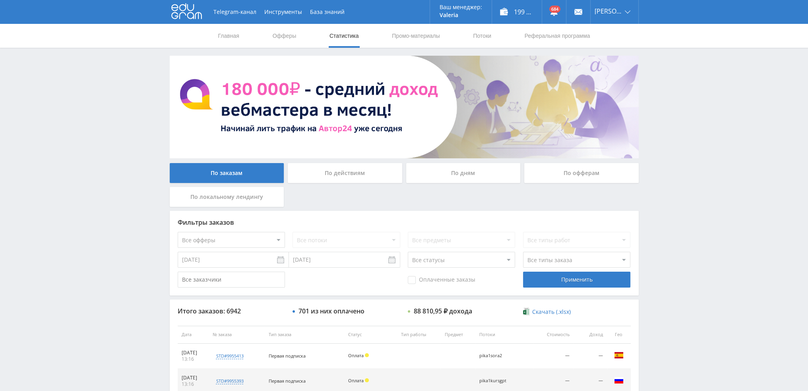
click at [480, 174] on div "По дням" at bounding box center [463, 173] width 114 height 20
click at [0, 0] on input "По дням" at bounding box center [0, 0] width 0 height 0
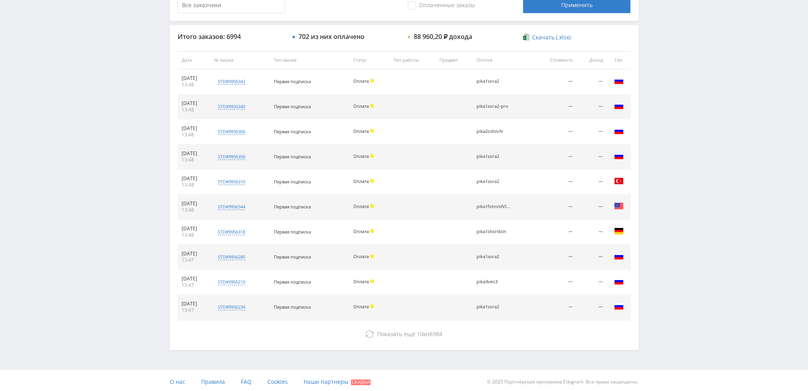
scroll to position [275, 0]
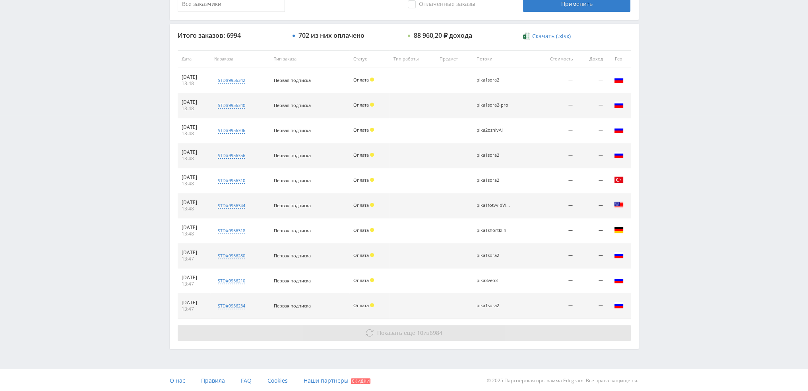
click at [381, 329] on span "Показать ещё" at bounding box center [396, 333] width 38 height 8
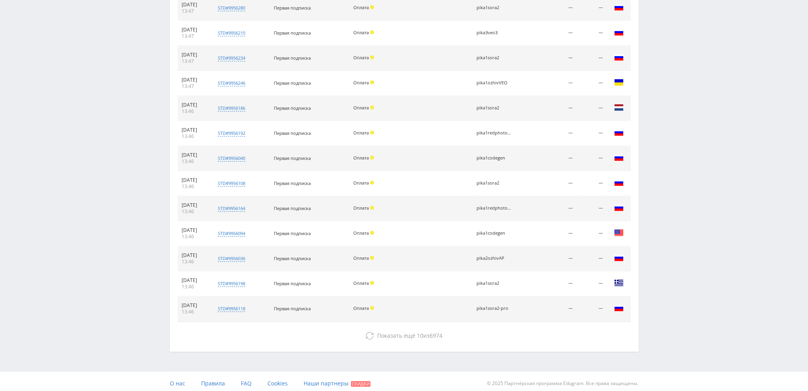
scroll to position [525, 0]
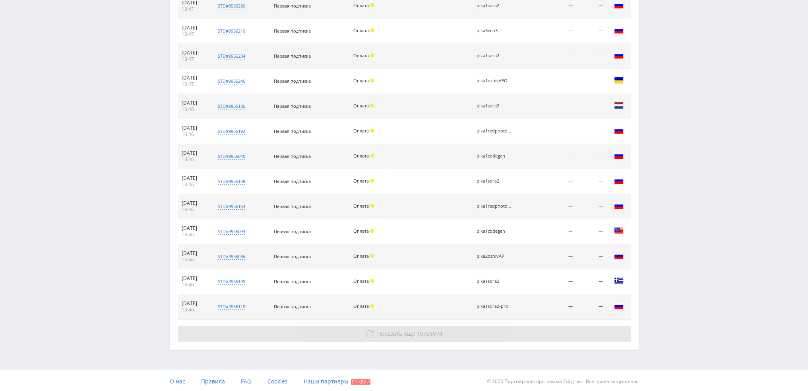
click at [411, 337] on button "Показать ещё 10 из 6974" at bounding box center [404, 333] width 453 height 16
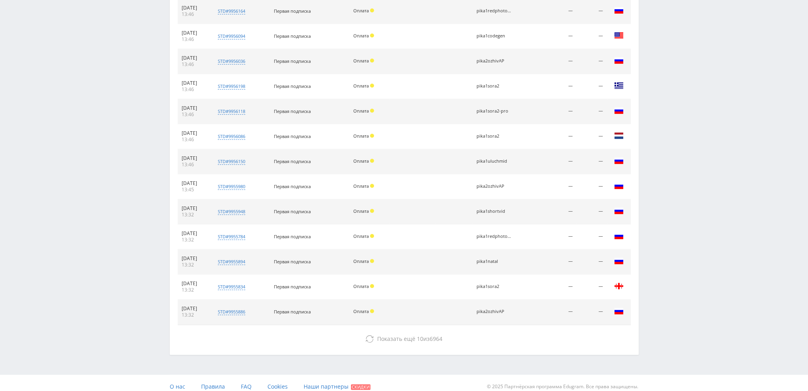
scroll to position [725, 0]
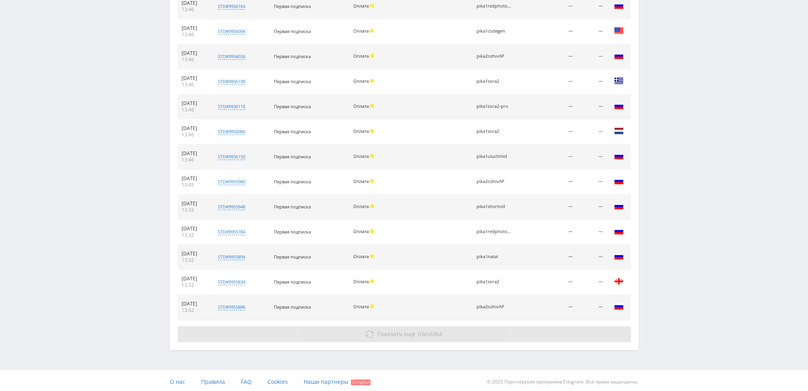
click at [417, 332] on span "10" at bounding box center [420, 334] width 6 height 8
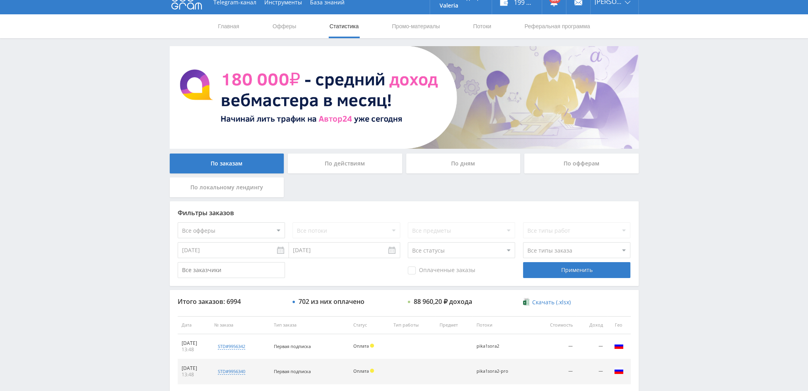
scroll to position [0, 0]
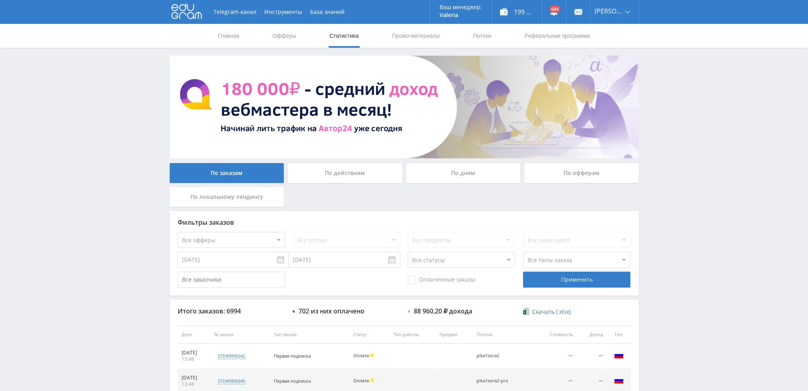
click at [455, 168] on div "По дням" at bounding box center [463, 173] width 114 height 20
click at [0, 0] on input "По дням" at bounding box center [0, 0] width 0 height 0
